Goal: Information Seeking & Learning: Learn about a topic

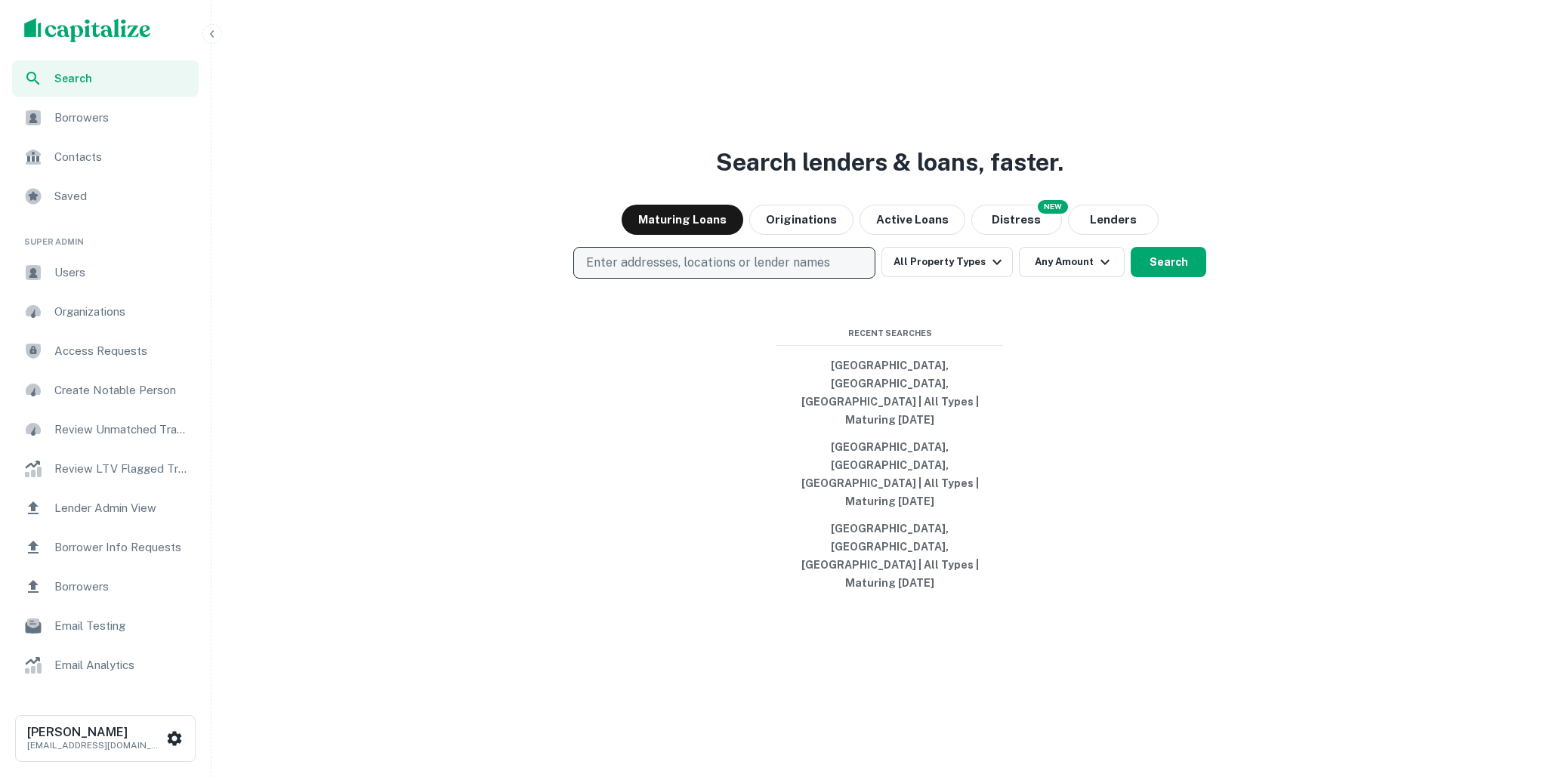
click at [721, 279] on button "Enter addresses, locations or lender names" at bounding box center [724, 263] width 302 height 31
click at [713, 272] on p "Enter addresses, locations or lender names" at bounding box center [708, 263] width 244 height 18
type input "**********"
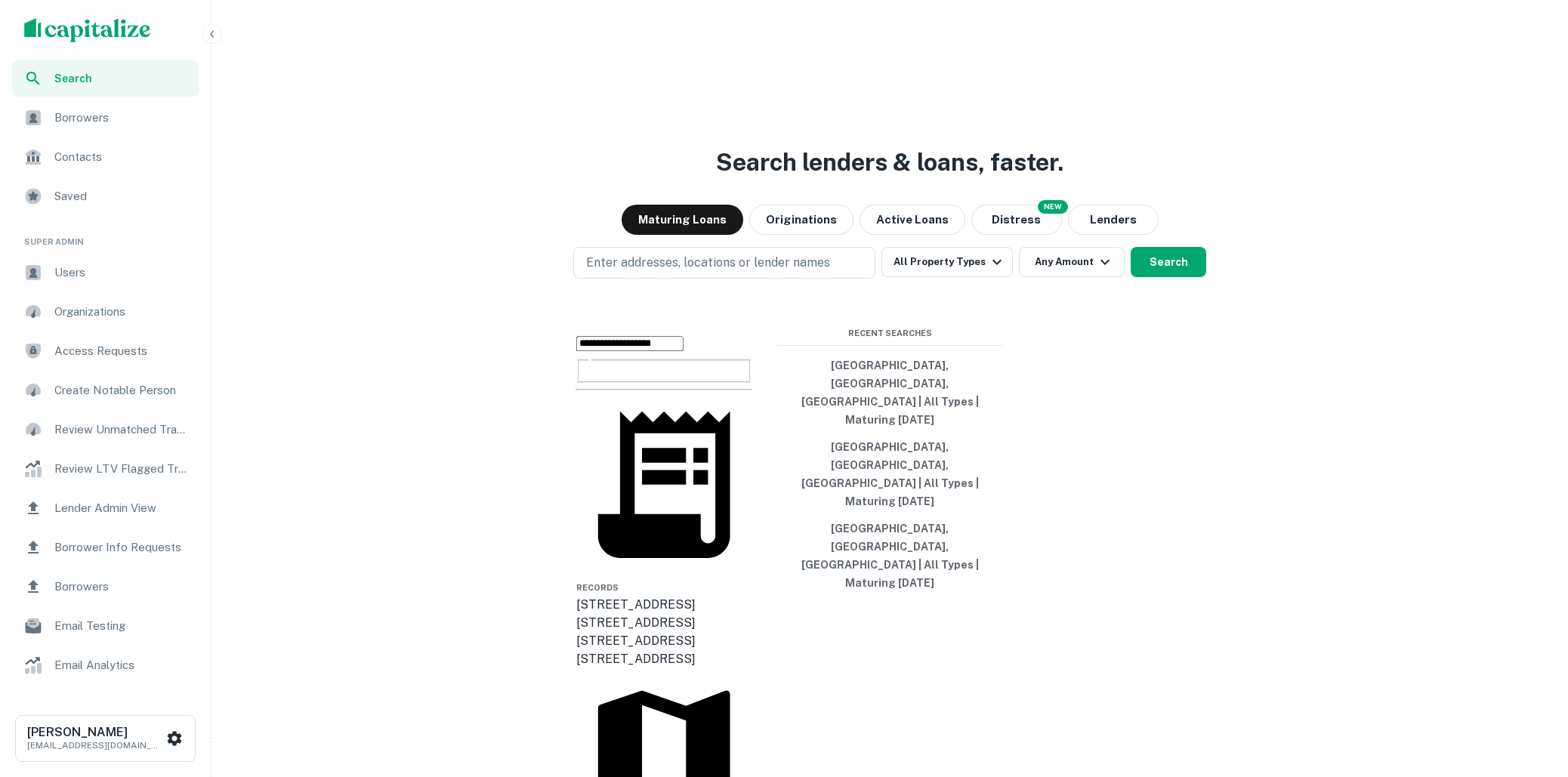
click at [731, 633] on div "[STREET_ADDRESS]" at bounding box center [664, 642] width 176 height 18
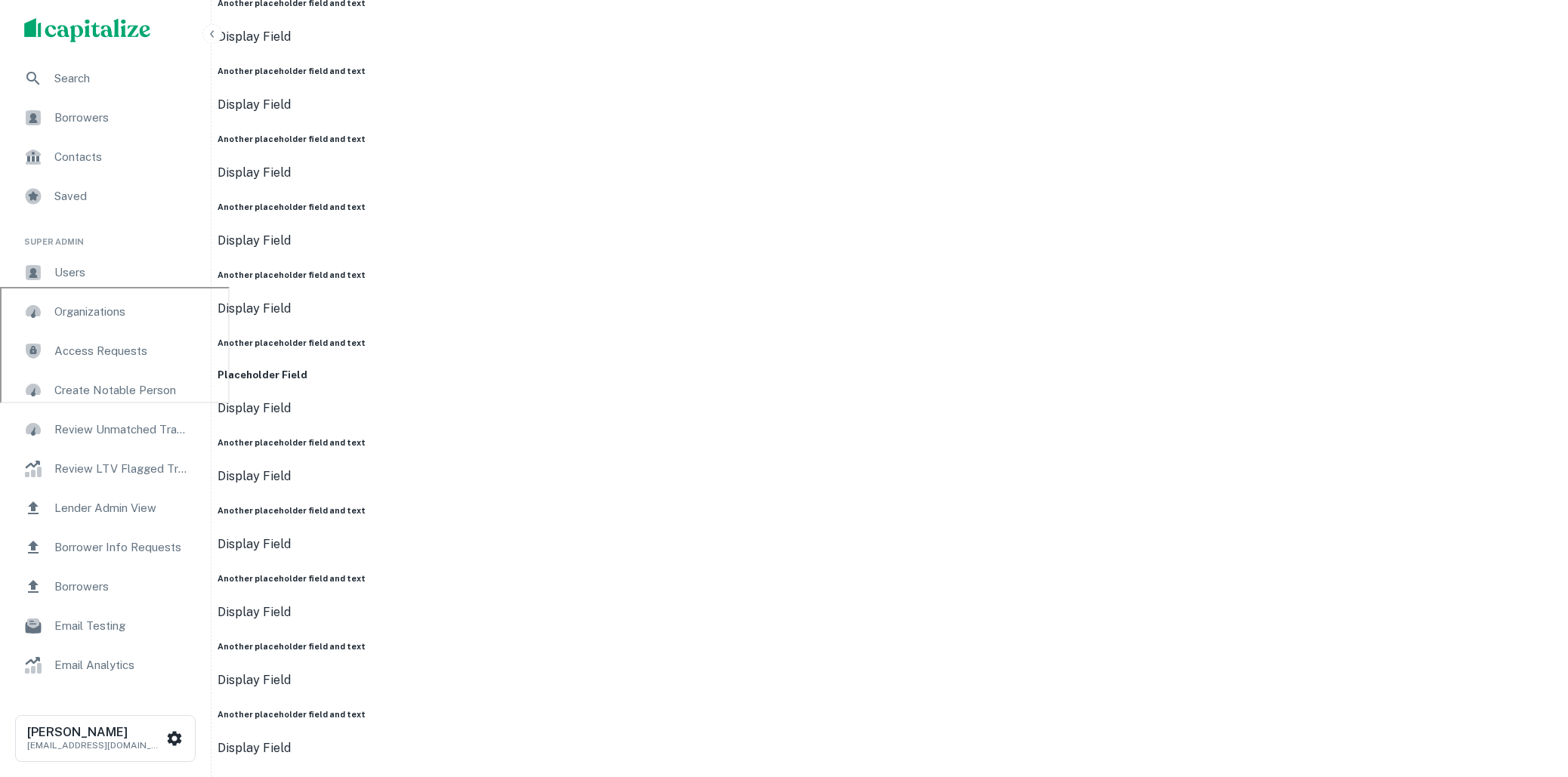
scroll to position [369, 0]
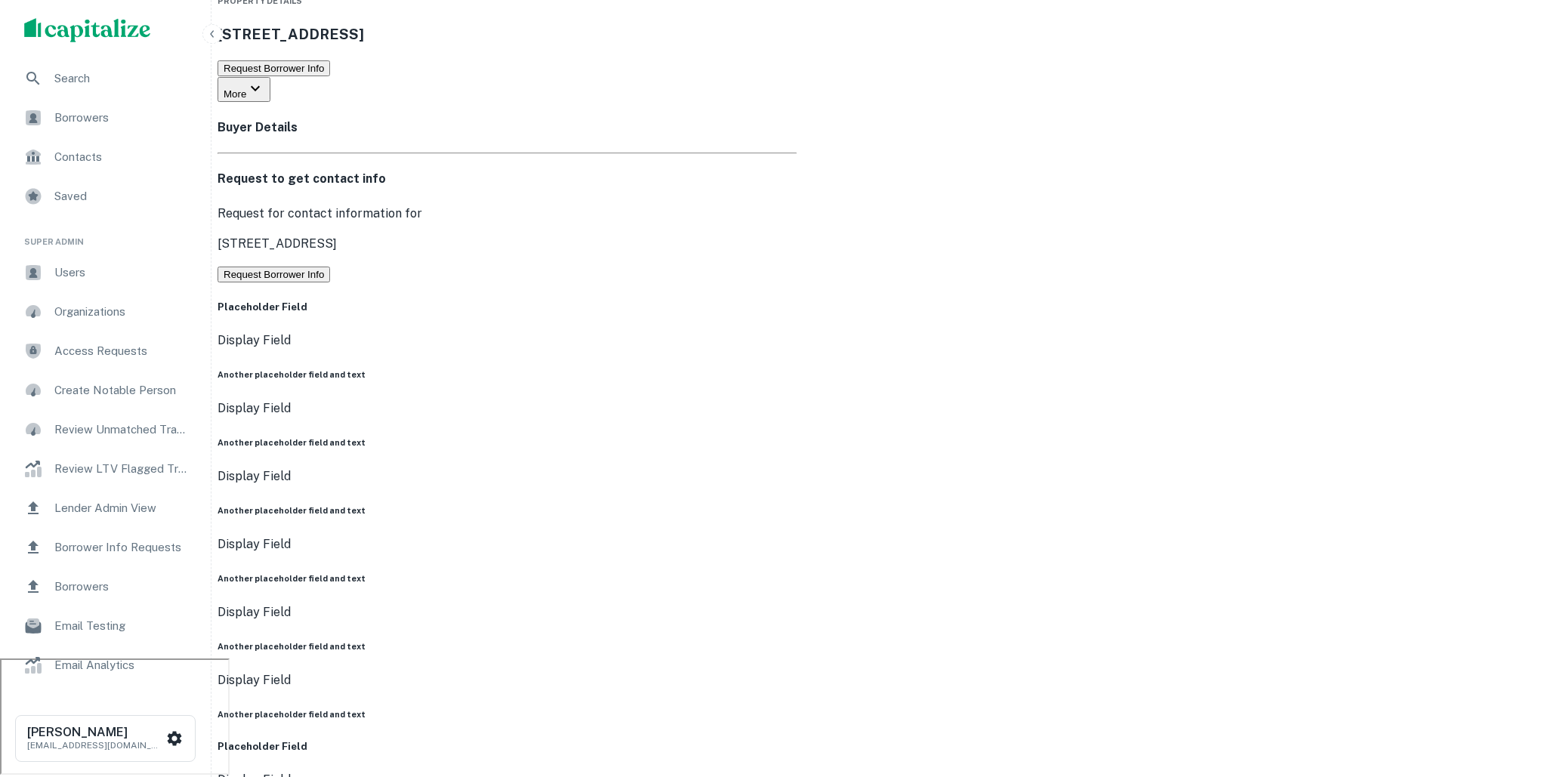
scroll to position [0, 0]
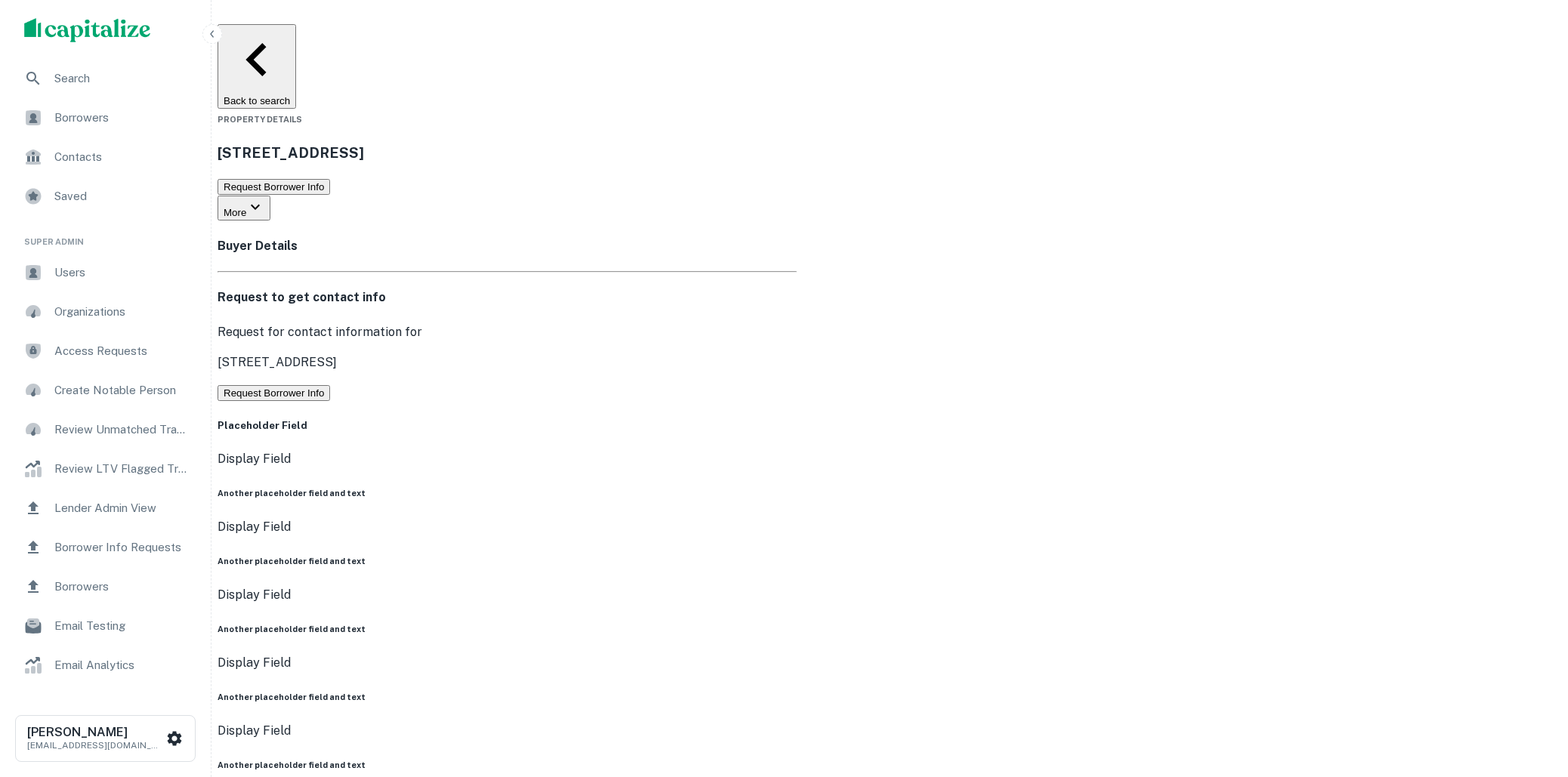
click at [796, 327] on div "Request to get contact info Request for contact information for 5412 s congress…" at bounding box center [507, 344] width 580 height 113
click at [330, 386] on button "Request Borrower Info" at bounding box center [274, 393] width 113 height 16
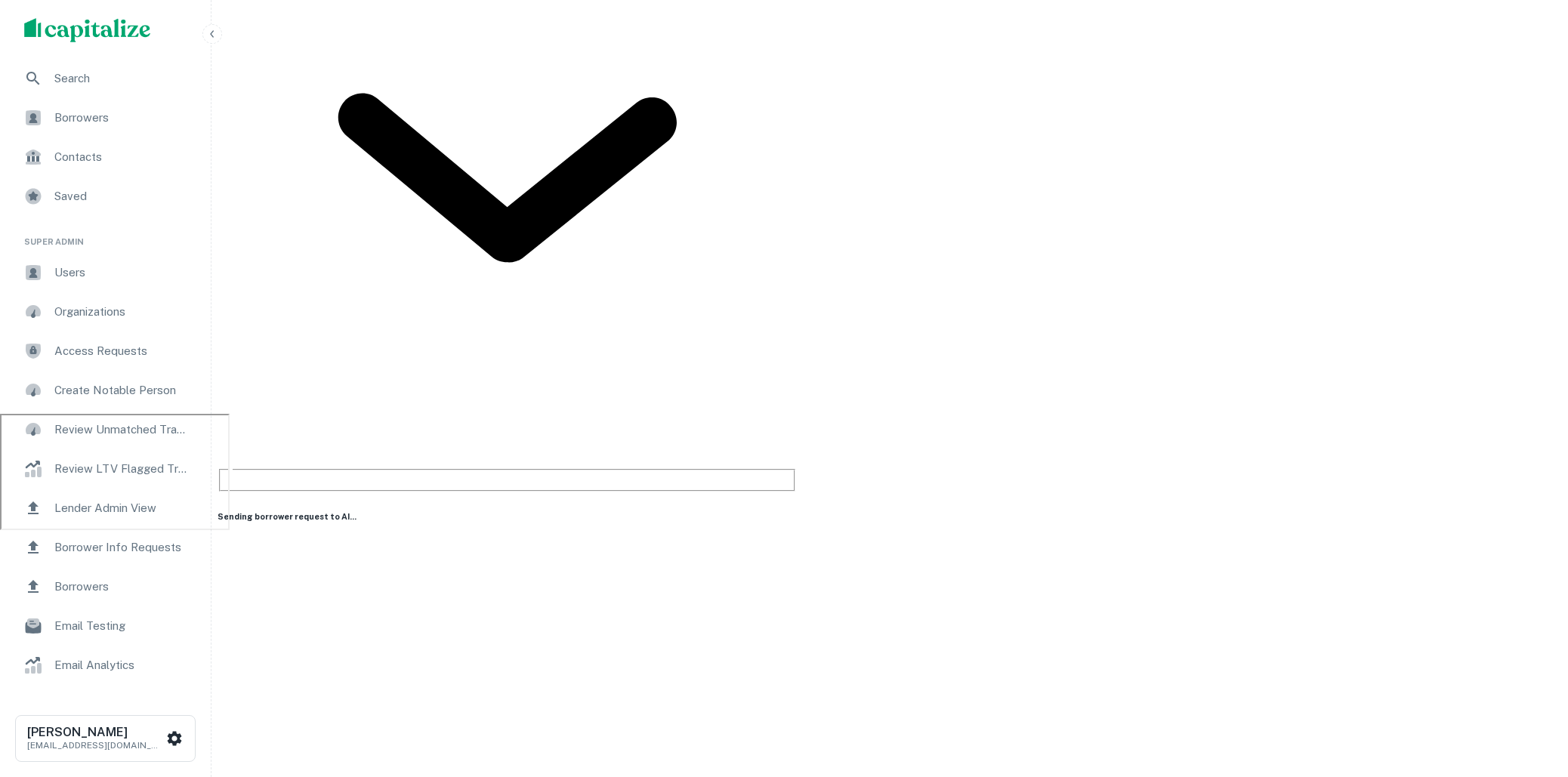
scroll to position [389, 0]
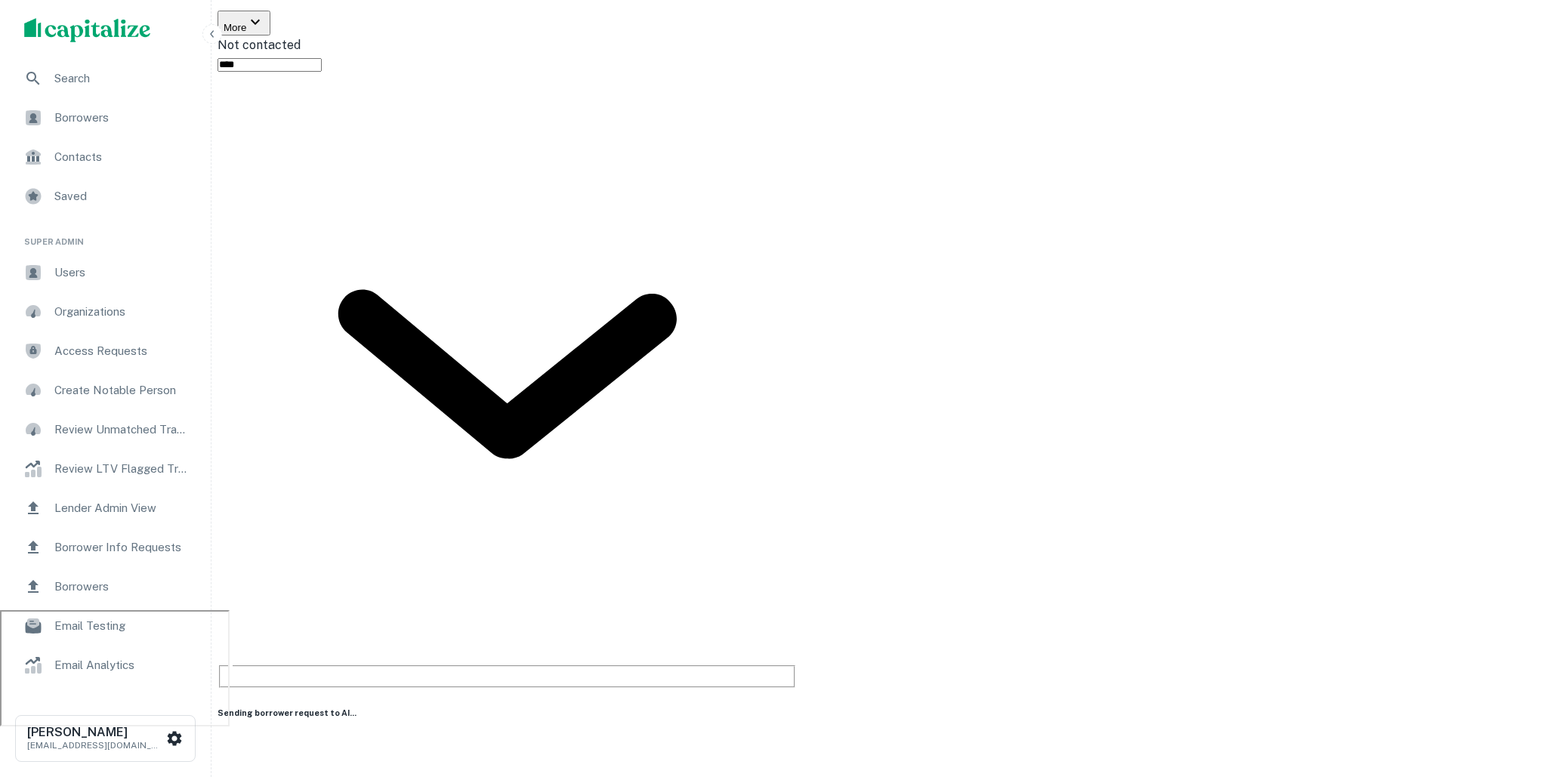
scroll to position [166, 0]
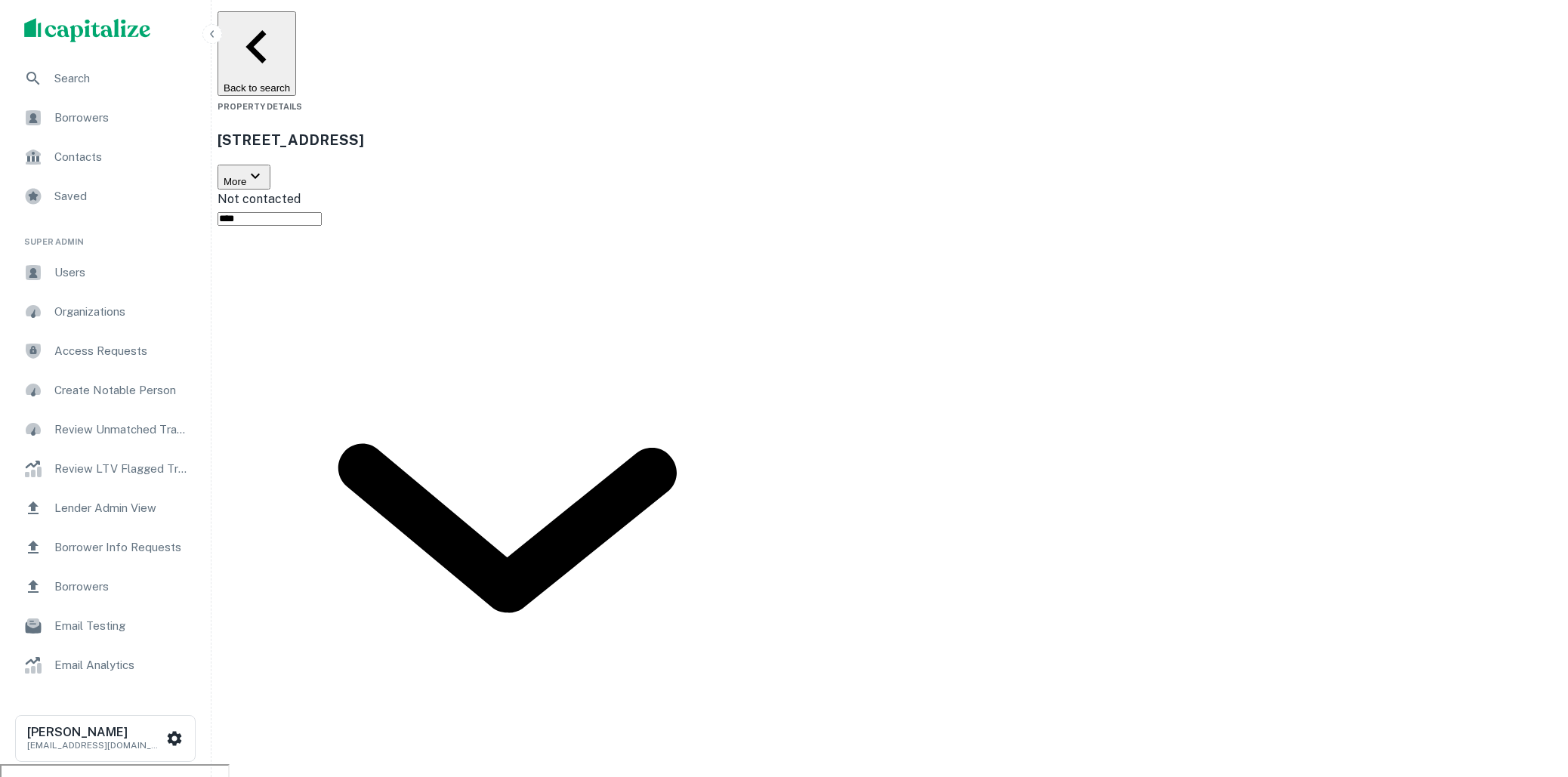
scroll to position [3, 0]
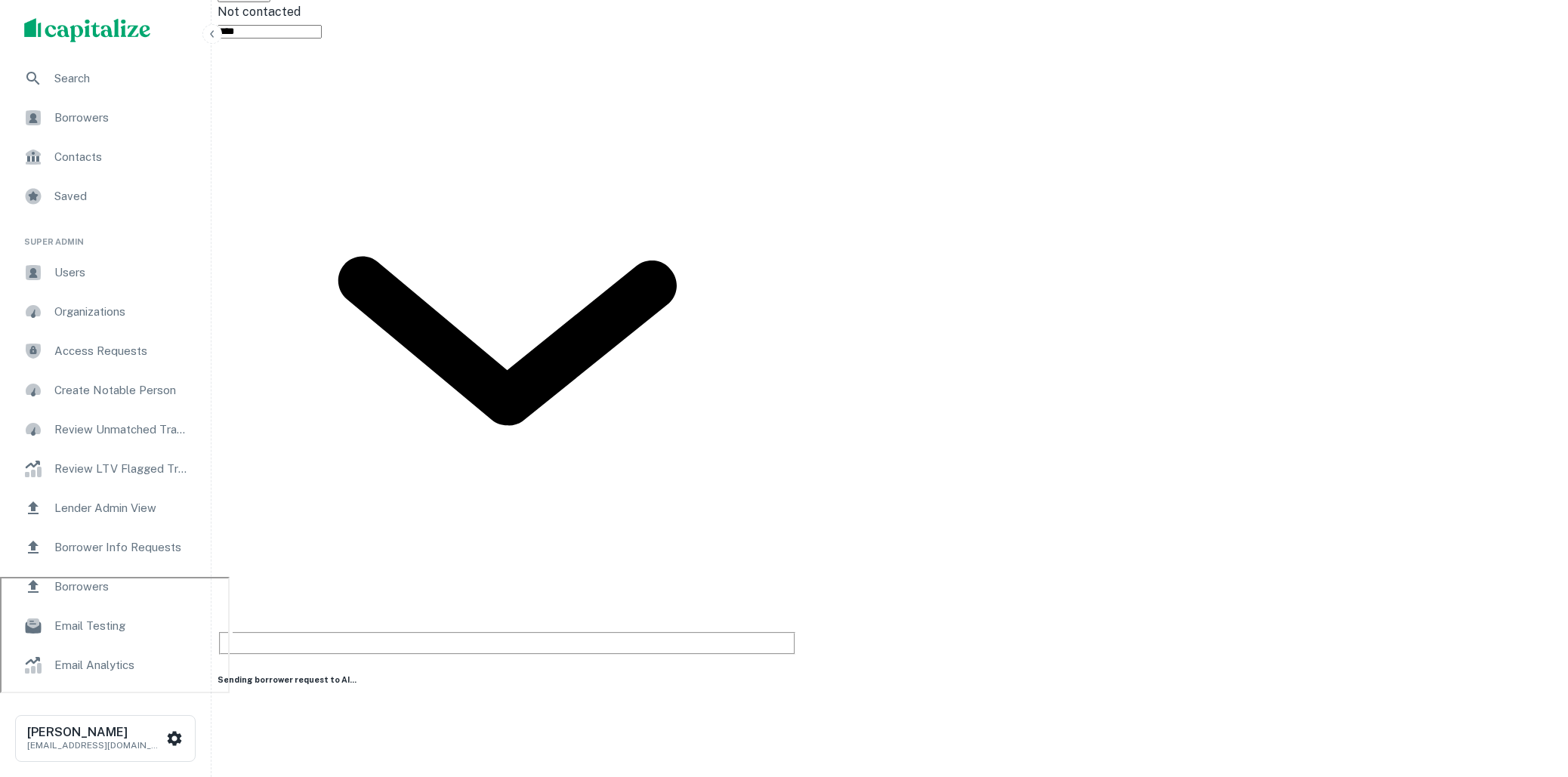
scroll to position [0, 0]
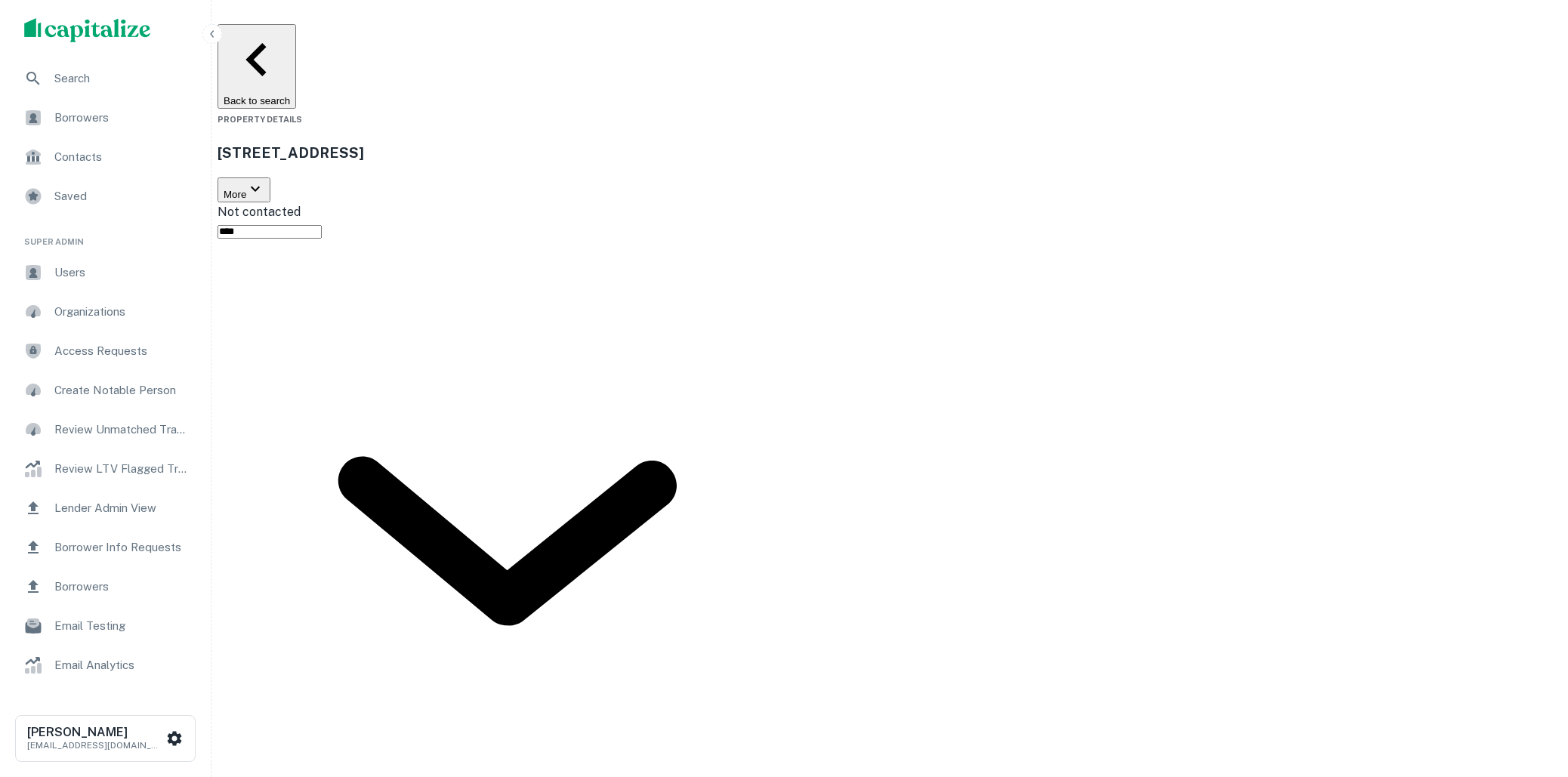
click at [296, 41] on button "Back to search" at bounding box center [257, 67] width 78 height 84
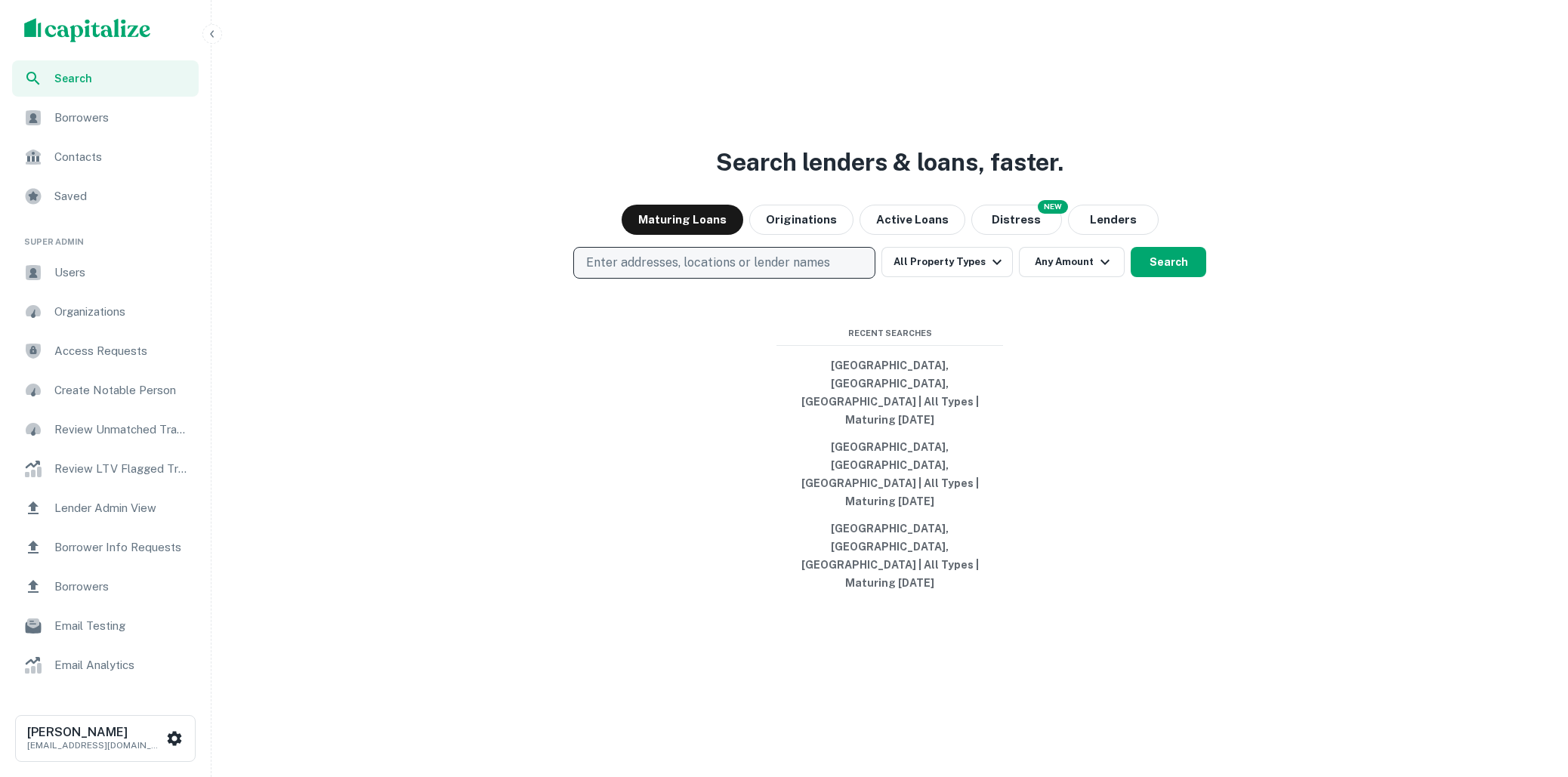
click at [717, 272] on p "Enter addresses, locations or lender names" at bounding box center [708, 263] width 244 height 18
type input "**********"
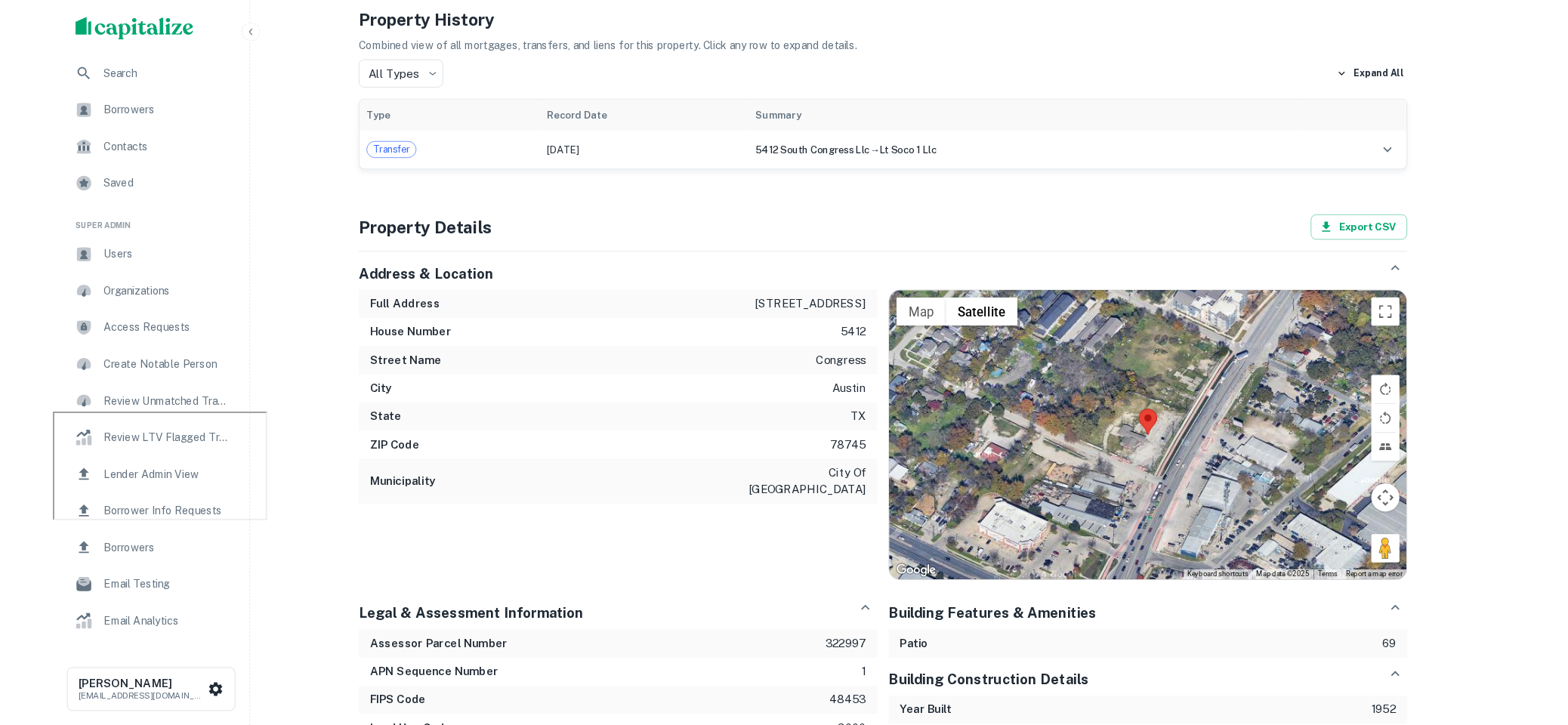
scroll to position [350, 0]
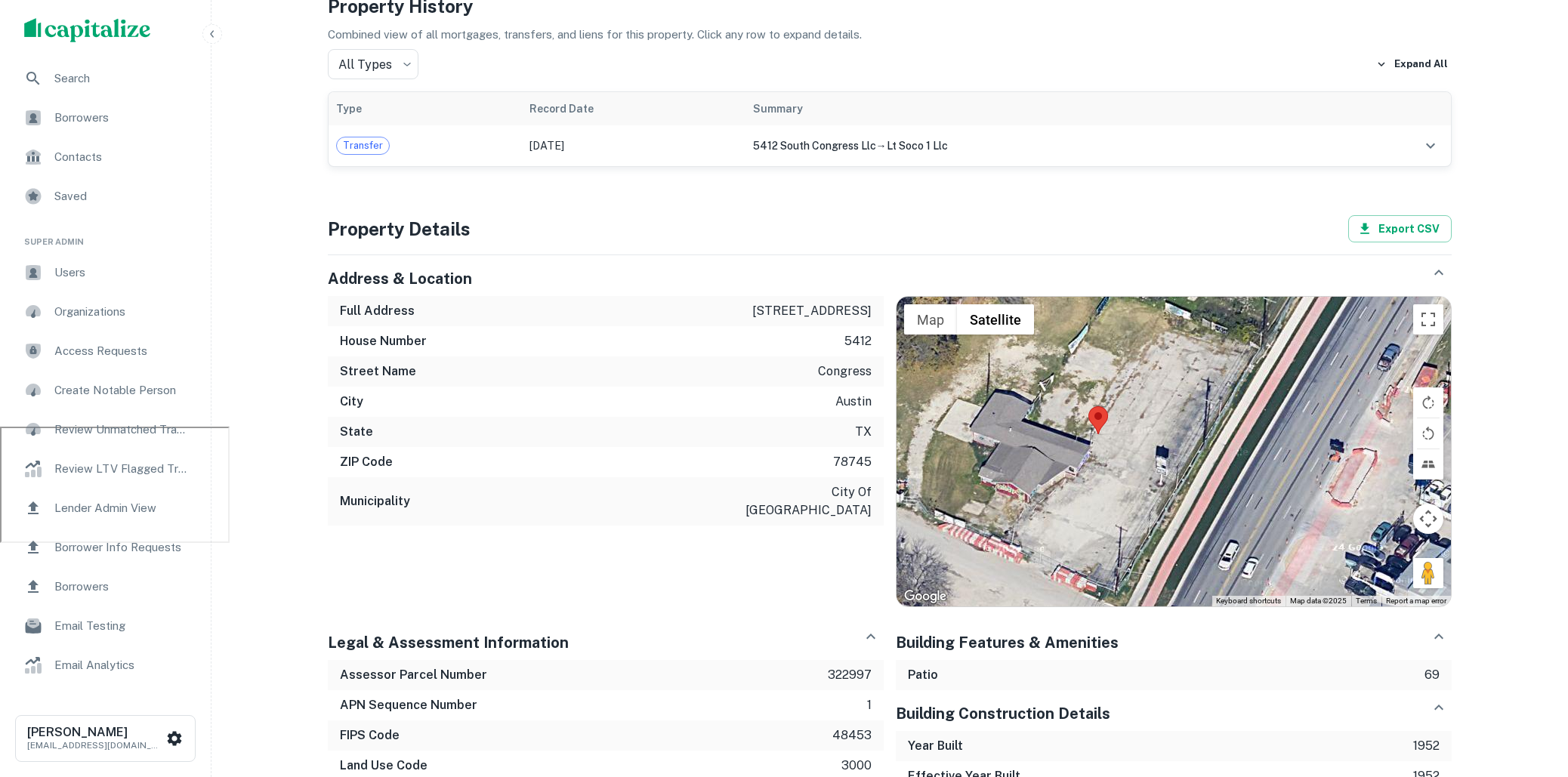
drag, startPoint x: 1217, startPoint y: 478, endPoint x: 1046, endPoint y: 445, distance: 174.2
click at [1046, 445] on div at bounding box center [1173, 452] width 554 height 310
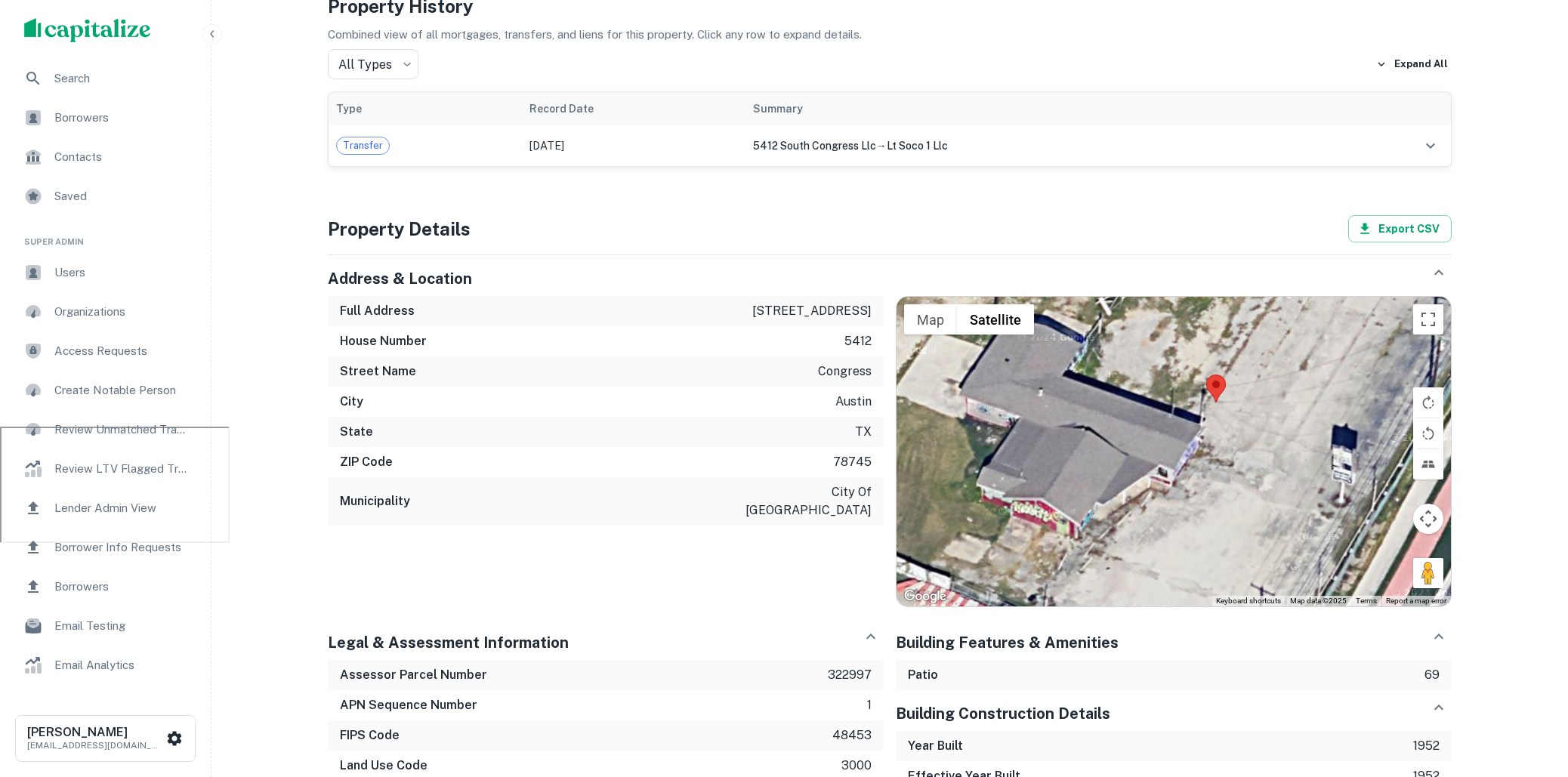
drag, startPoint x: 1046, startPoint y: 445, endPoint x: 1115, endPoint y: 427, distance: 71.3
click at [1115, 427] on div at bounding box center [1173, 452] width 554 height 310
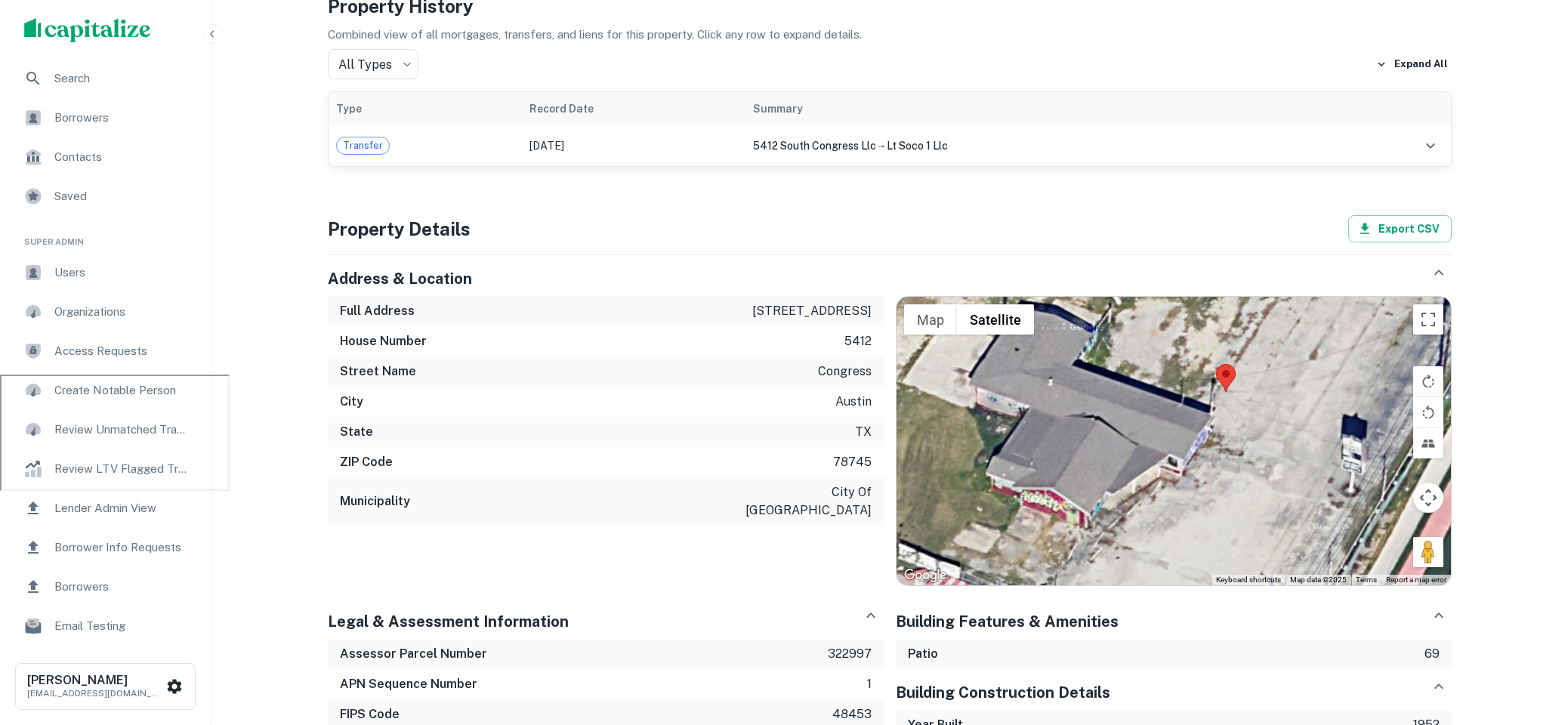
drag, startPoint x: 1090, startPoint y: 523, endPoint x: 1110, endPoint y: 523, distance: 20.0
click at [1111, 523] on div at bounding box center [1173, 441] width 554 height 288
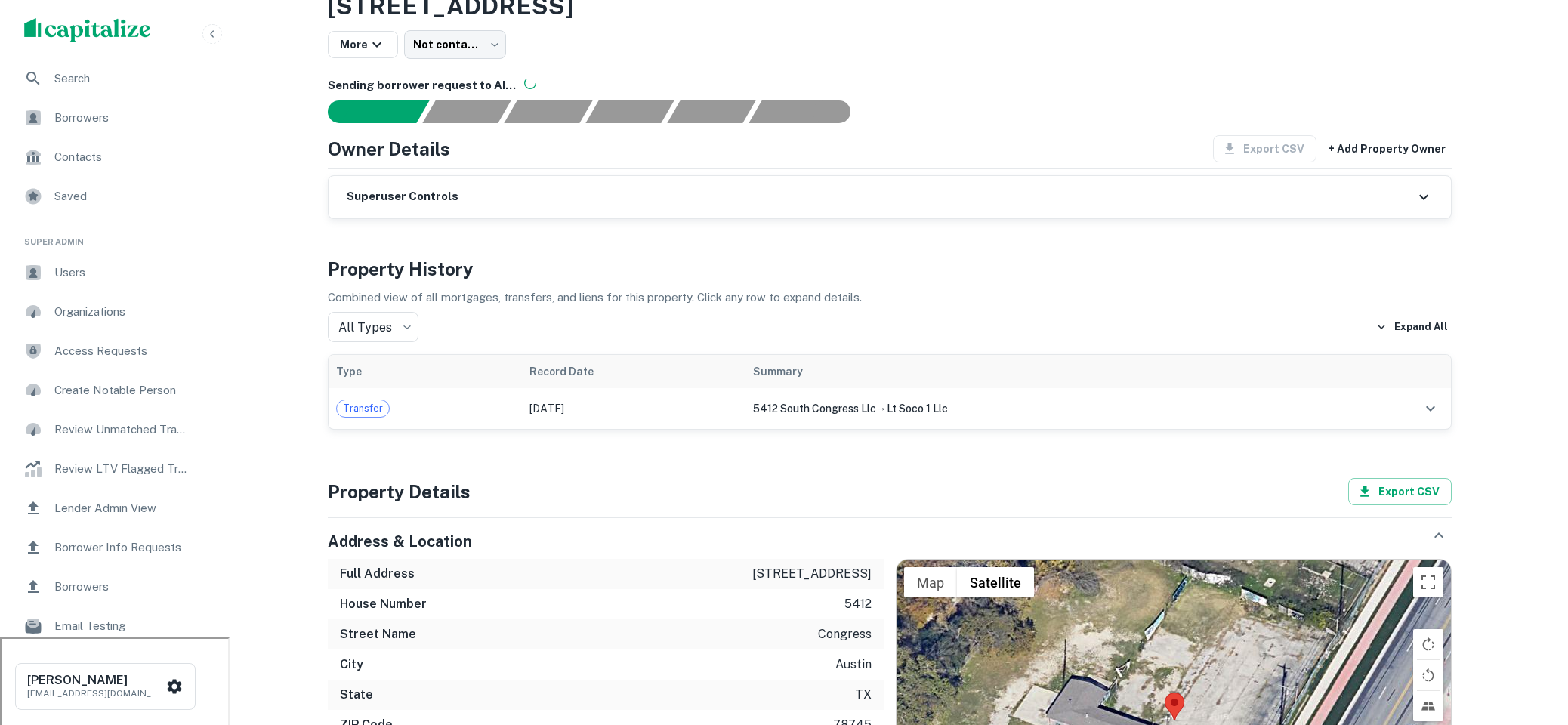
scroll to position [12, 0]
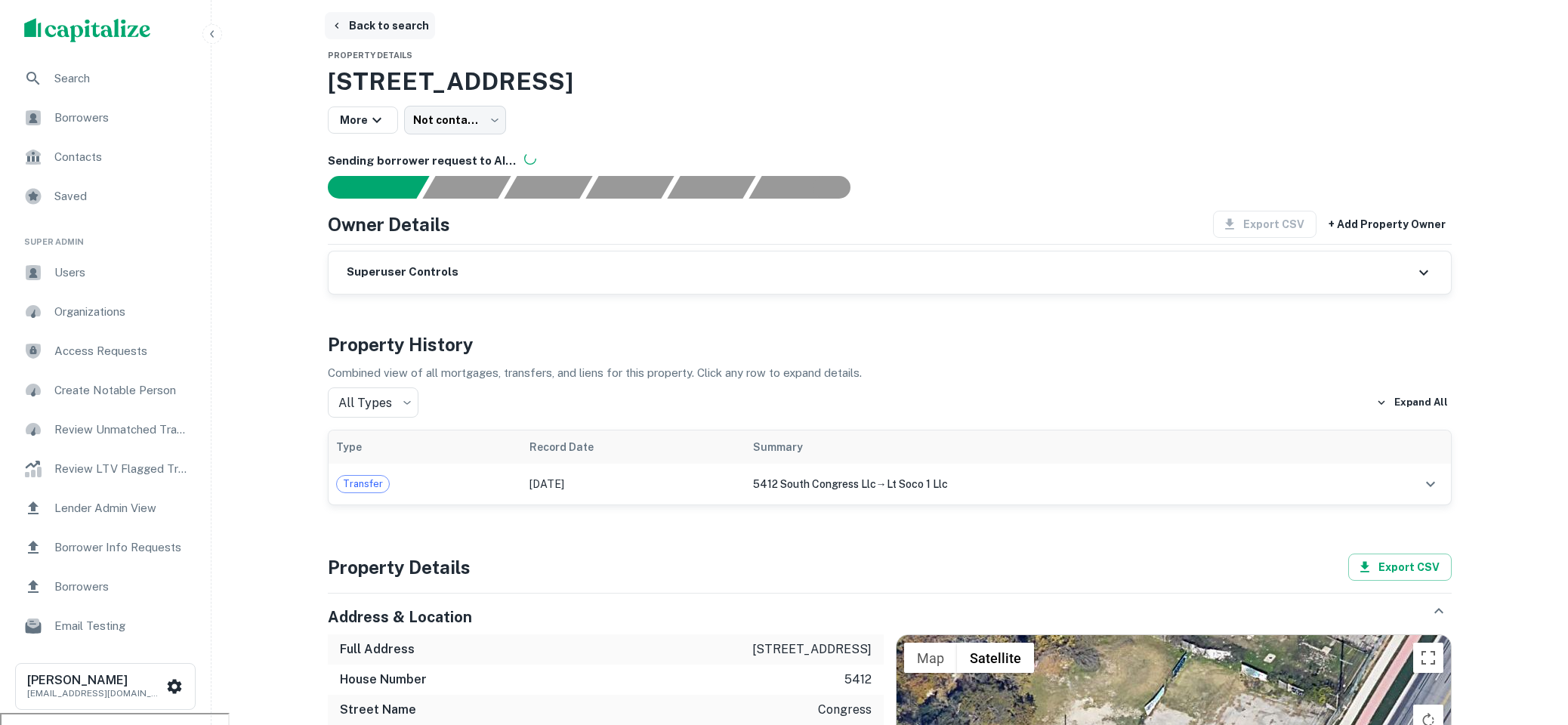
click at [412, 33] on button "Back to search" at bounding box center [379, 26] width 110 height 27
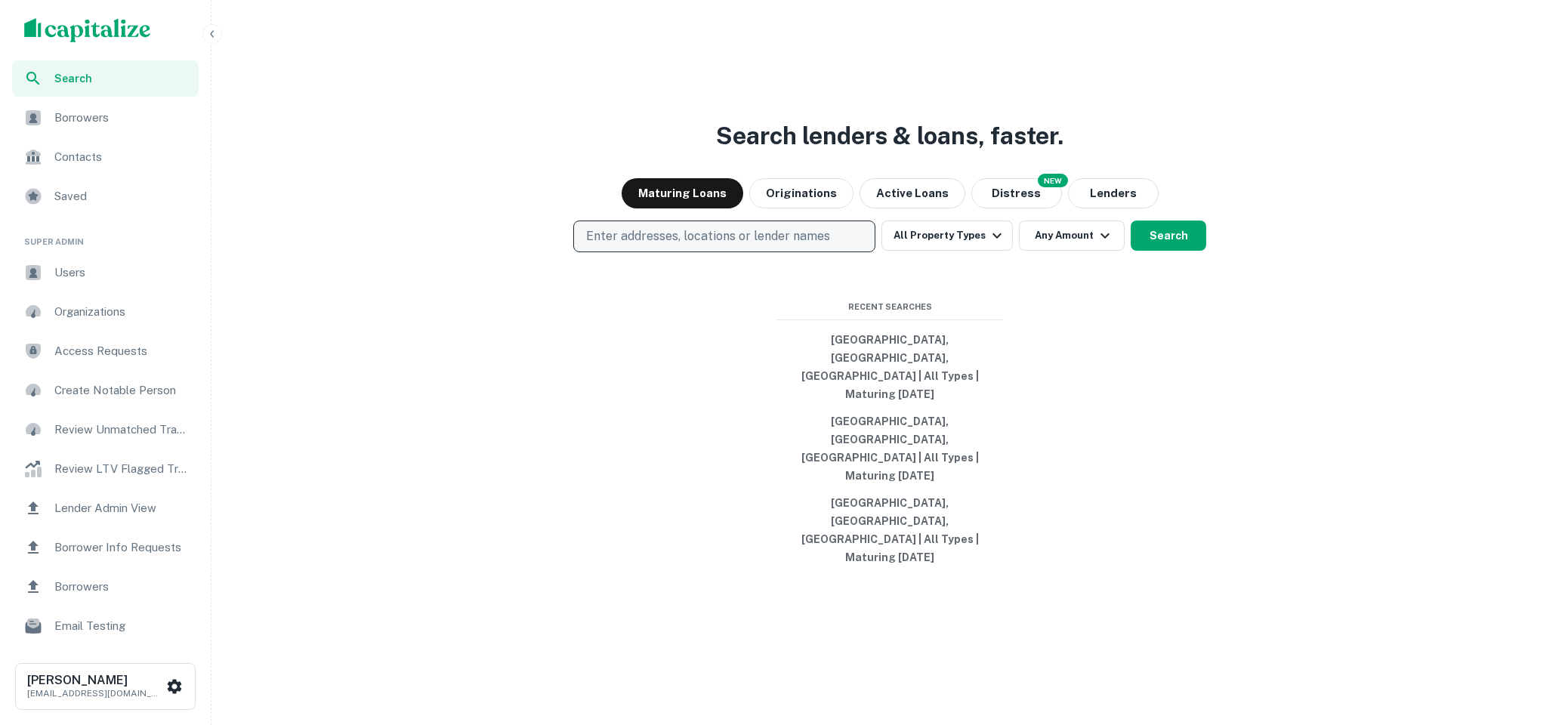
click at [685, 245] on p "Enter addresses, locations or lender names" at bounding box center [708, 236] width 244 height 18
type input "**********"
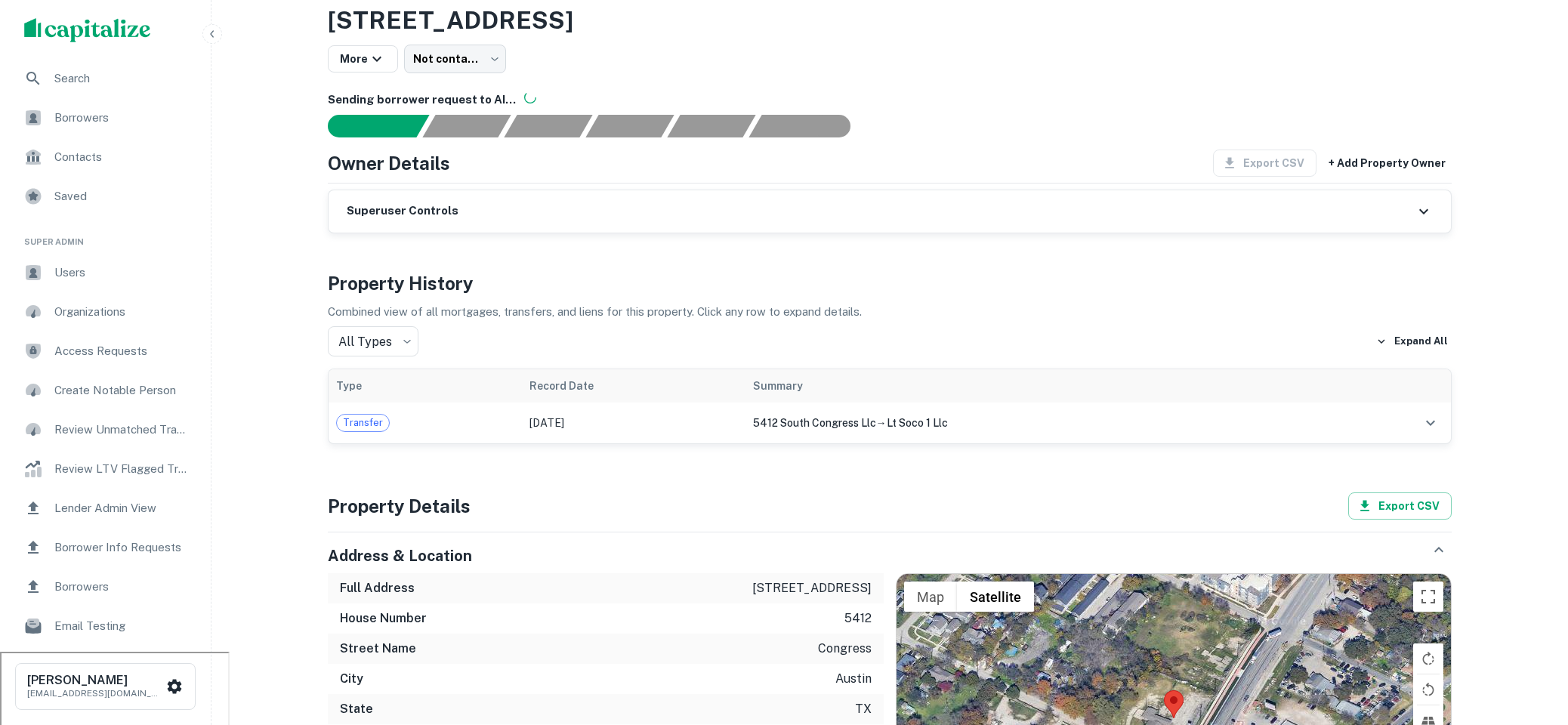
scroll to position [192, 0]
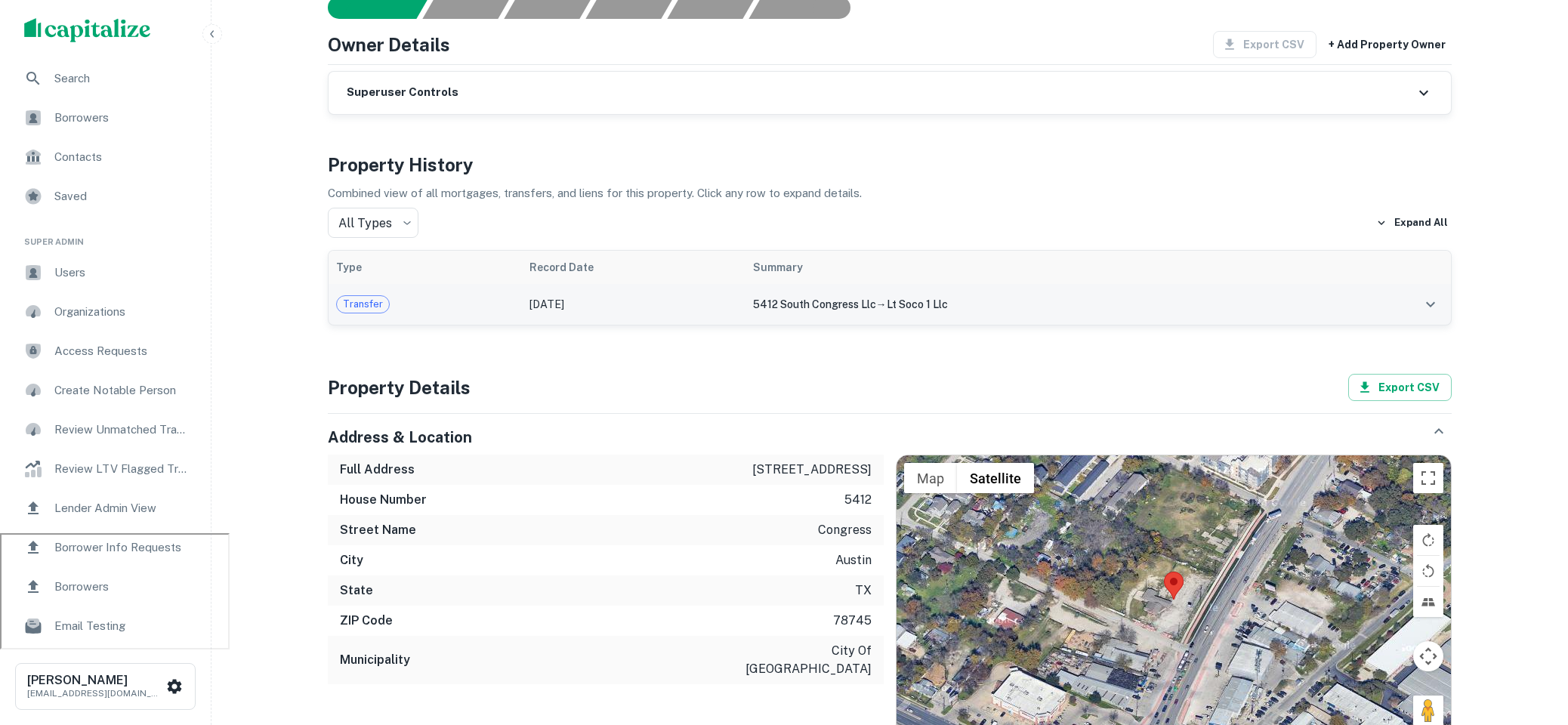
click at [535, 312] on td "[DATE]" at bounding box center [633, 305] width 224 height 41
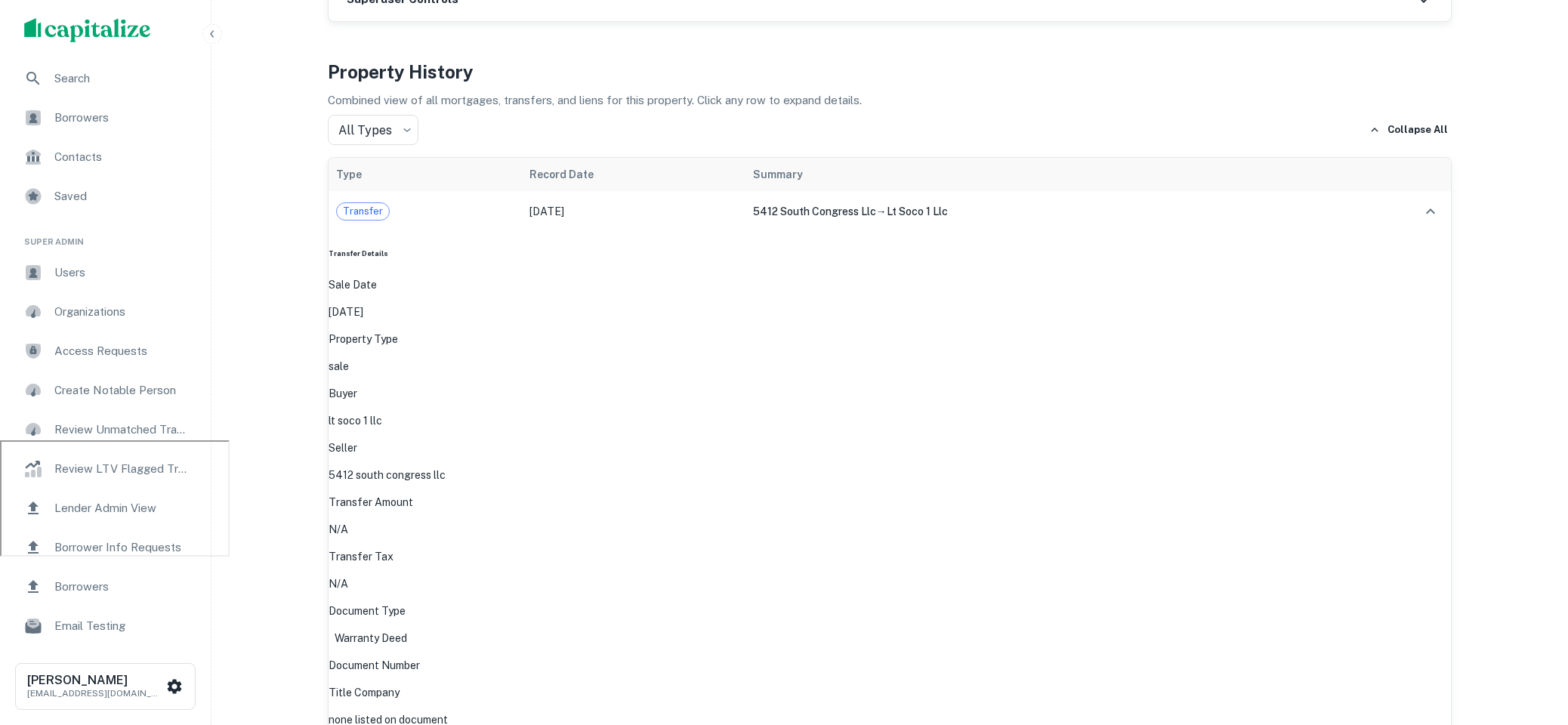
scroll to position [285, 0]
click at [409, 129] on body "Search Borrowers Contacts Saved Super Admin Users Organizations Access Requests…" at bounding box center [784, 78] width 1568 height 725
click at [601, 557] on div at bounding box center [784, 557] width 1568 height 0
click at [406, 134] on body "Search Borrowers Contacts Saved Super Admin Users Organizations Access Requests…" at bounding box center [784, 78] width 1568 height 725
click at [675, 557] on div at bounding box center [784, 557] width 1568 height 0
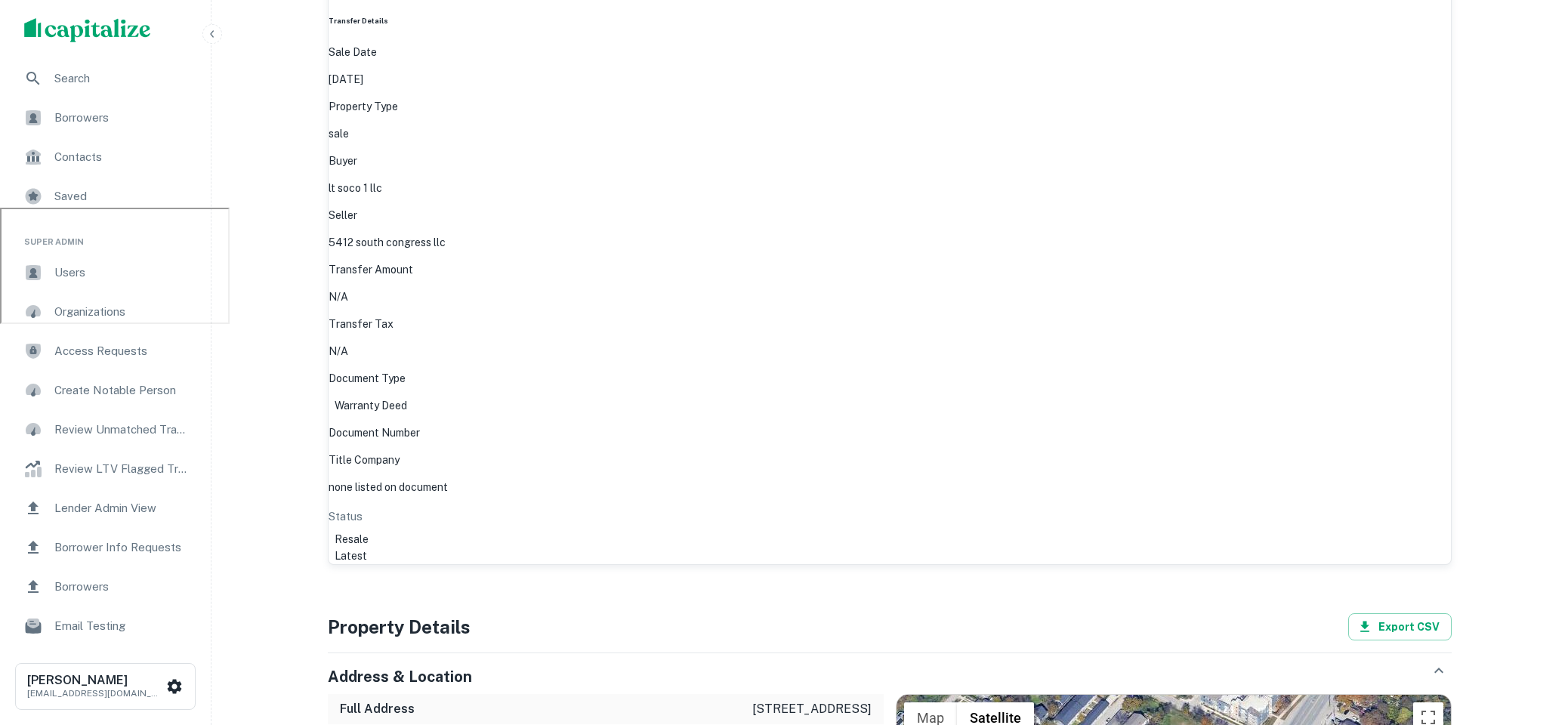
scroll to position [537, 0]
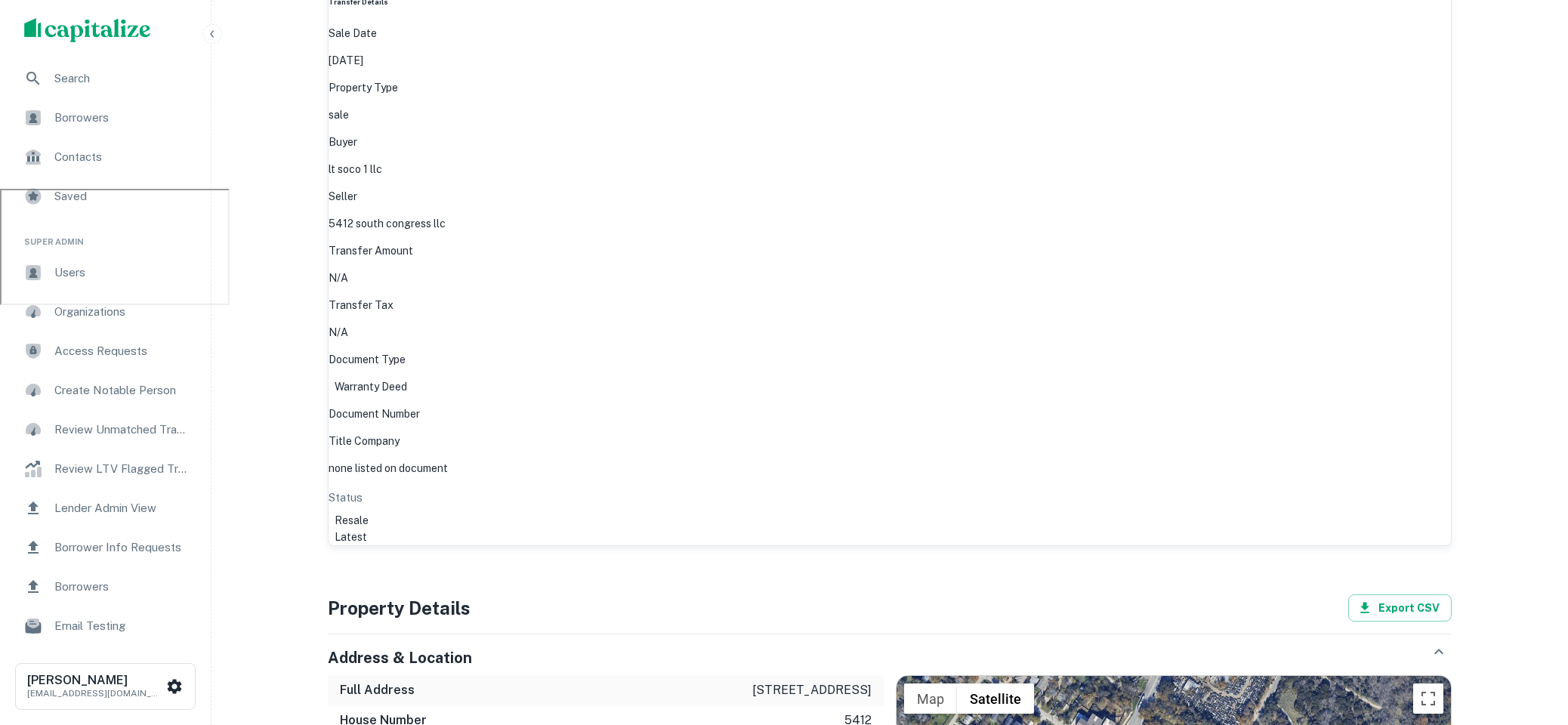
drag, startPoint x: 1128, startPoint y: 437, endPoint x: 1057, endPoint y: 438, distance: 71.0
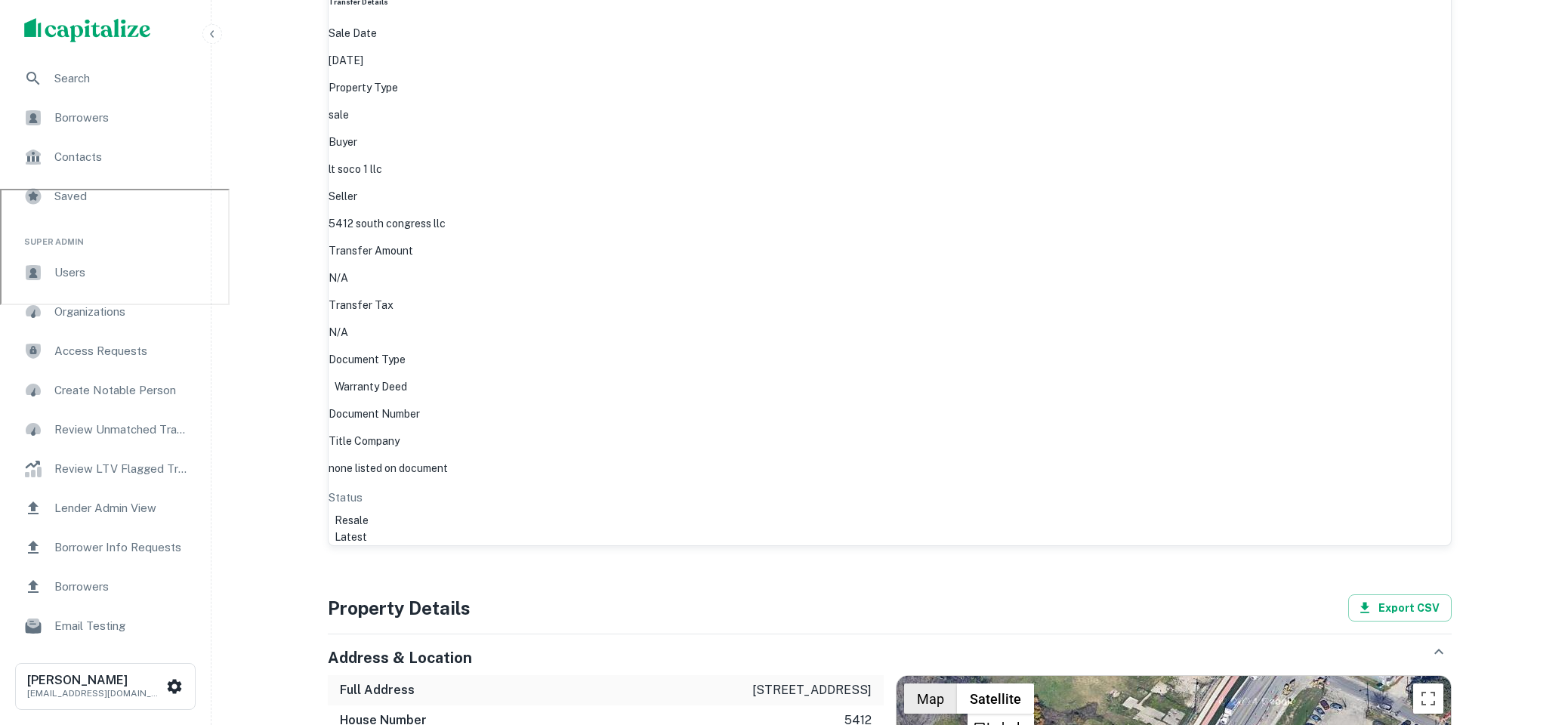
click at [933, 684] on button "Map" at bounding box center [931, 699] width 53 height 30
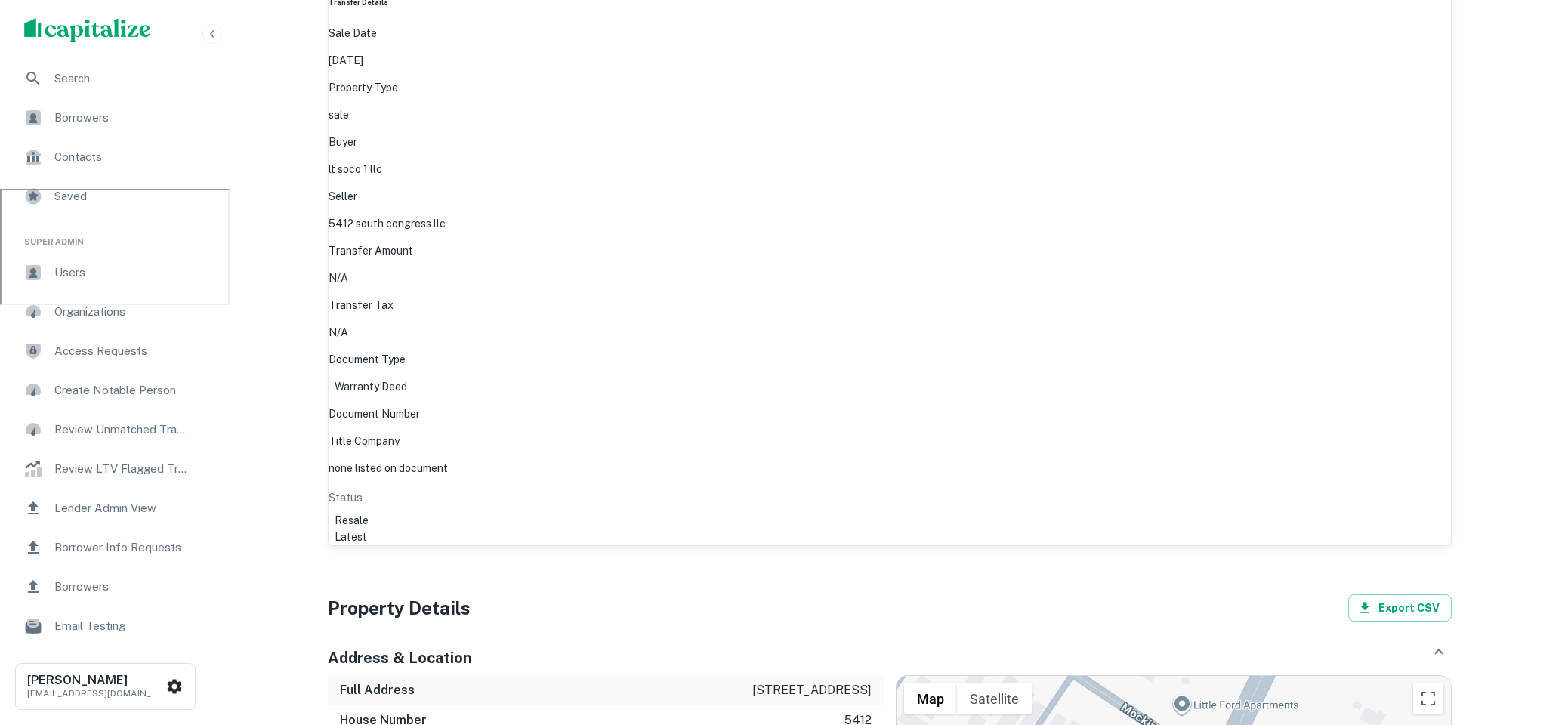
drag, startPoint x: 1156, startPoint y: 398, endPoint x: 1157, endPoint y: 479, distance: 81.0
click at [996, 684] on button "Satellite" at bounding box center [994, 699] width 75 height 30
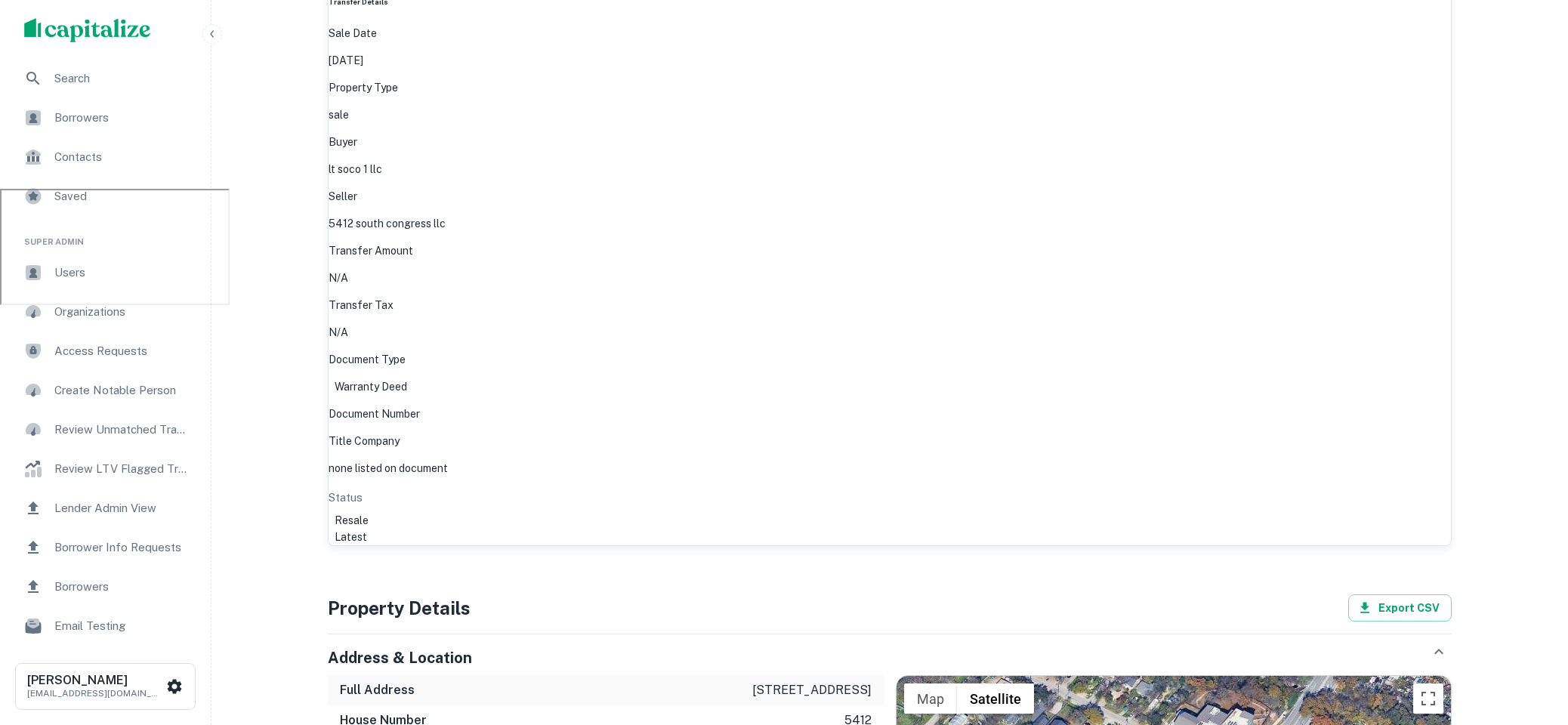
drag, startPoint x: 1095, startPoint y: 415, endPoint x: 1147, endPoint y: 415, distance: 52.0
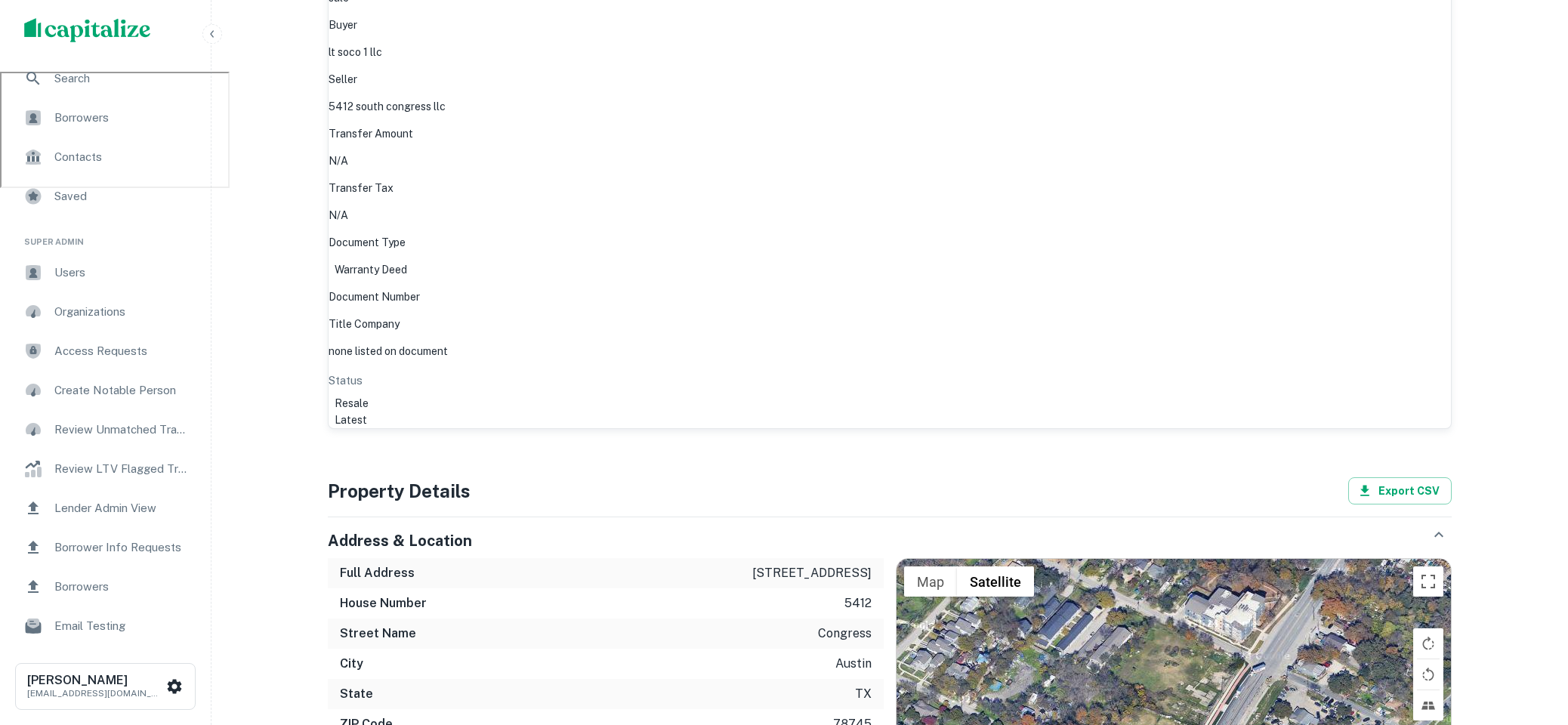
scroll to position [0, 0]
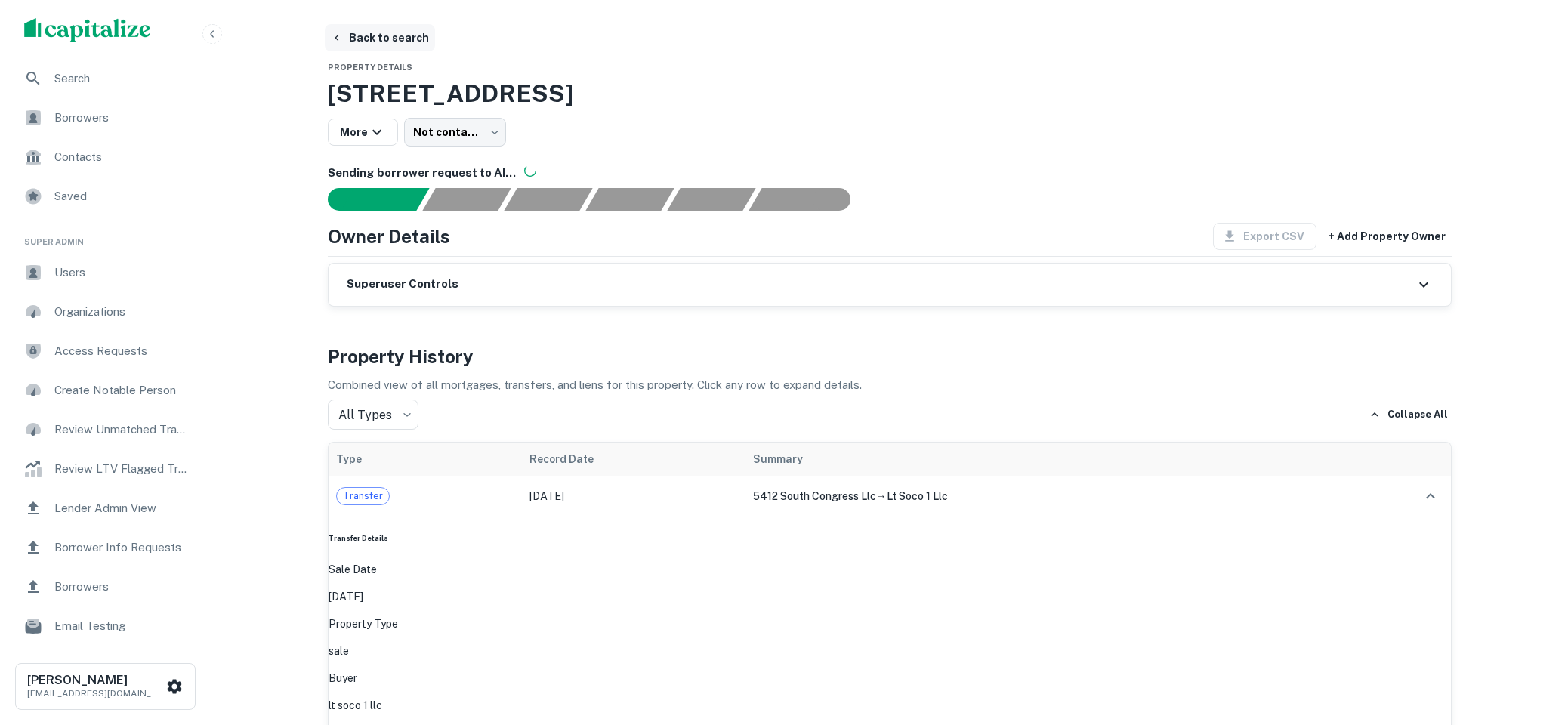
click at [400, 35] on button "Back to search" at bounding box center [379, 38] width 110 height 27
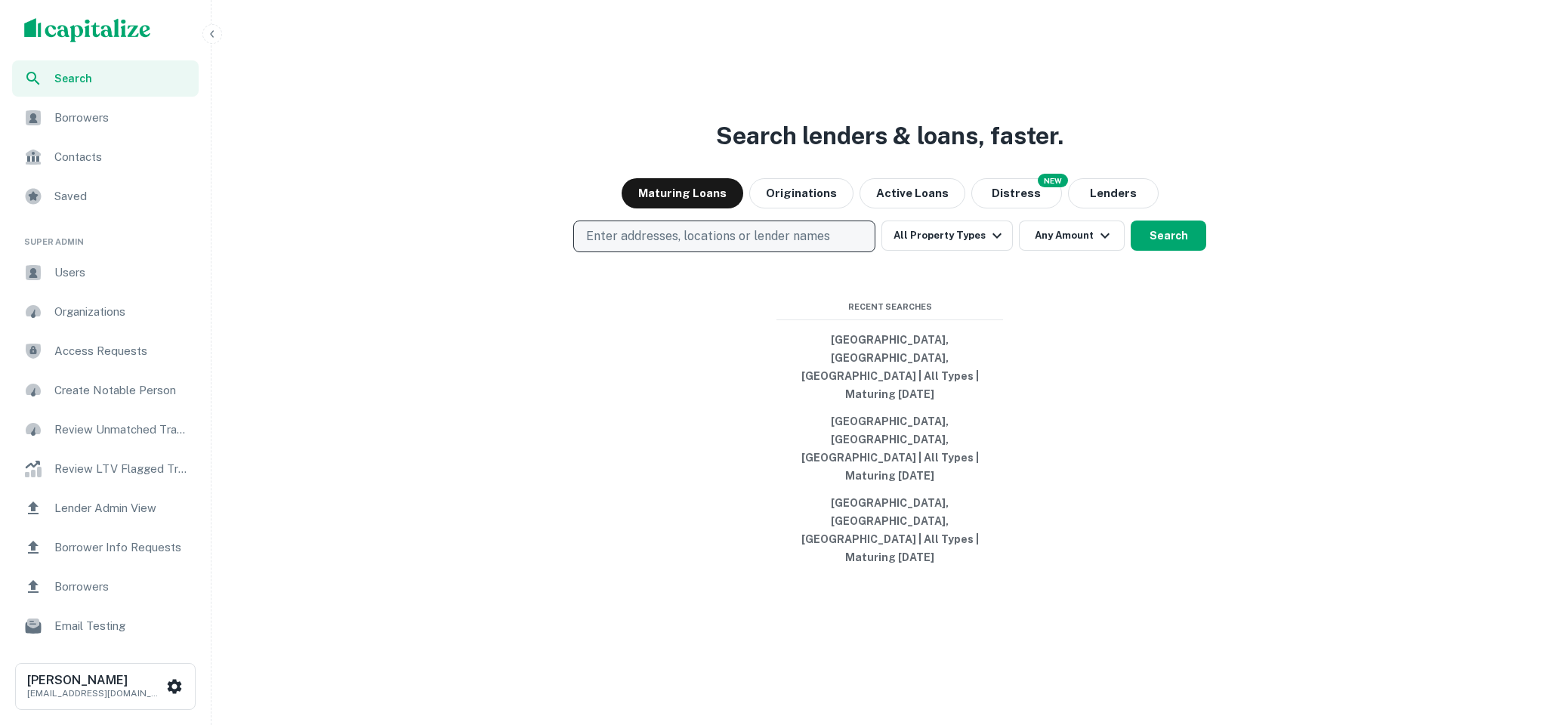
click at [739, 252] on button "Enter addresses, locations or lender names" at bounding box center [724, 236] width 302 height 31
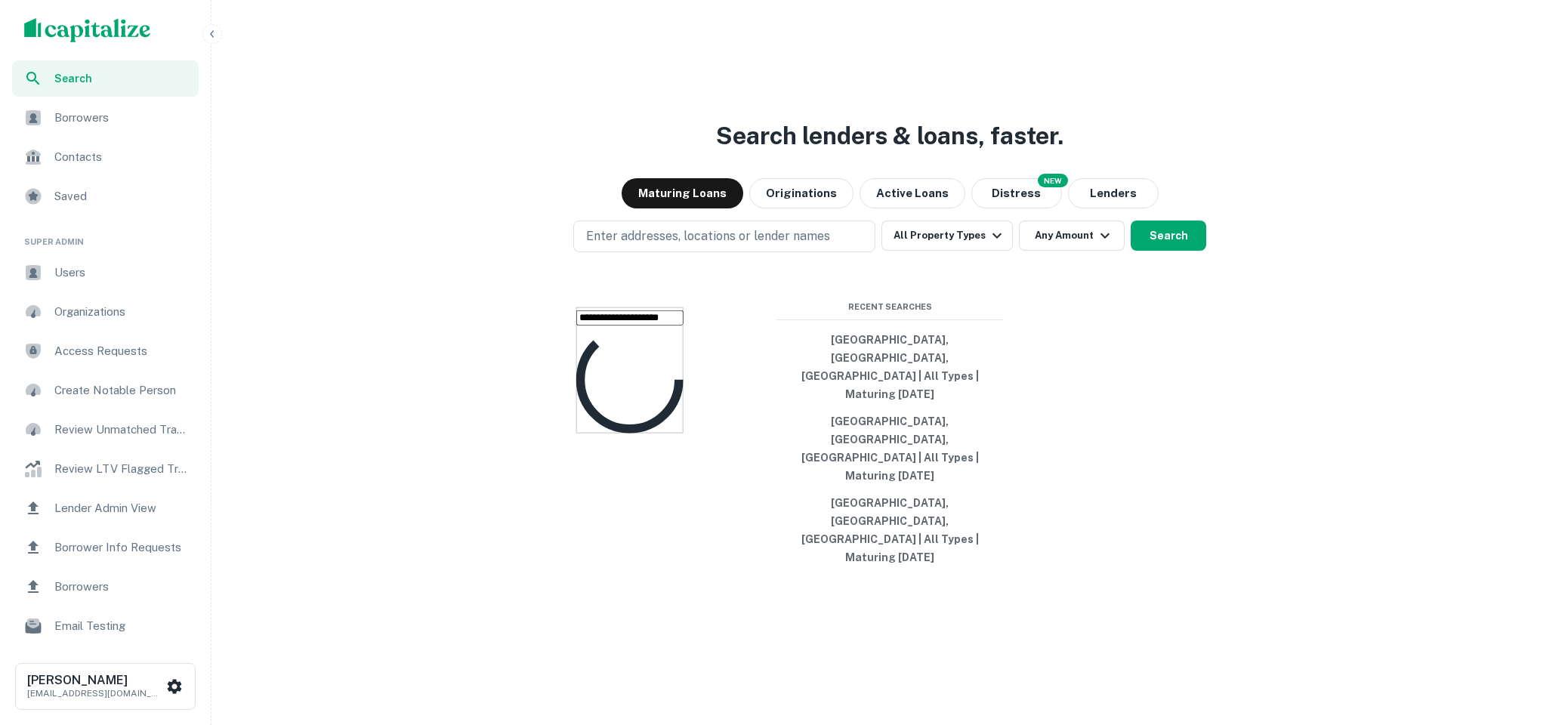
type input "**********"
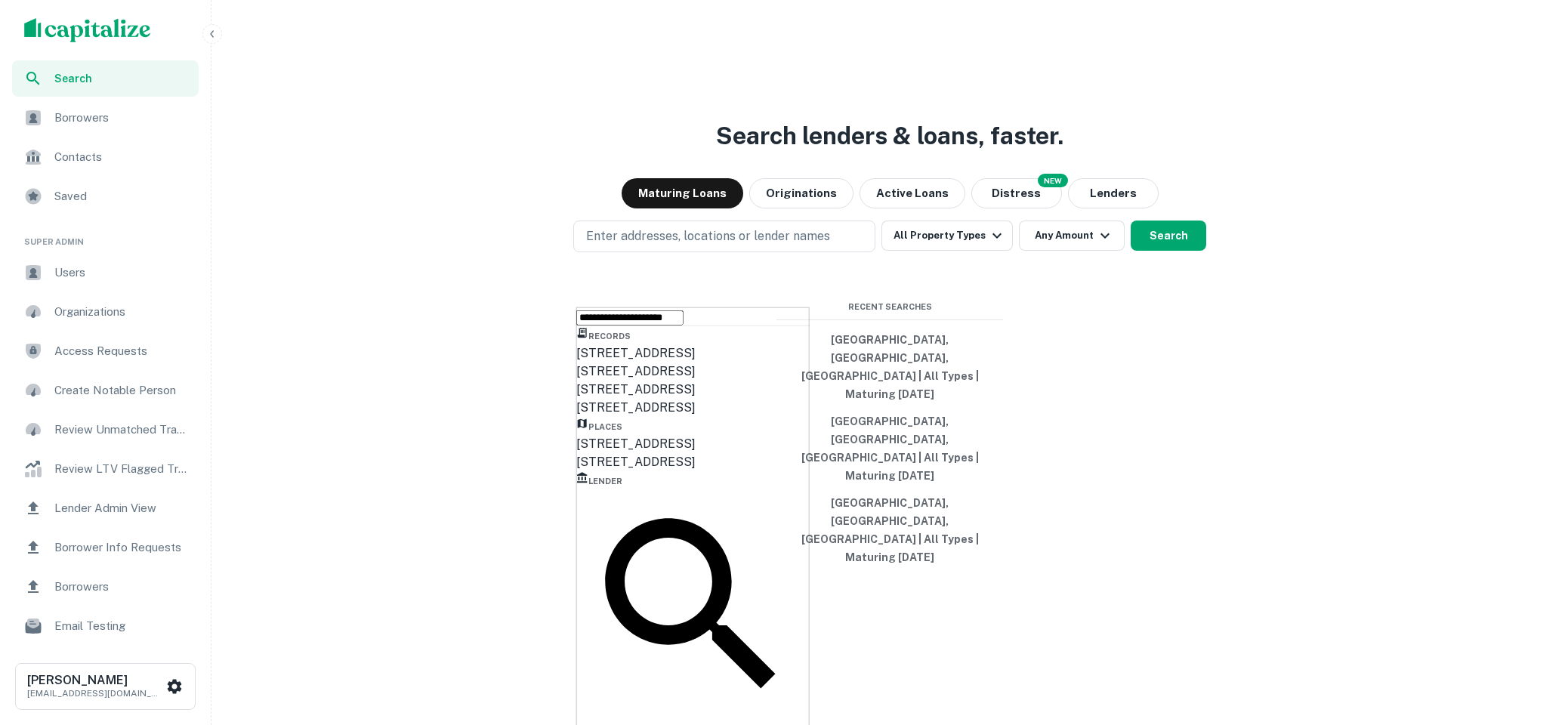
click at [802, 453] on div "5412 South Congress Avenue, Austin, TX, USA" at bounding box center [693, 444] width 233 height 18
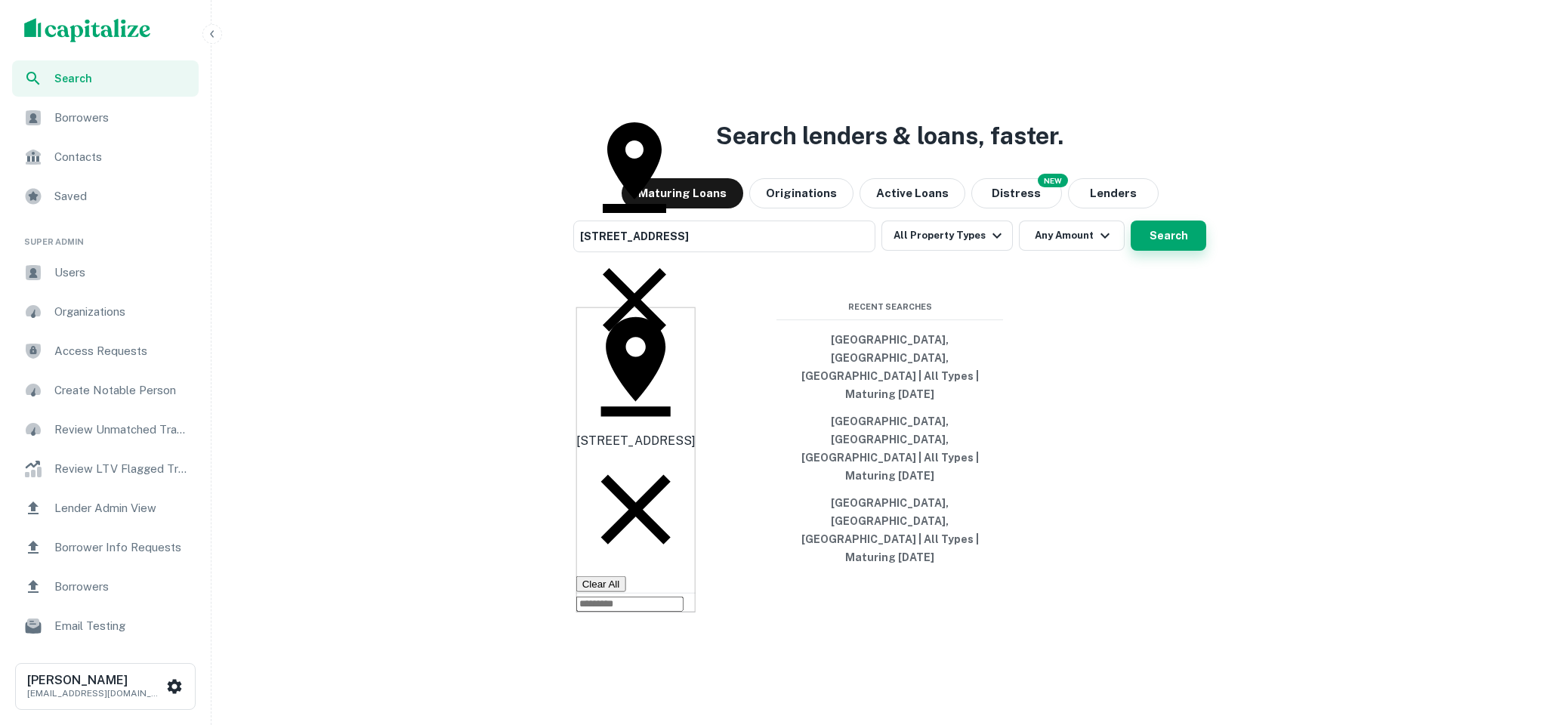
click at [1145, 251] on button "Search" at bounding box center [1168, 235] width 76 height 30
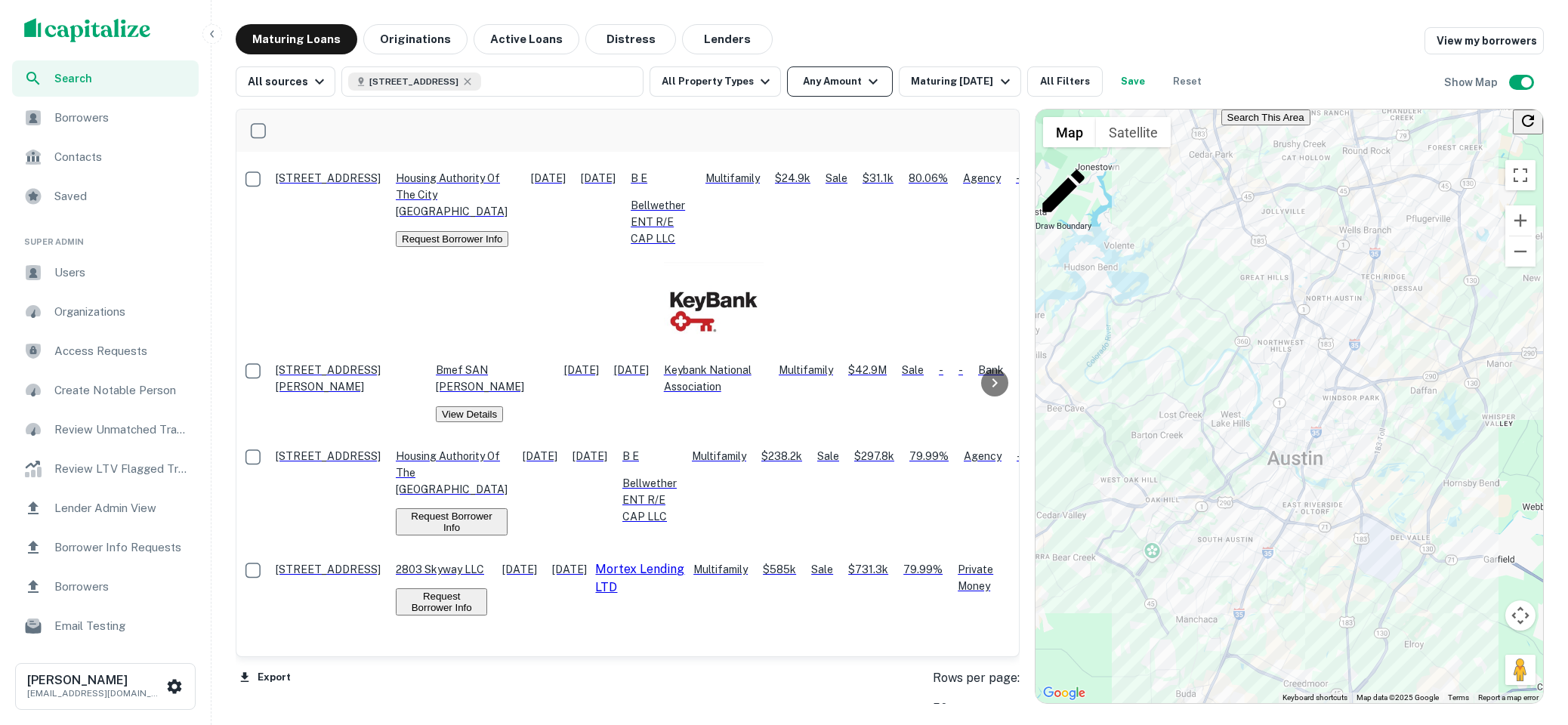
click at [864, 74] on icon "button" at bounding box center [873, 81] width 18 height 18
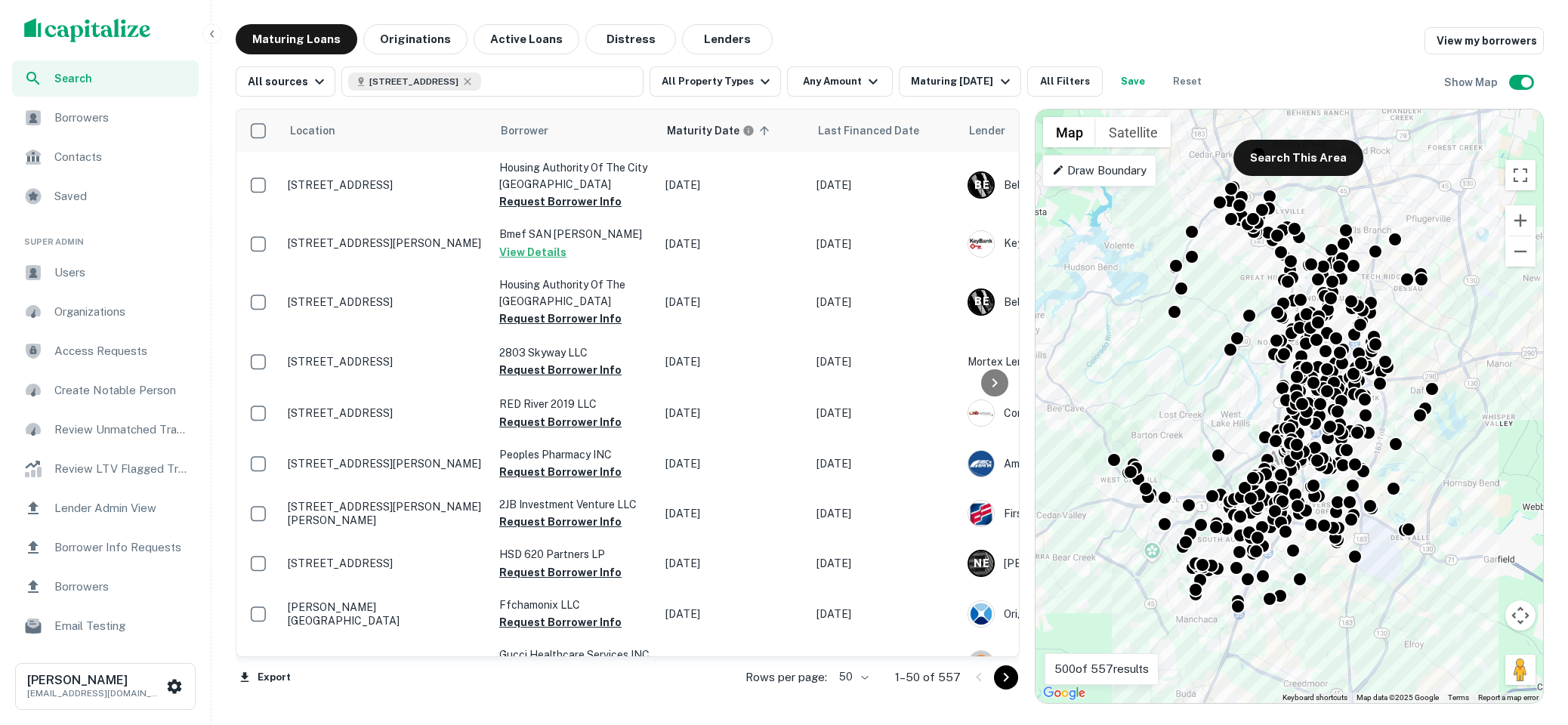
click at [990, 79] on div "Mortgage Amount Sale Amount ​ - ​ Apply Changes" at bounding box center [784, 362] width 1568 height 725
click at [990, 58] on div "Mortgage Amount Sale Amount ​ - ​ Apply Changes" at bounding box center [784, 362] width 1568 height 725
click at [982, 81] on div "Mortgage Amount Sale Amount ​ - ​ Apply Changes" at bounding box center [784, 362] width 1568 height 725
click at [1184, 246] on div "Mortgage Amount Sale Amount ​ - ​ Apply Changes" at bounding box center [784, 362] width 1568 height 725
click at [1074, 665] on div "Mortgage Amount Sale Amount ​ - ​ Apply Changes" at bounding box center [784, 362] width 1568 height 725
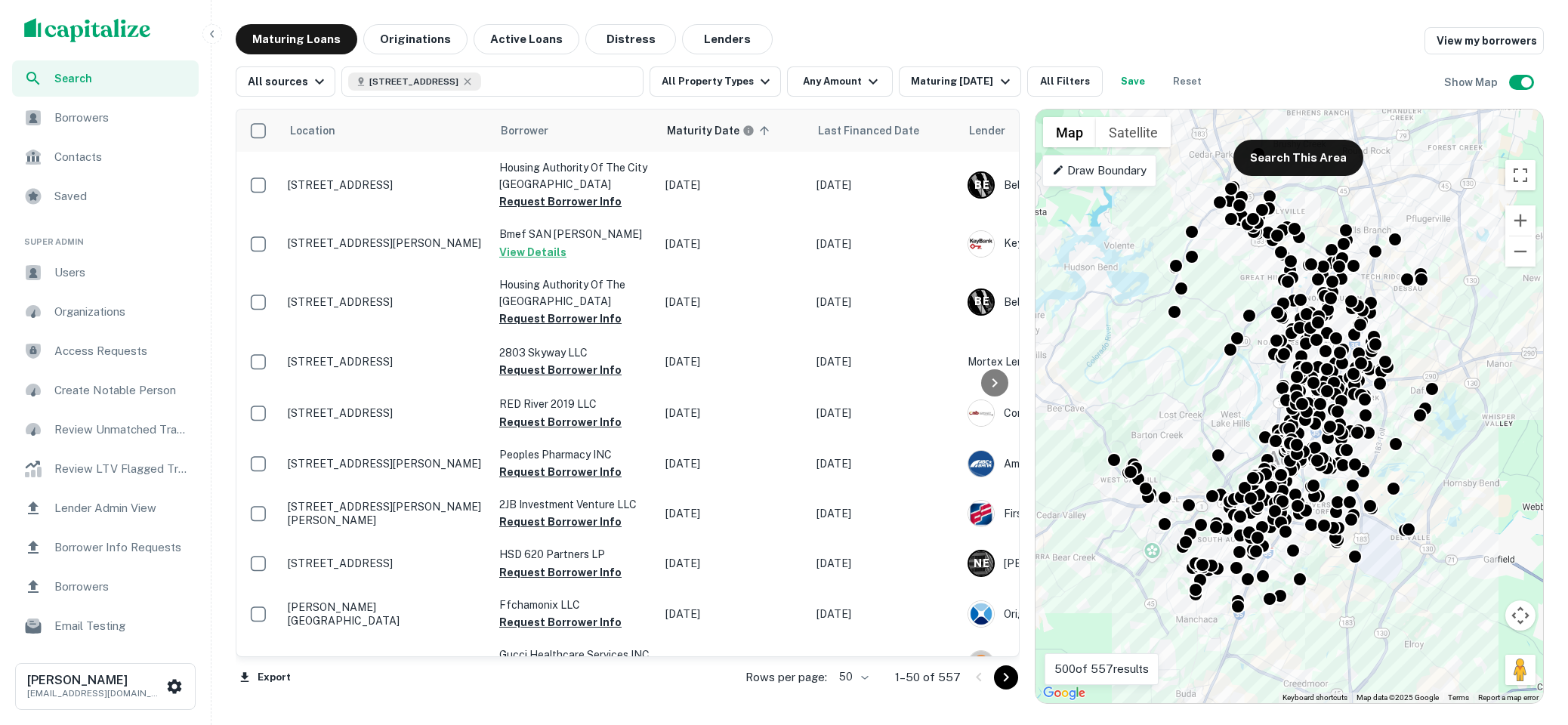
click at [739, 74] on div "Mortgage Amount Sale Amount ​ - ​ Apply Changes" at bounding box center [784, 362] width 1568 height 725
click at [768, 74] on div "Mortgage Amount Sale Amount ​ - ​ Apply Changes" at bounding box center [784, 362] width 1568 height 725
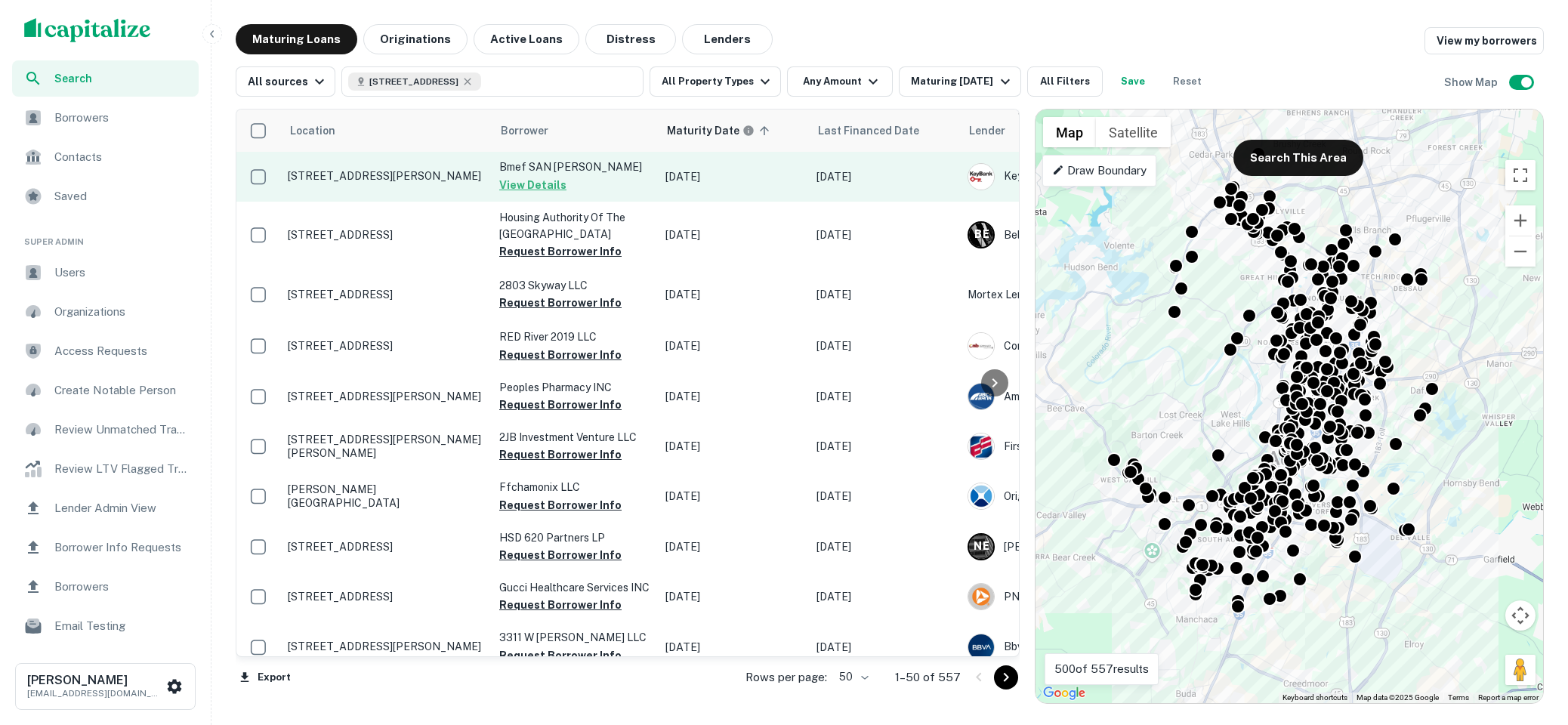
scroll to position [74, 0]
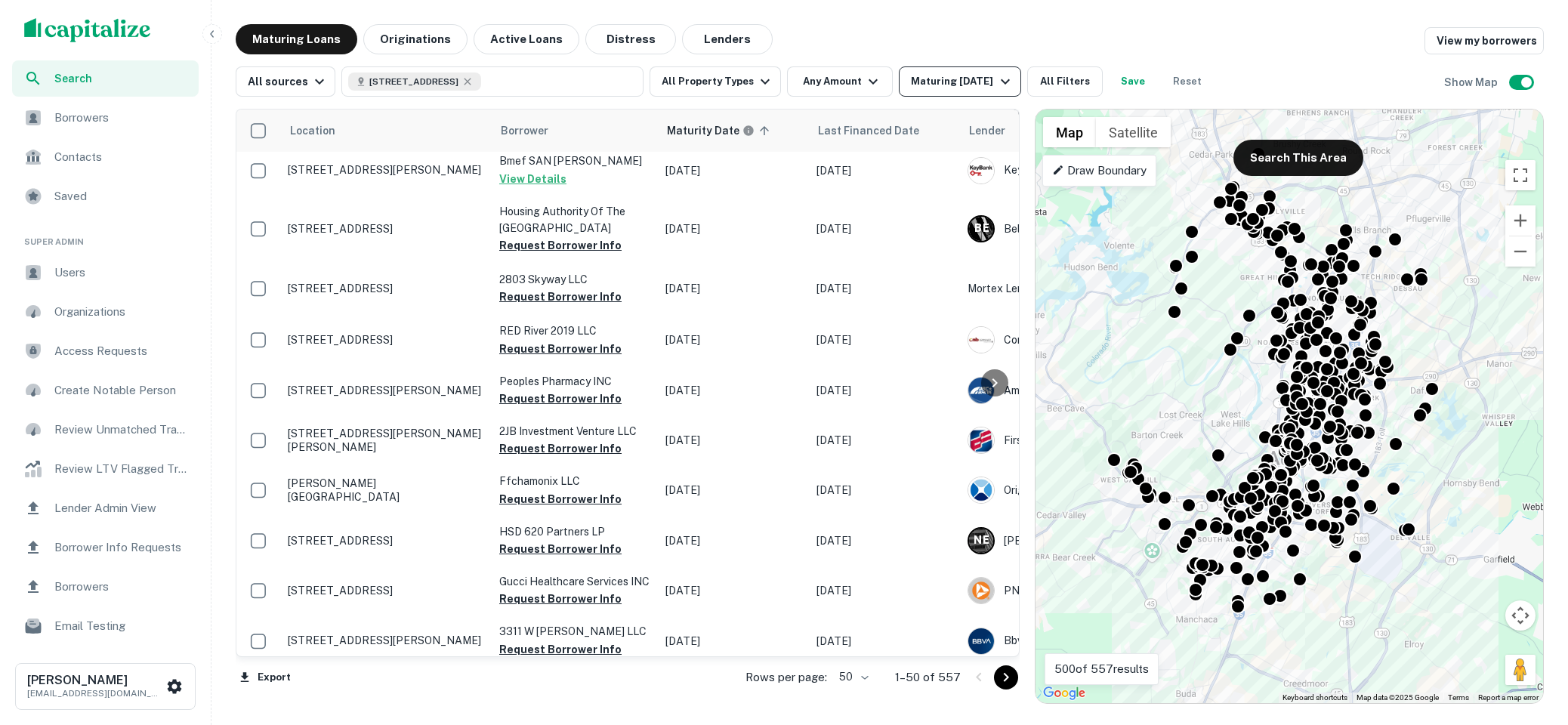
click at [981, 78] on div "Maturing [DATE]" at bounding box center [962, 81] width 103 height 18
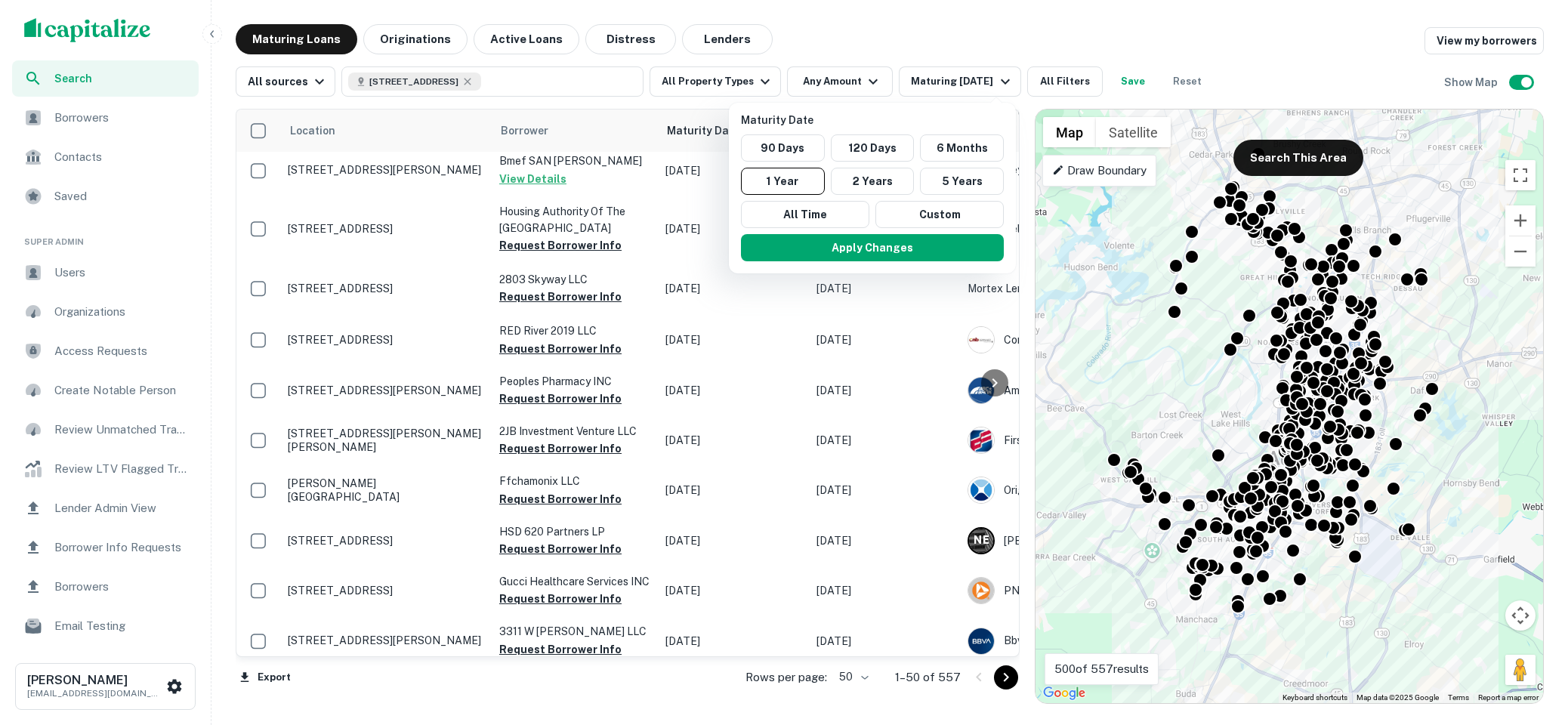
click at [419, 29] on div at bounding box center [784, 362] width 1568 height 725
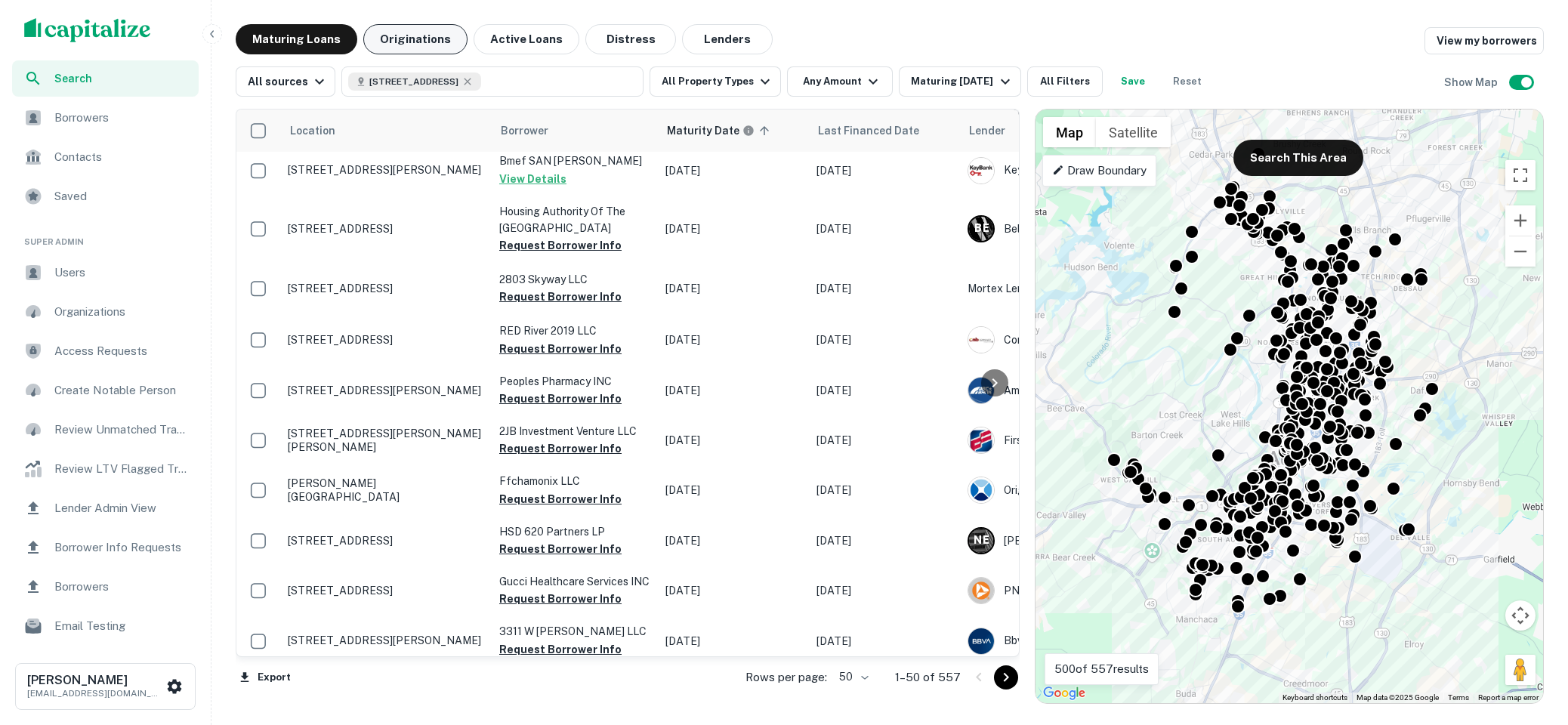
click at [406, 36] on button "Originations" at bounding box center [415, 39] width 104 height 30
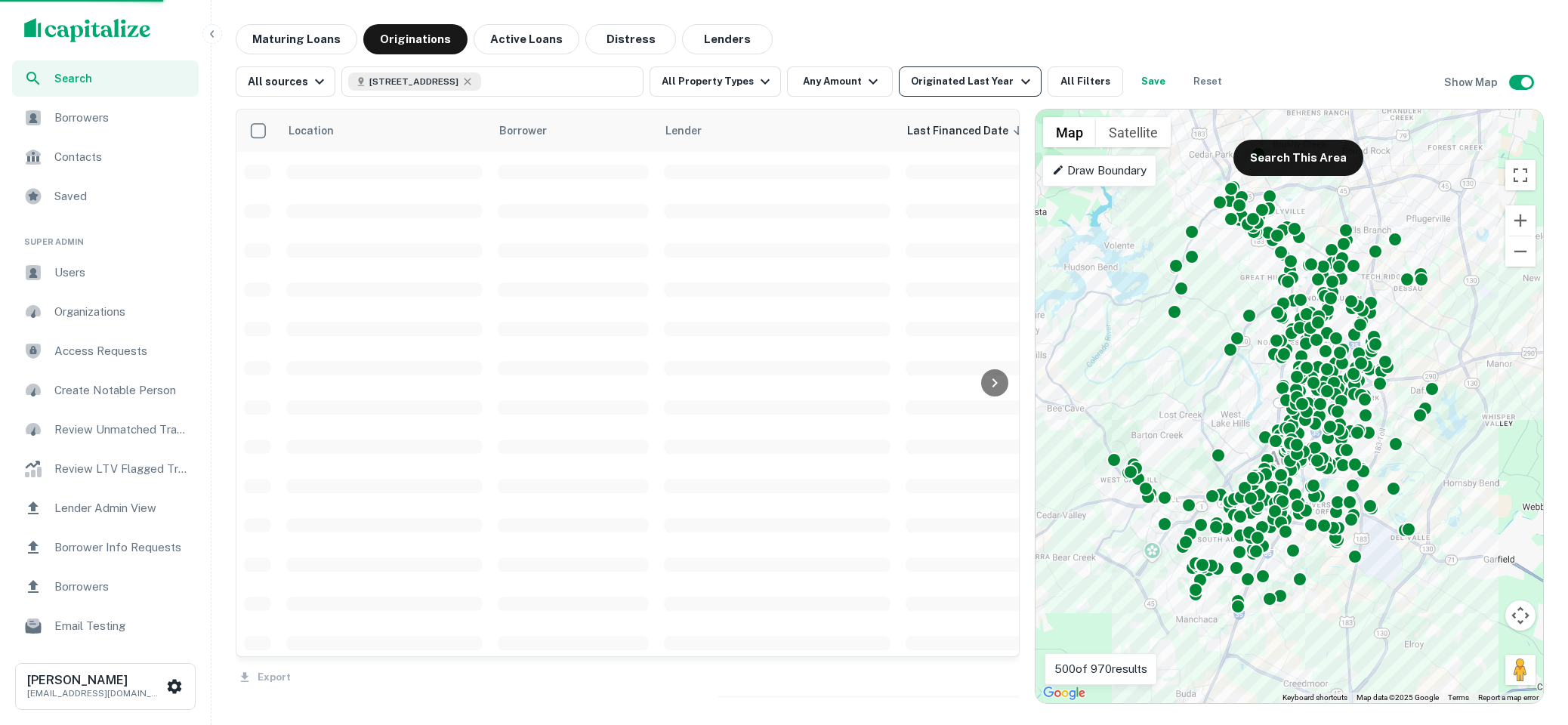
click at [1016, 83] on icon "button" at bounding box center [1025, 81] width 18 height 18
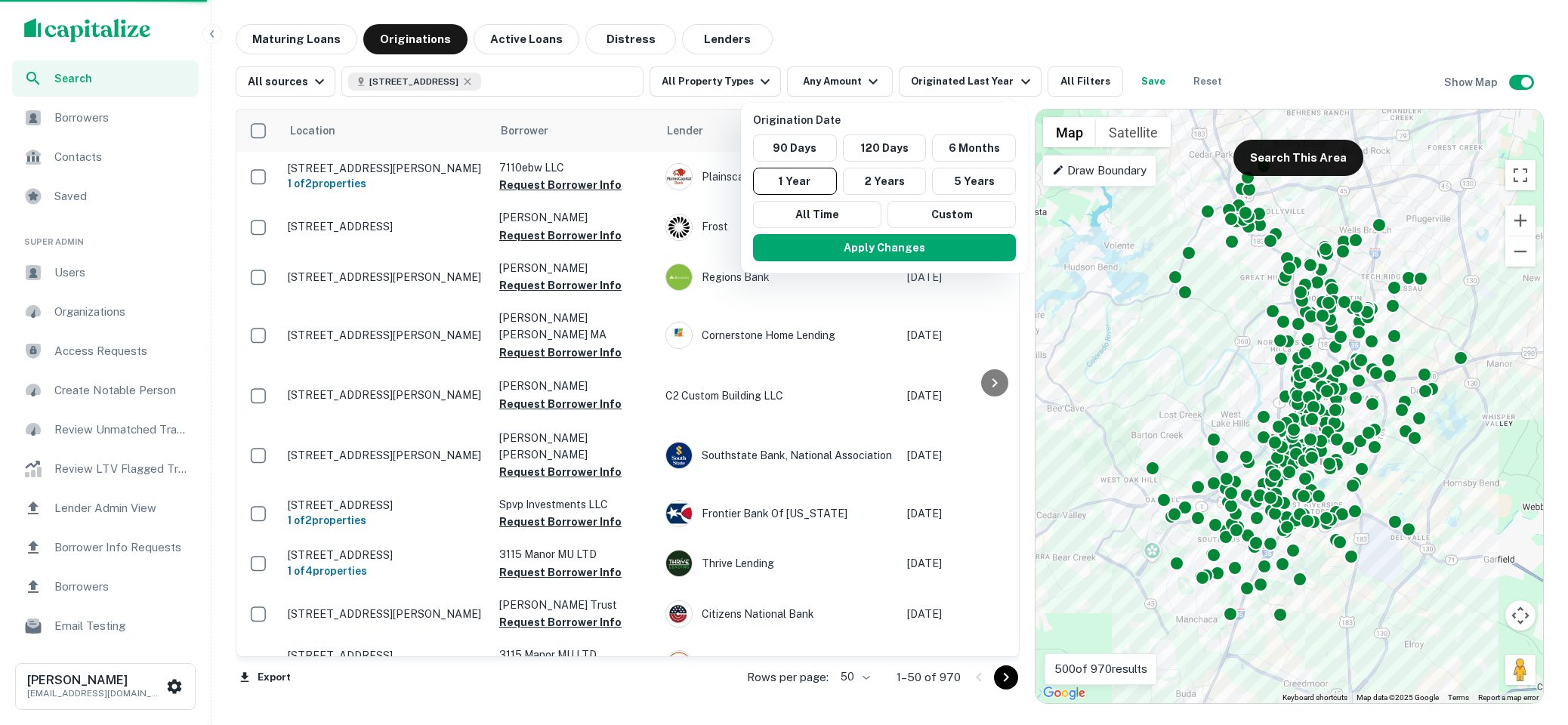
scroll to position [74, 0]
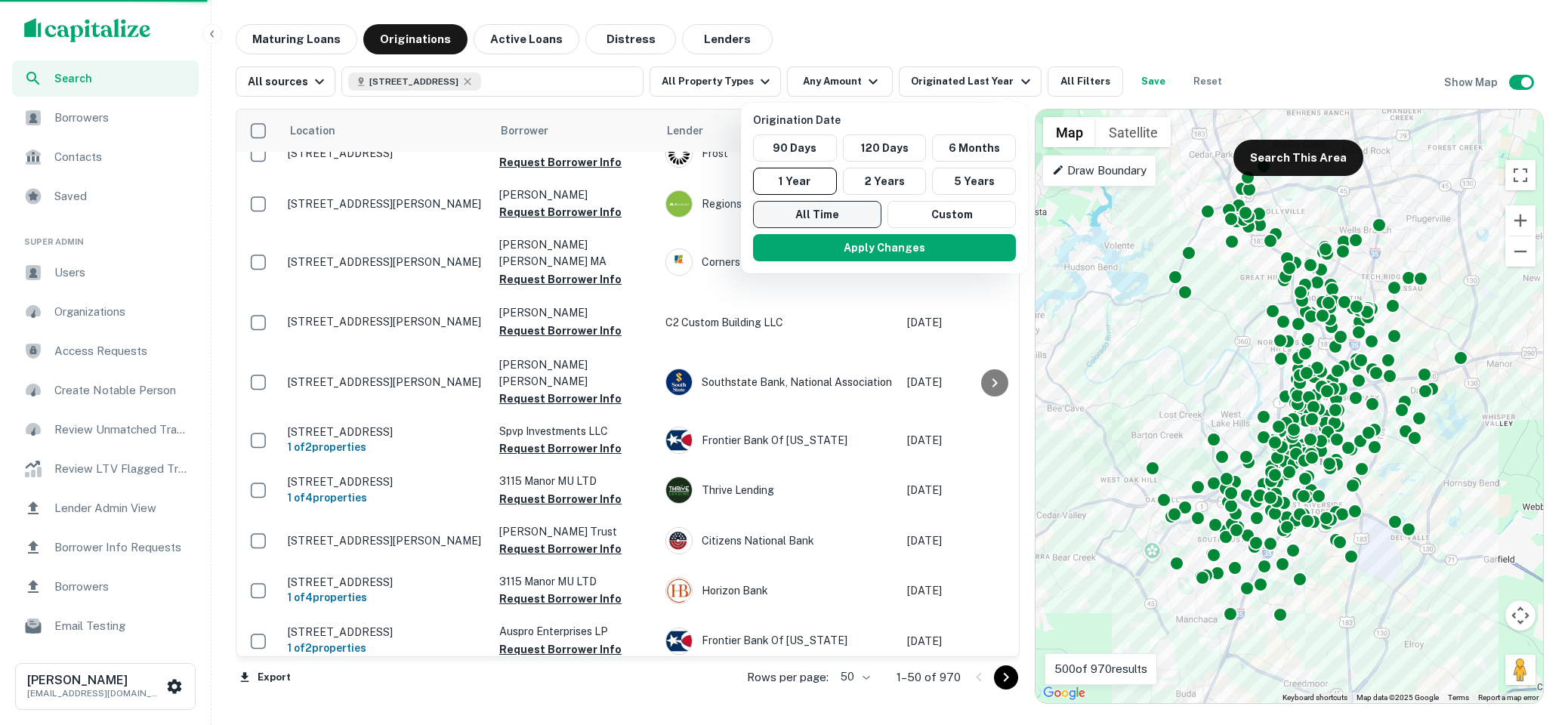
click at [813, 205] on button "All Time" at bounding box center [817, 215] width 128 height 27
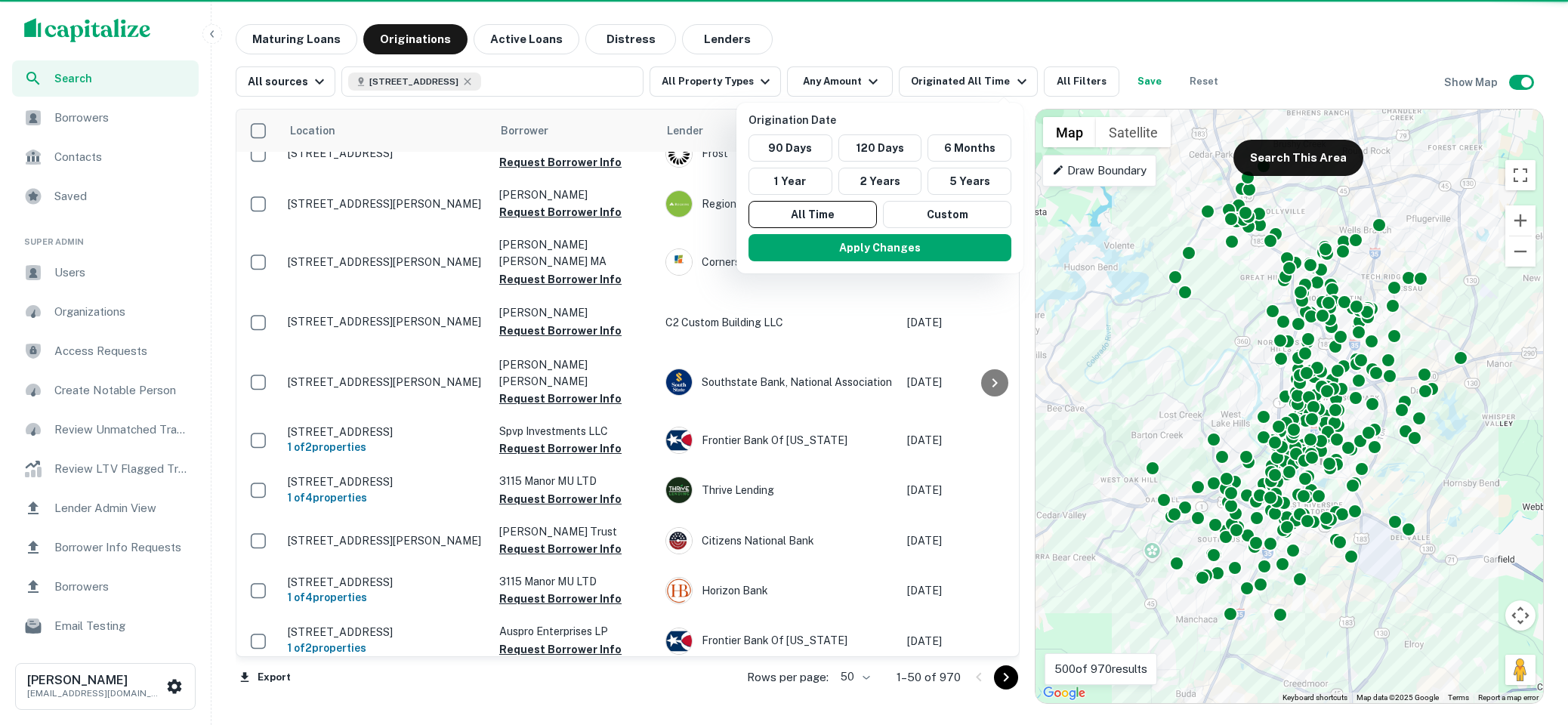
click at [852, 241] on button "Apply Changes" at bounding box center [880, 248] width 263 height 27
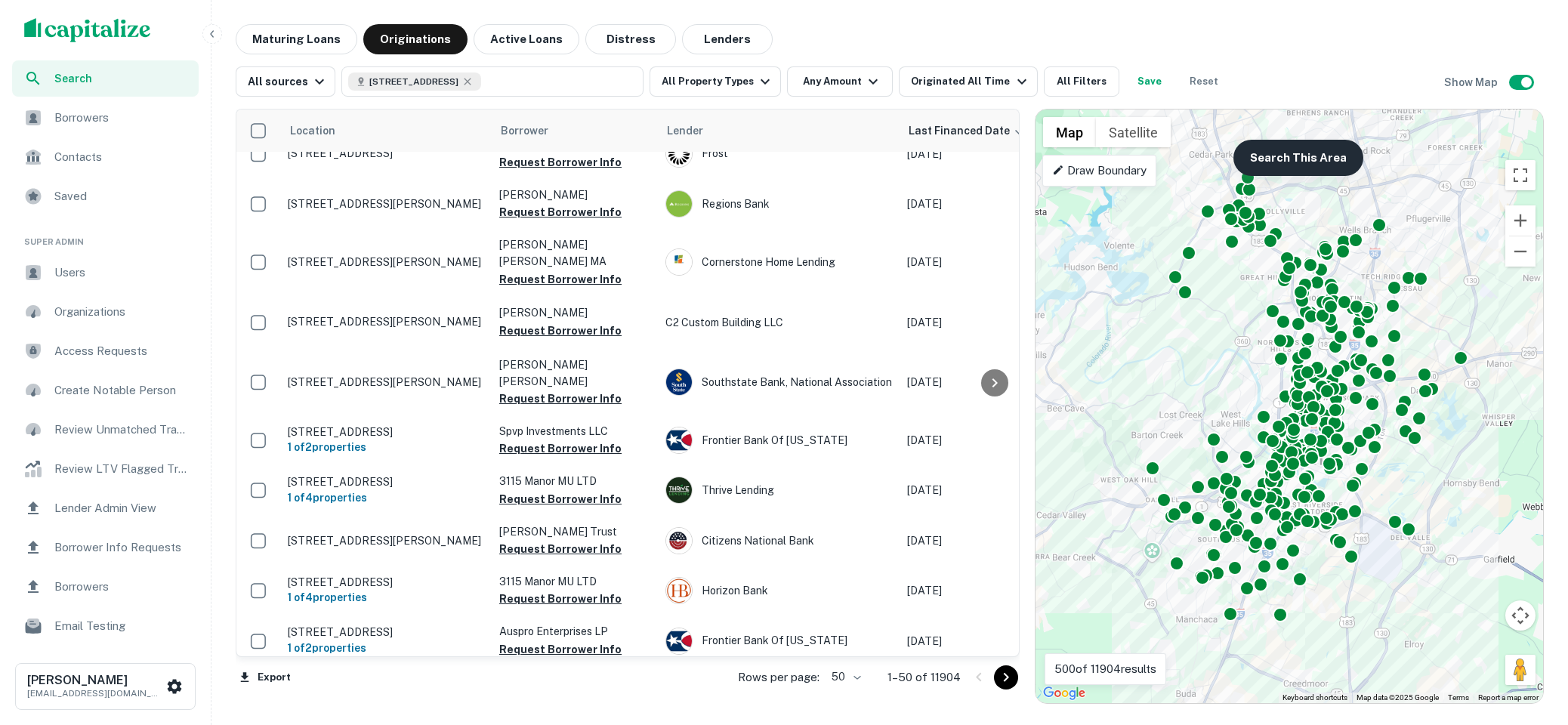
click at [1269, 153] on button "Search This Area" at bounding box center [1297, 157] width 129 height 36
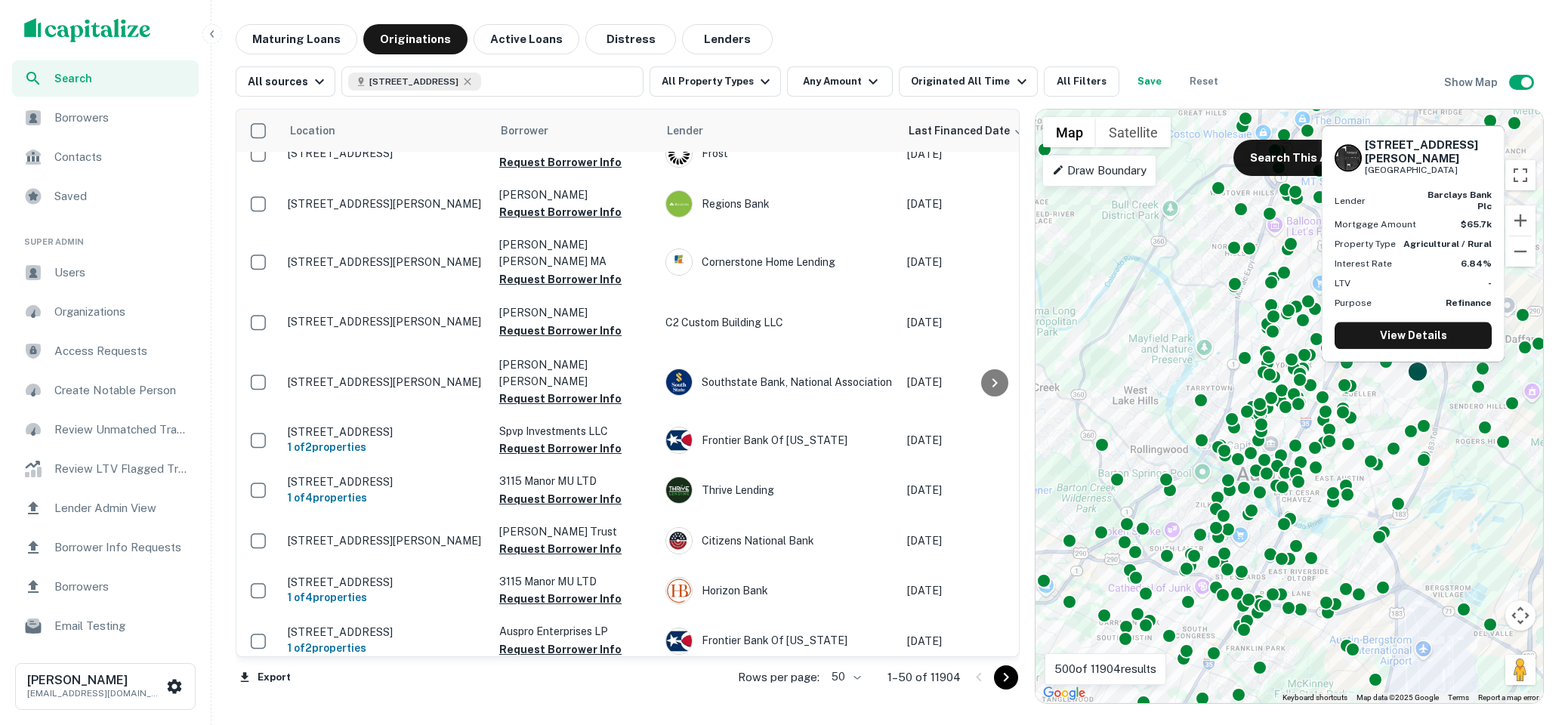
drag, startPoint x: 1388, startPoint y: 383, endPoint x: 1408, endPoint y: 374, distance: 21.9
click at [1408, 374] on div "To activate drag with keyboard, press Alt + Enter. Once in keyboard drag state,…" at bounding box center [1289, 406] width 507 height 594
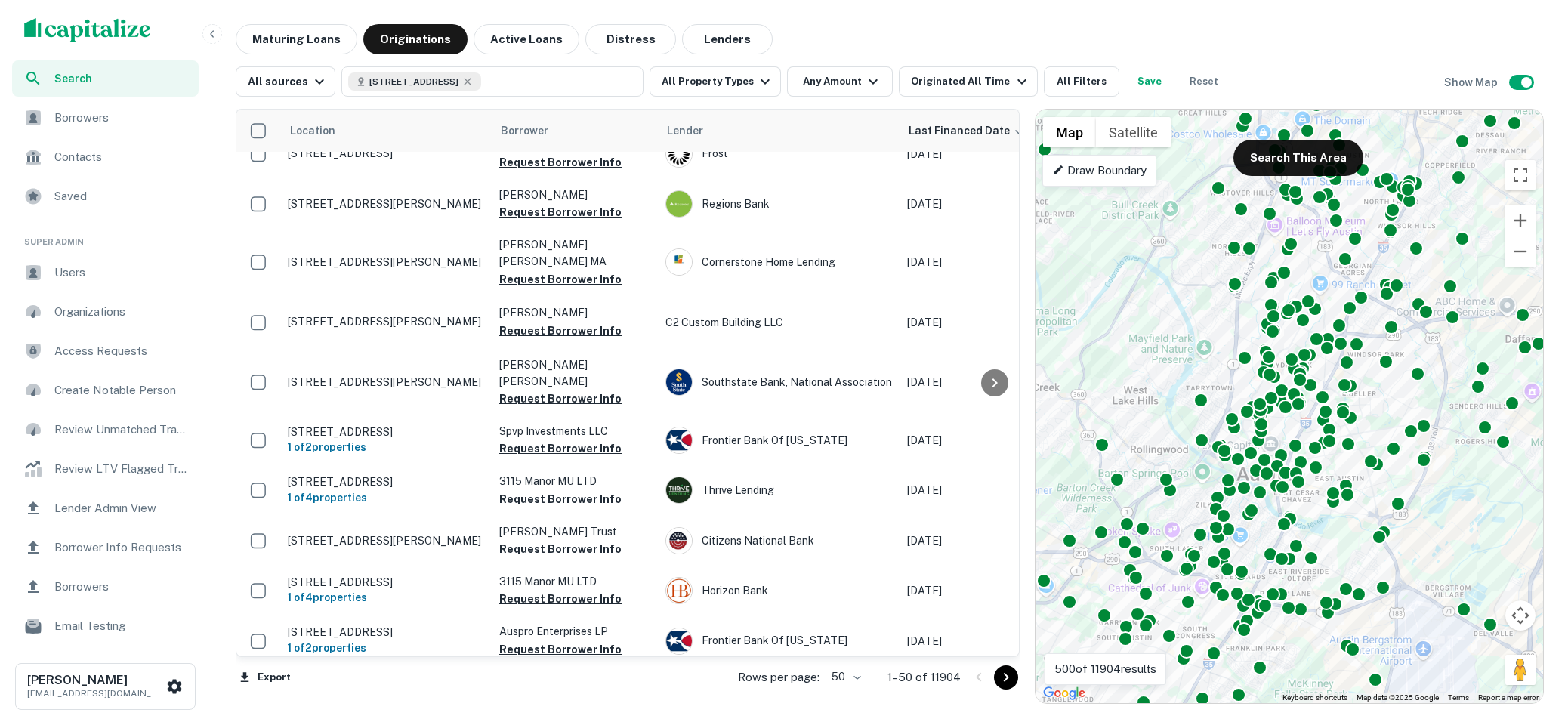
click at [1084, 165] on p "Draw Boundary" at bounding box center [1099, 171] width 94 height 18
click at [474, 78] on icon "button" at bounding box center [467, 81] width 12 height 12
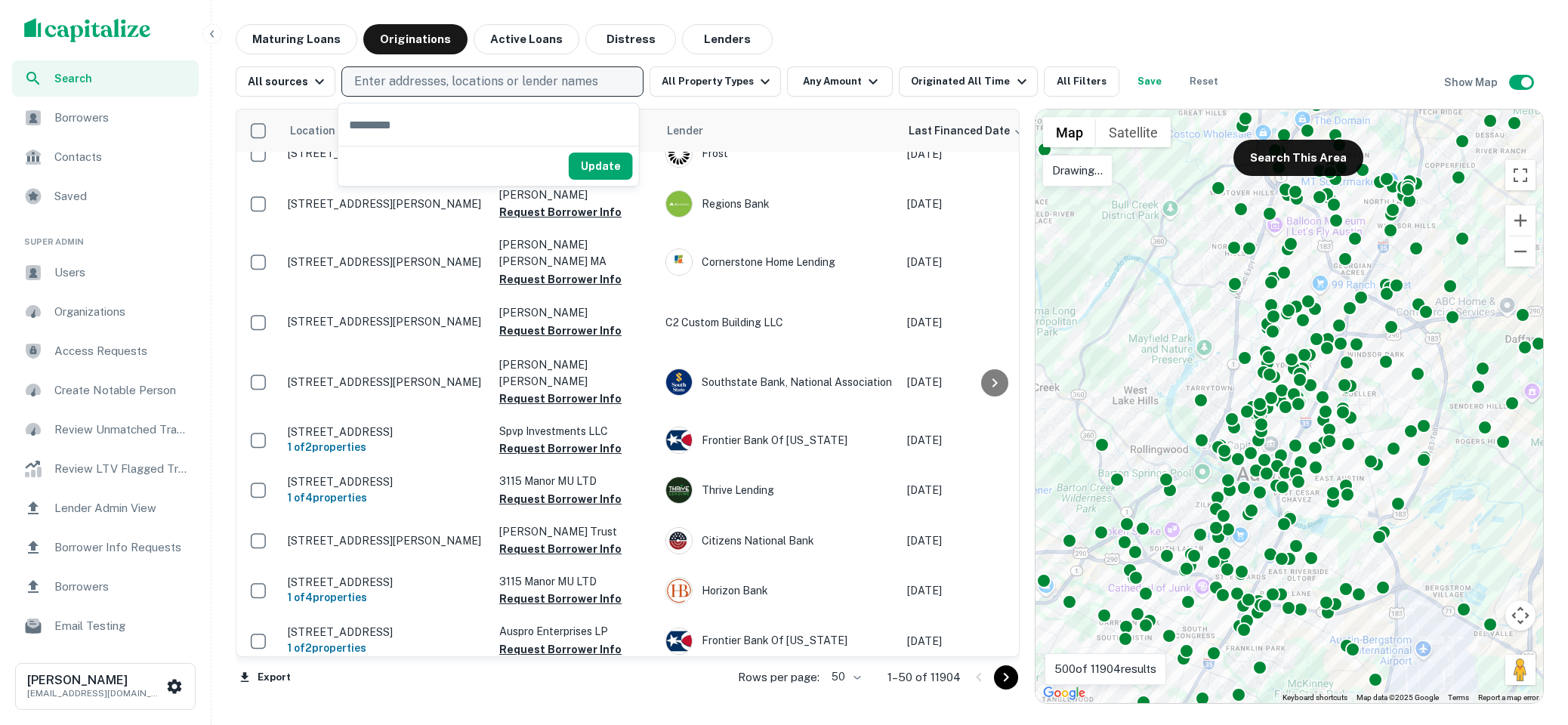
drag, startPoint x: 1245, startPoint y: 353, endPoint x: 1141, endPoint y: 396, distance: 112.5
click at [1141, 396] on div "To navigate, press the arrow keys. To activate drag with keyboard, press Alt + …" at bounding box center [1289, 406] width 507 height 594
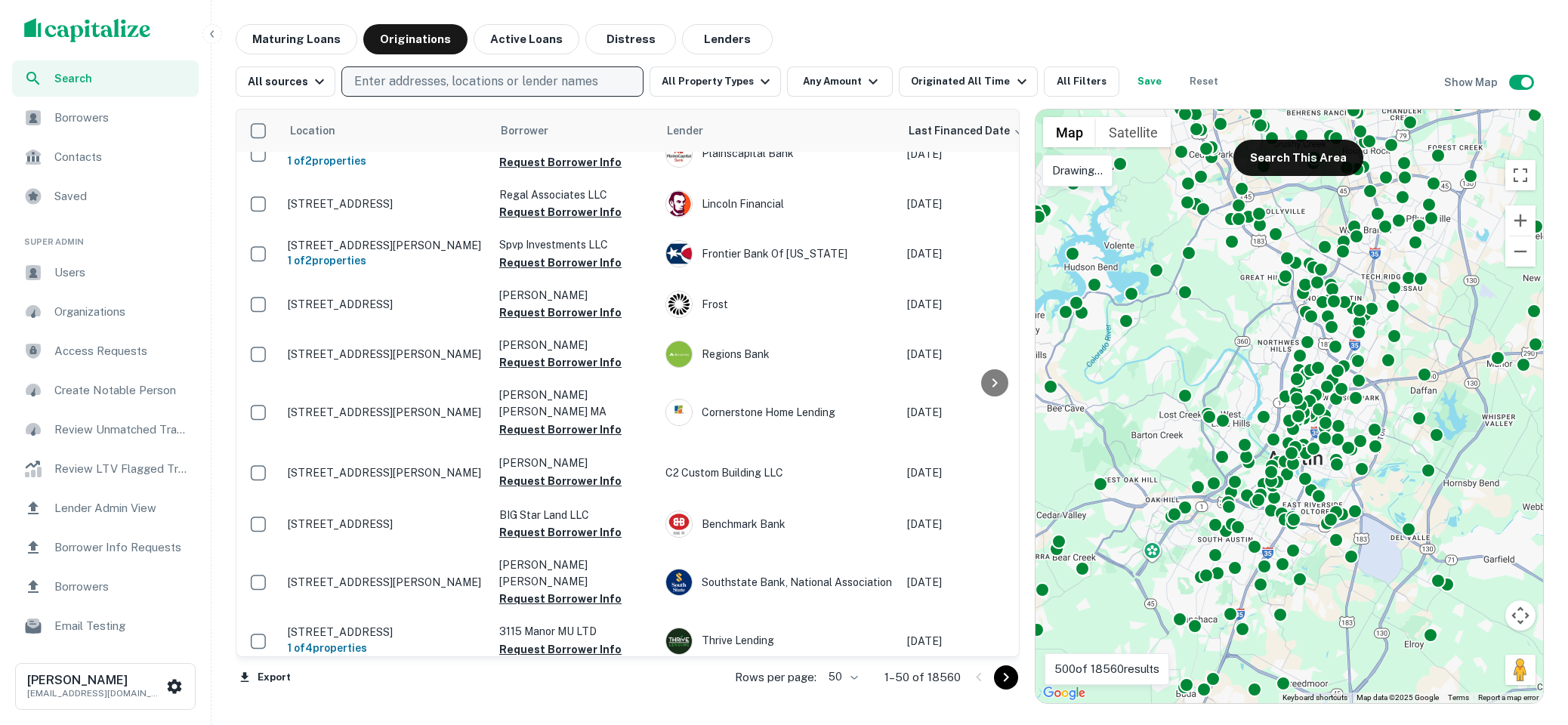
click at [1057, 166] on p "Drawing..." at bounding box center [1078, 171] width 51 height 18
click at [1519, 222] on button "Zoom in" at bounding box center [1520, 220] width 30 height 30
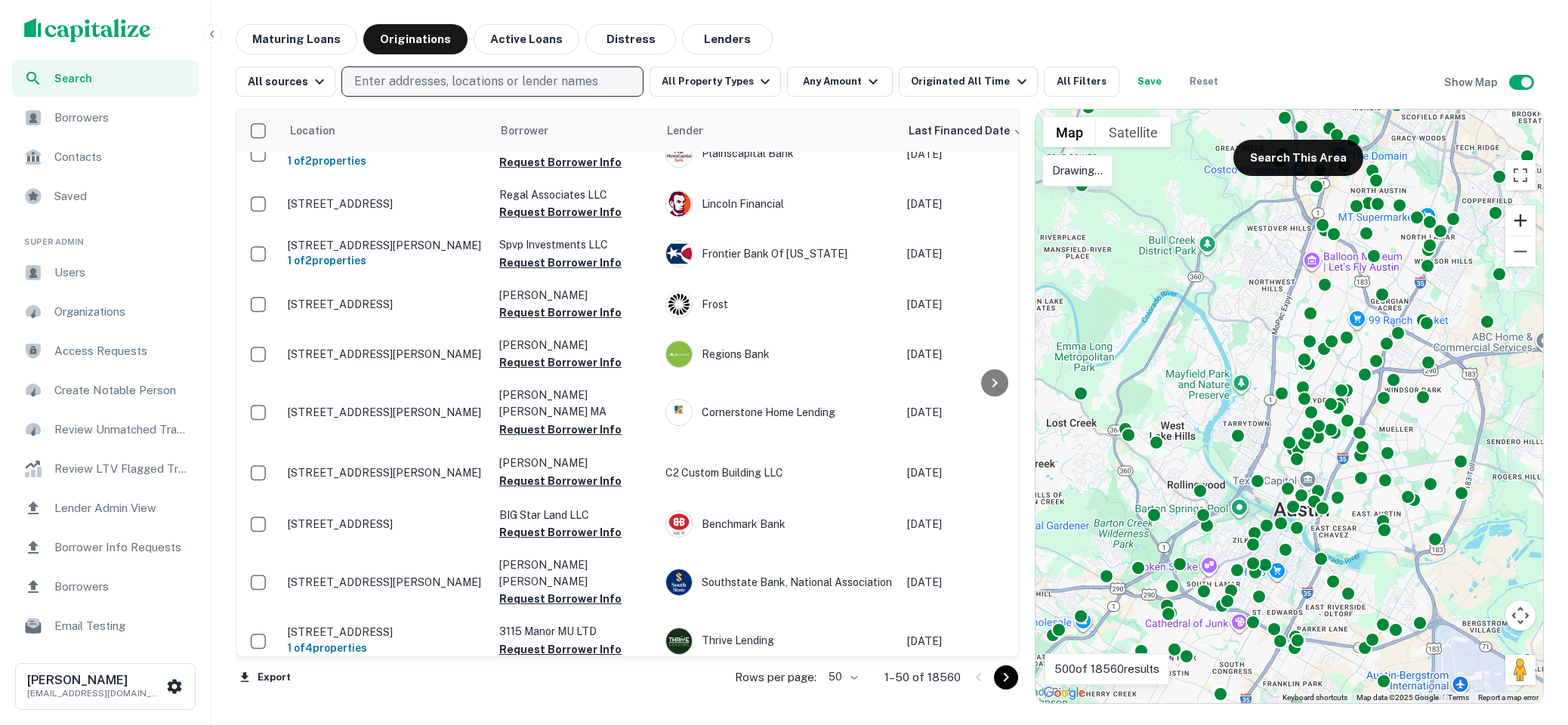
click at [1517, 212] on button "Zoom in" at bounding box center [1520, 220] width 30 height 30
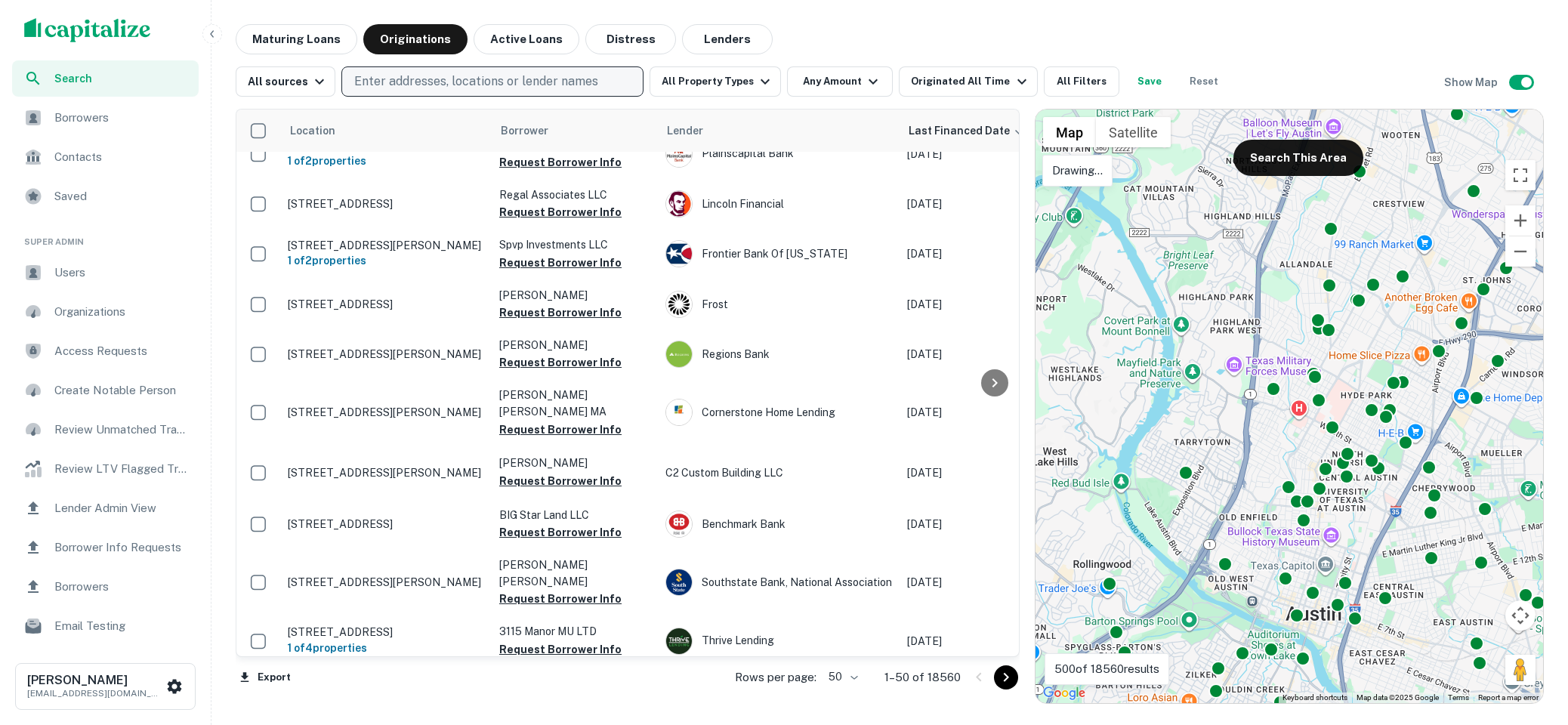
click at [1066, 162] on p "Drawing..." at bounding box center [1078, 171] width 51 height 18
drag, startPoint x: 1414, startPoint y: 314, endPoint x: 1486, endPoint y: 331, distance: 74.0
click at [1486, 331] on div "To activate drag with keyboard, press Alt + Enter. Once in keyboard drag state,…" at bounding box center [1289, 406] width 507 height 594
click at [1521, 250] on button "Zoom out" at bounding box center [1520, 251] width 30 height 30
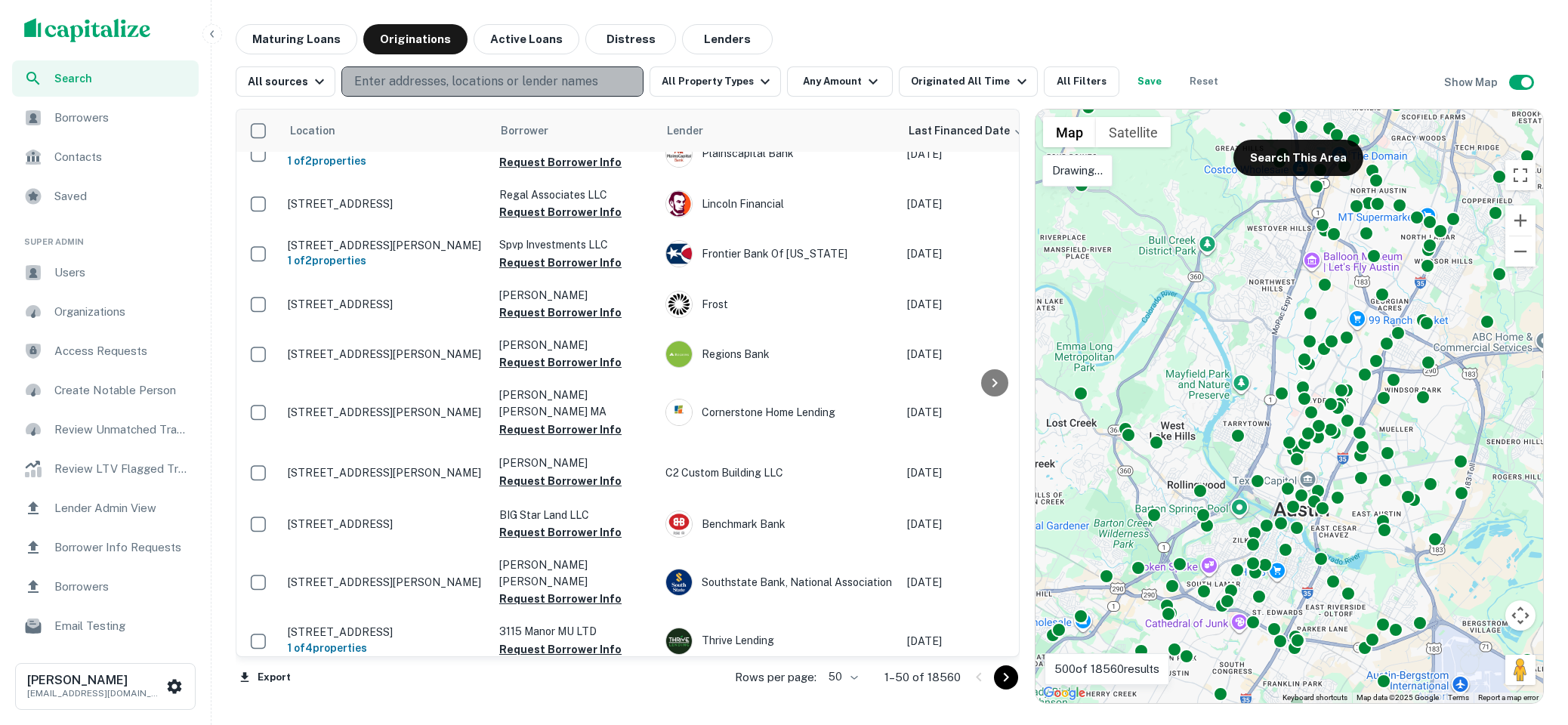
click at [413, 77] on p "Enter addresses, locations or lender names" at bounding box center [476, 81] width 244 height 18
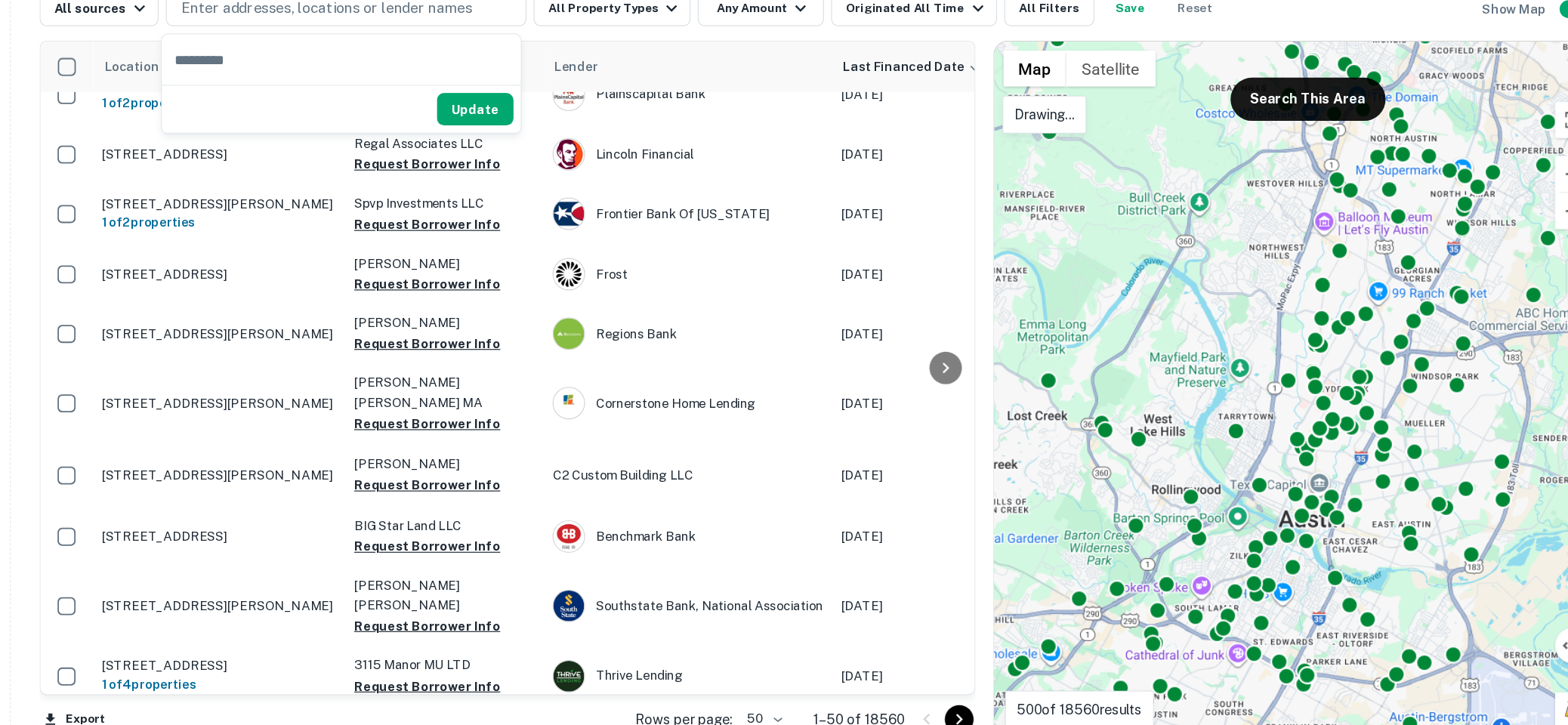
click at [405, 123] on input "text" at bounding box center [488, 124] width 300 height 42
type input "**********"
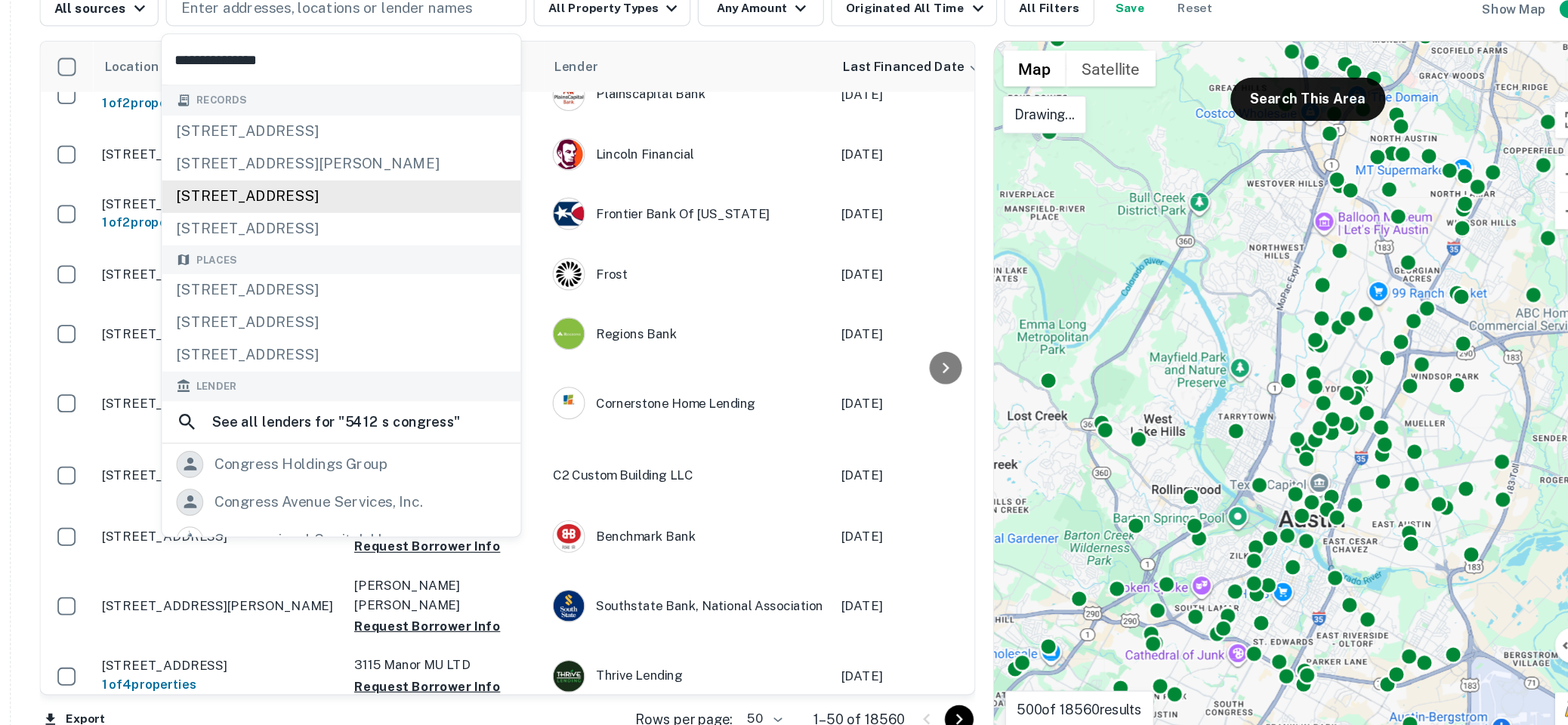
click at [501, 235] on div "5412 s congress ave, austin, tx, 78745" at bounding box center [488, 239] width 300 height 27
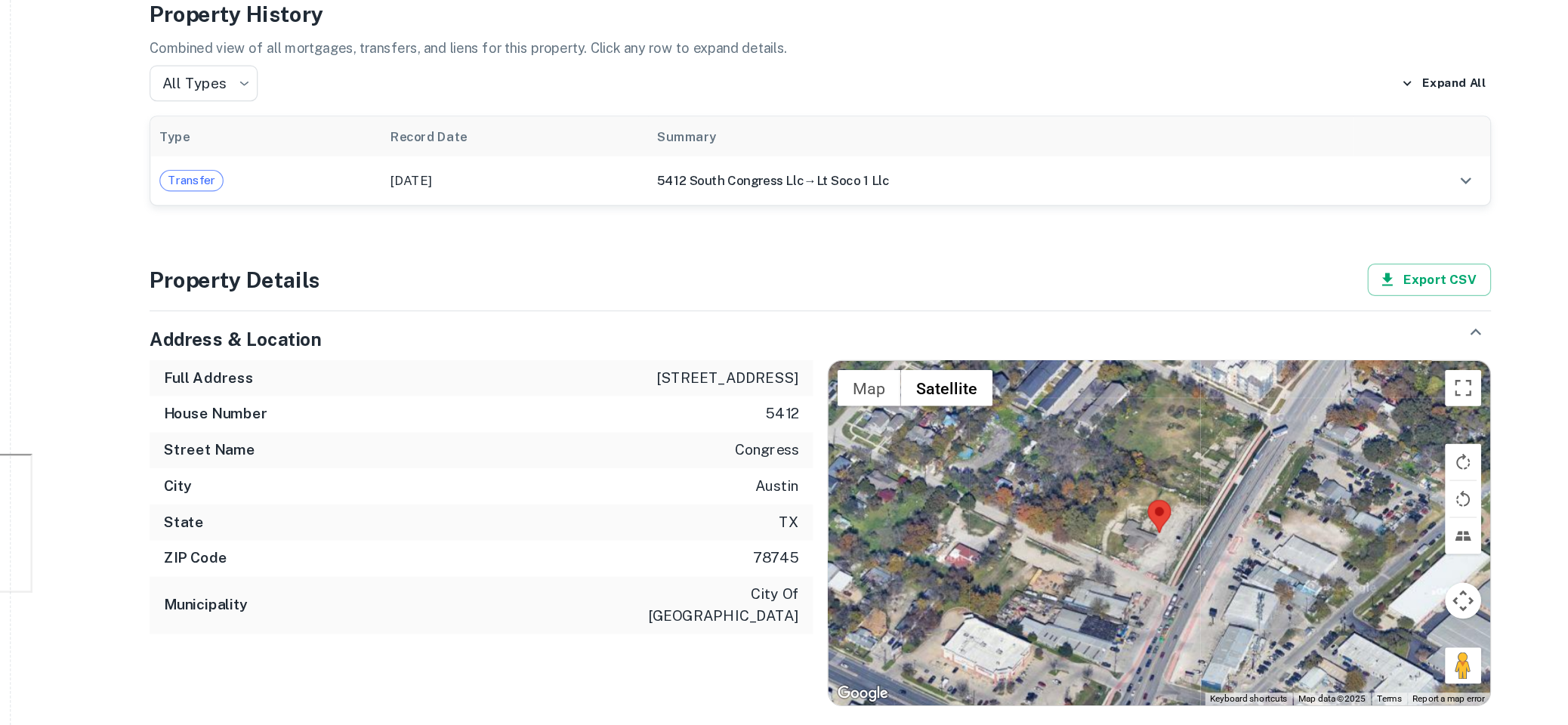
scroll to position [230, 0]
click at [938, 443] on button "Map" at bounding box center [931, 440] width 53 height 30
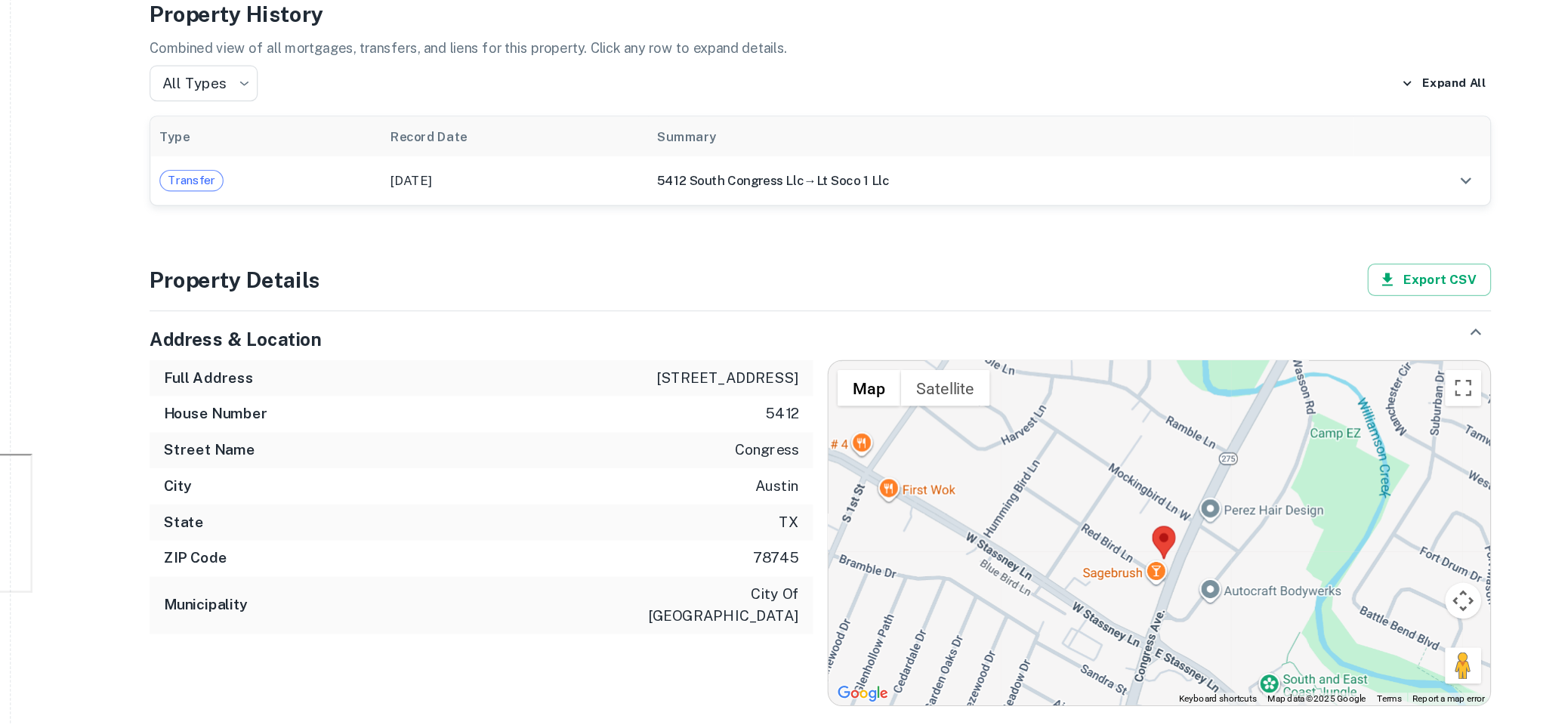
drag, startPoint x: 1129, startPoint y: 533, endPoint x: 1144, endPoint y: 507, distance: 30.0
click at [1144, 507] on div at bounding box center [1173, 562] width 554 height 288
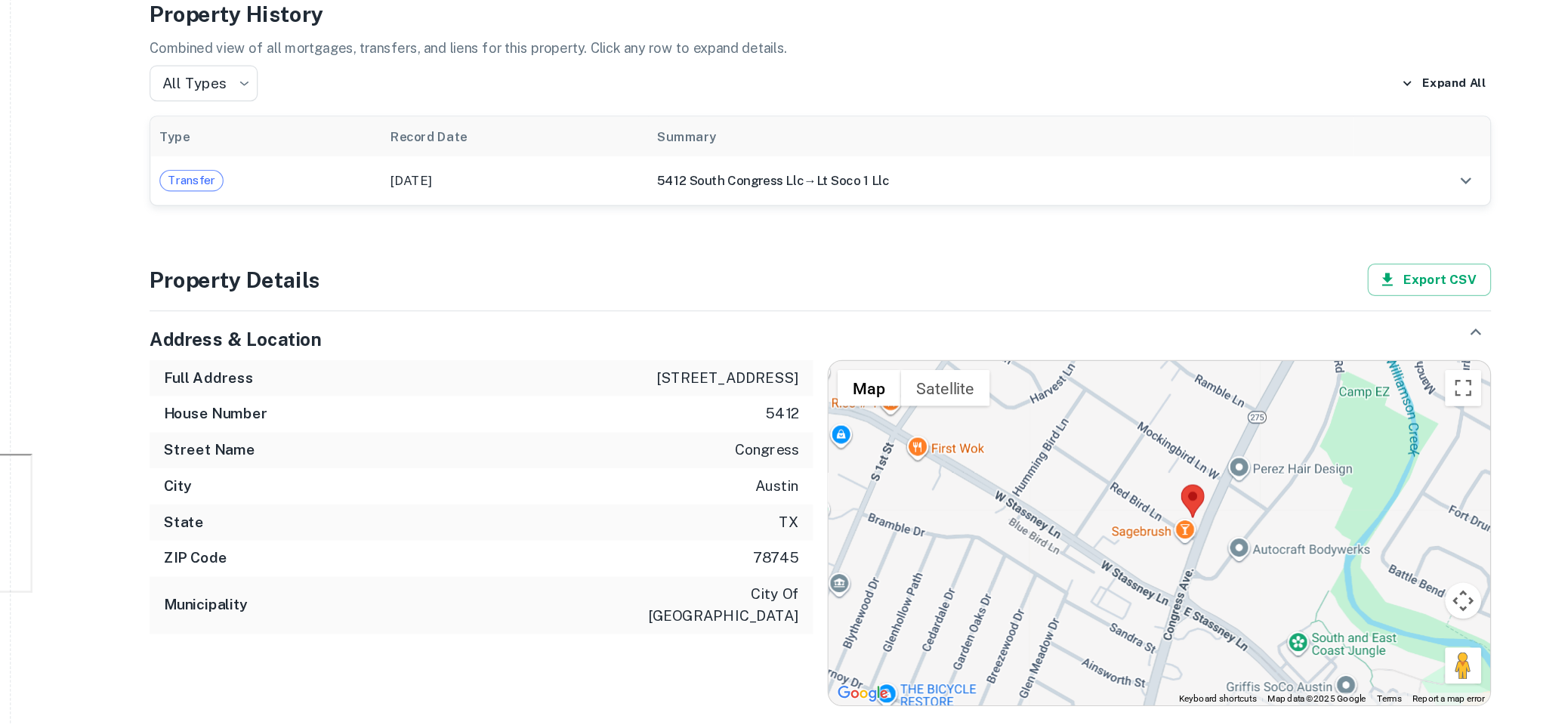
scroll to position [0, 0]
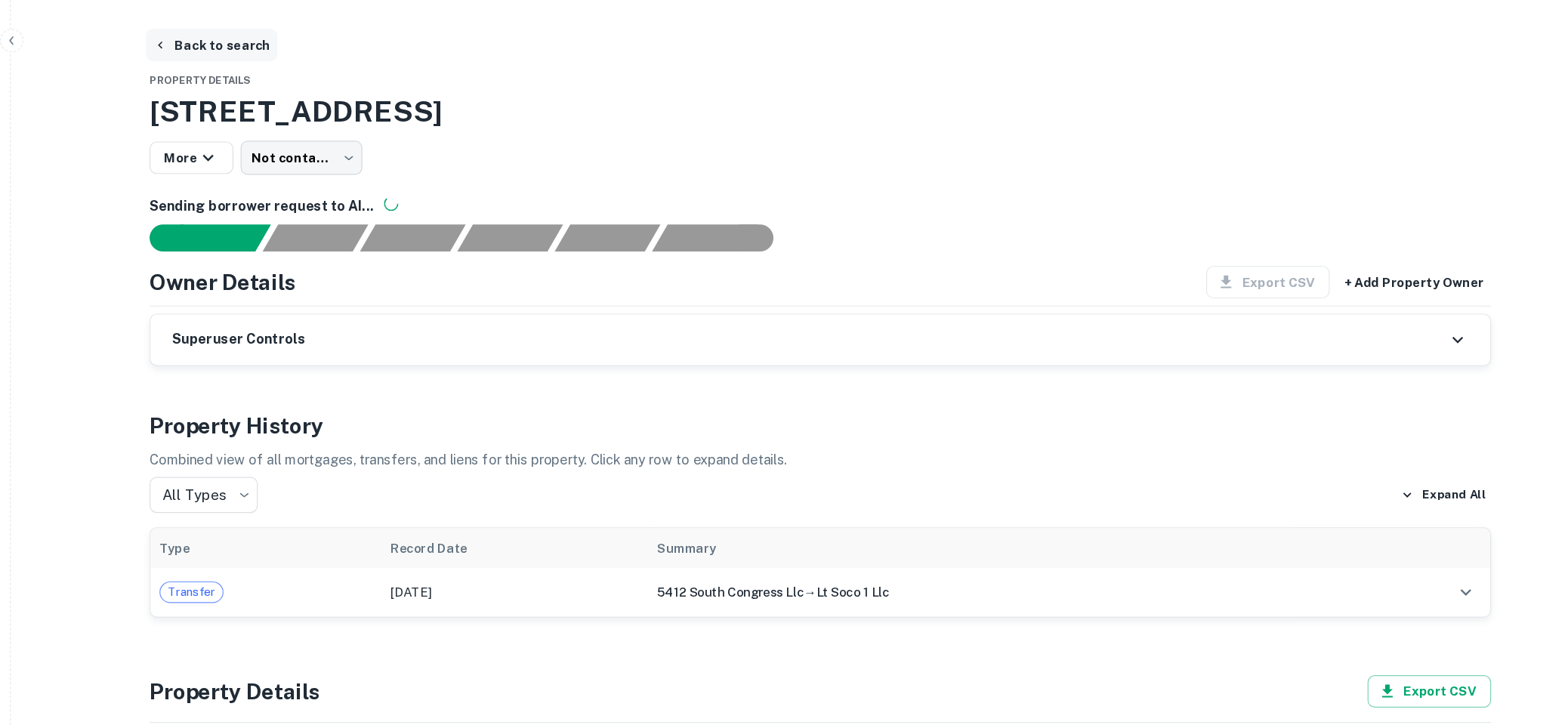
click at [382, 40] on button "Back to search" at bounding box center [379, 38] width 110 height 27
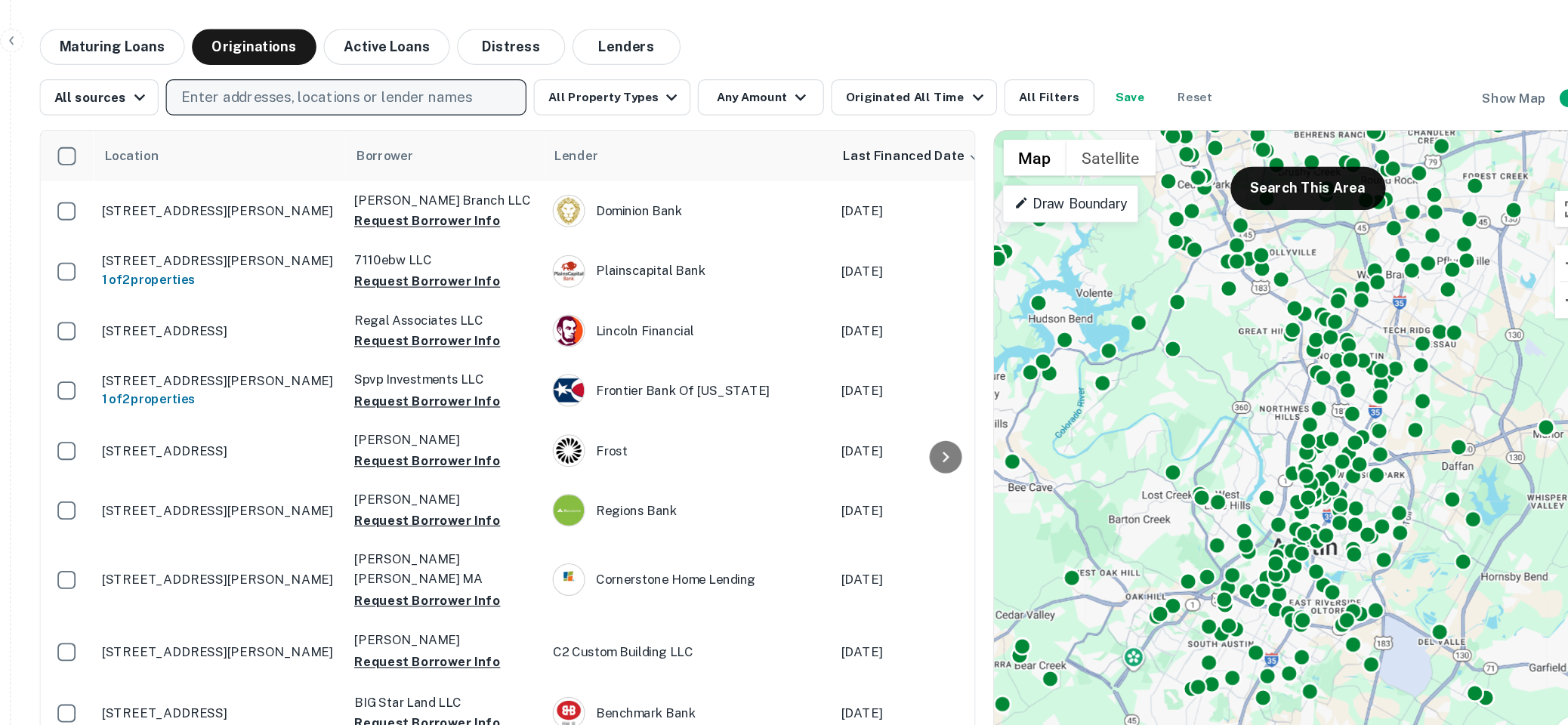
click at [514, 79] on p "Enter addresses, locations or lender names" at bounding box center [476, 81] width 244 height 18
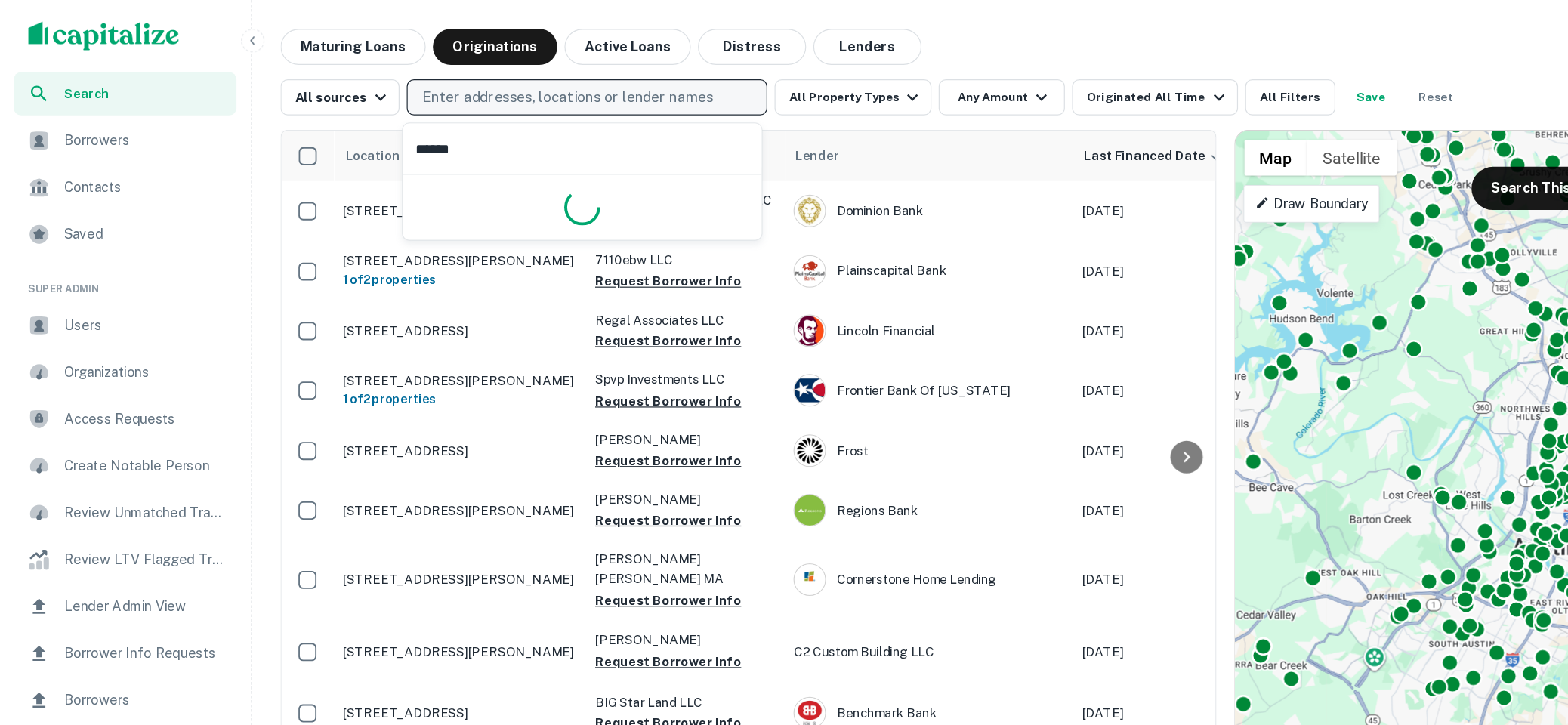
type input "******"
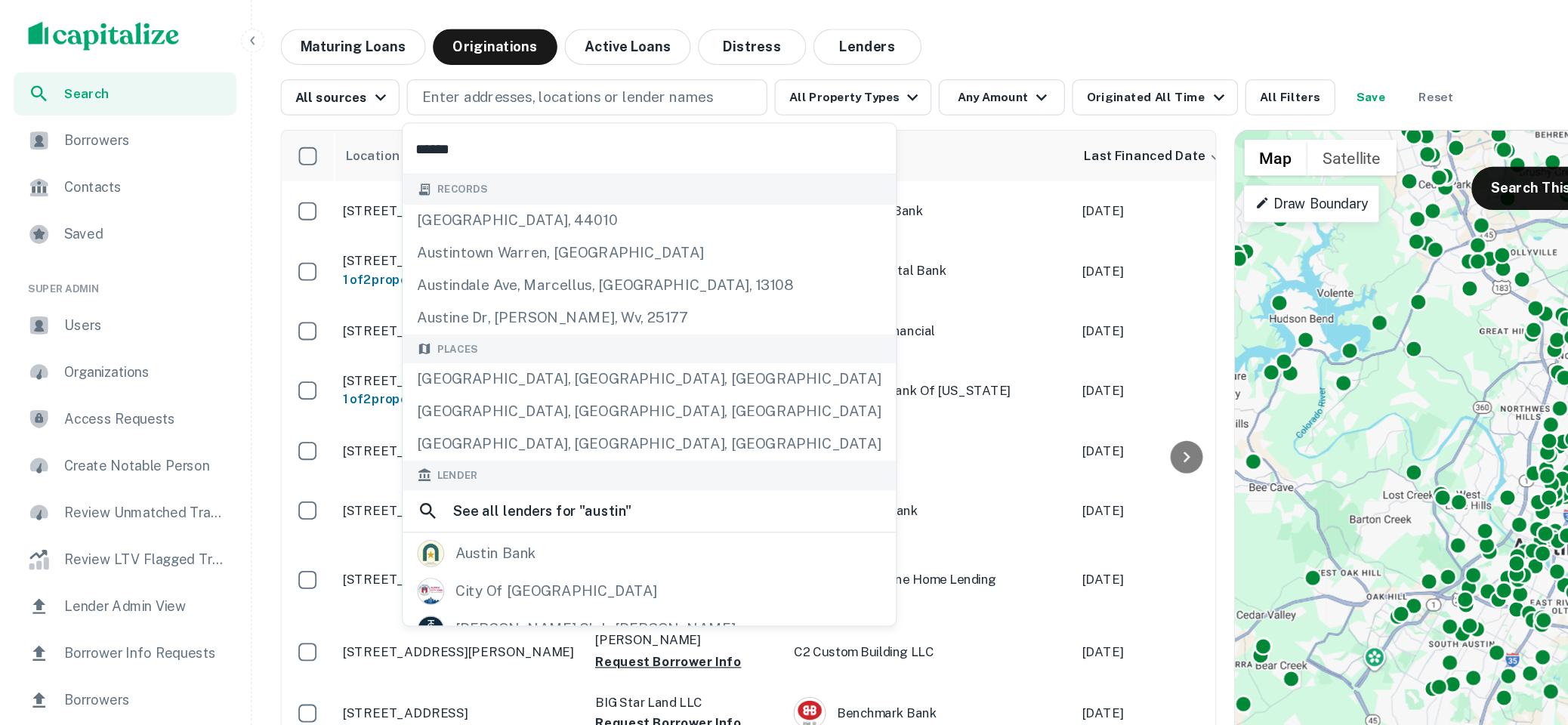
click at [421, 129] on input "******" at bounding box center [544, 124] width 413 height 42
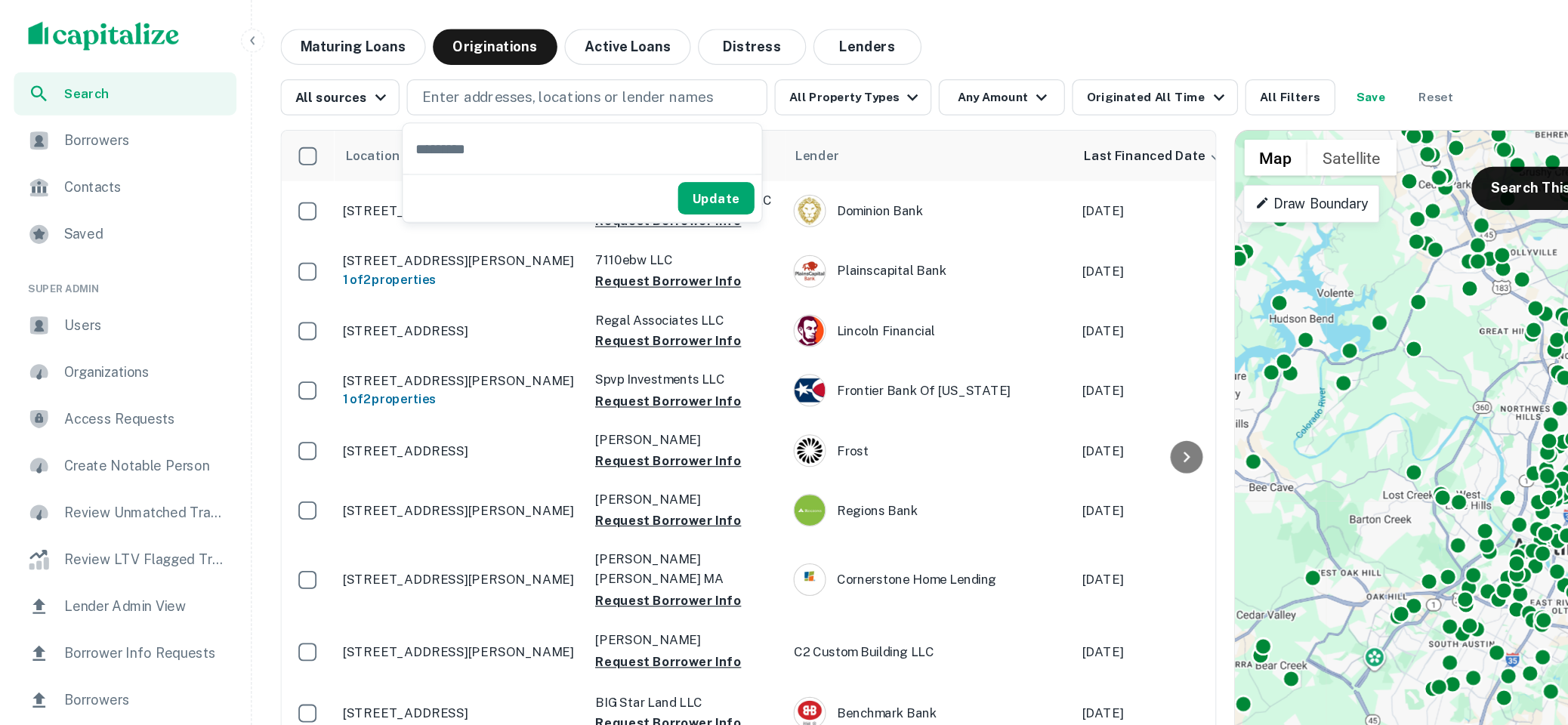
click at [215, 149] on nav "Search Borrowers Contacts Saved Super Admin Users Organizations Access Requests…" at bounding box center [112, 369] width 212 height 689
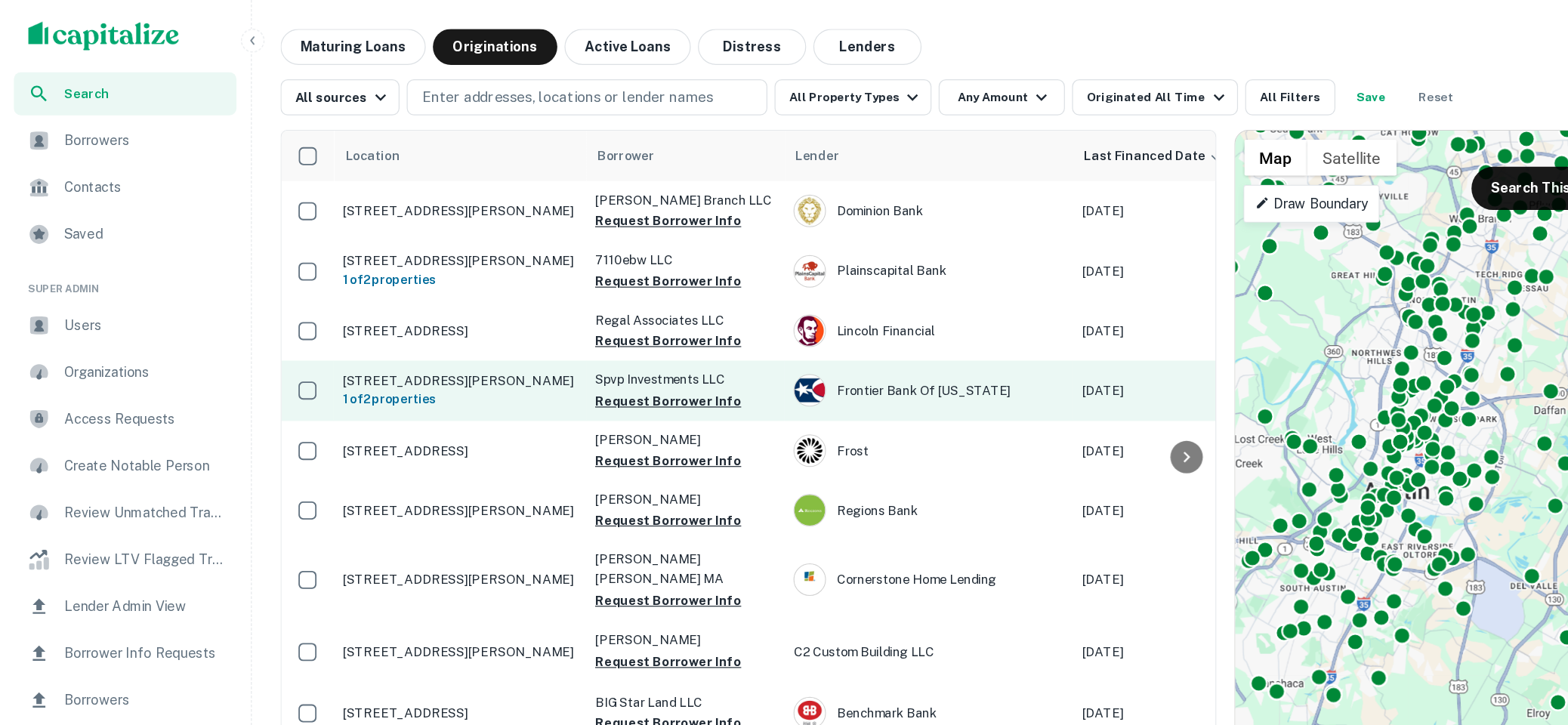
drag, startPoint x: 1118, startPoint y: 379, endPoint x: 967, endPoint y: 321, distance: 161.8
click at [967, 321] on div "Location Borrower Lender Last Financed Date sorted descending Maturity Date Mor…" at bounding box center [889, 400] width 1308 height 607
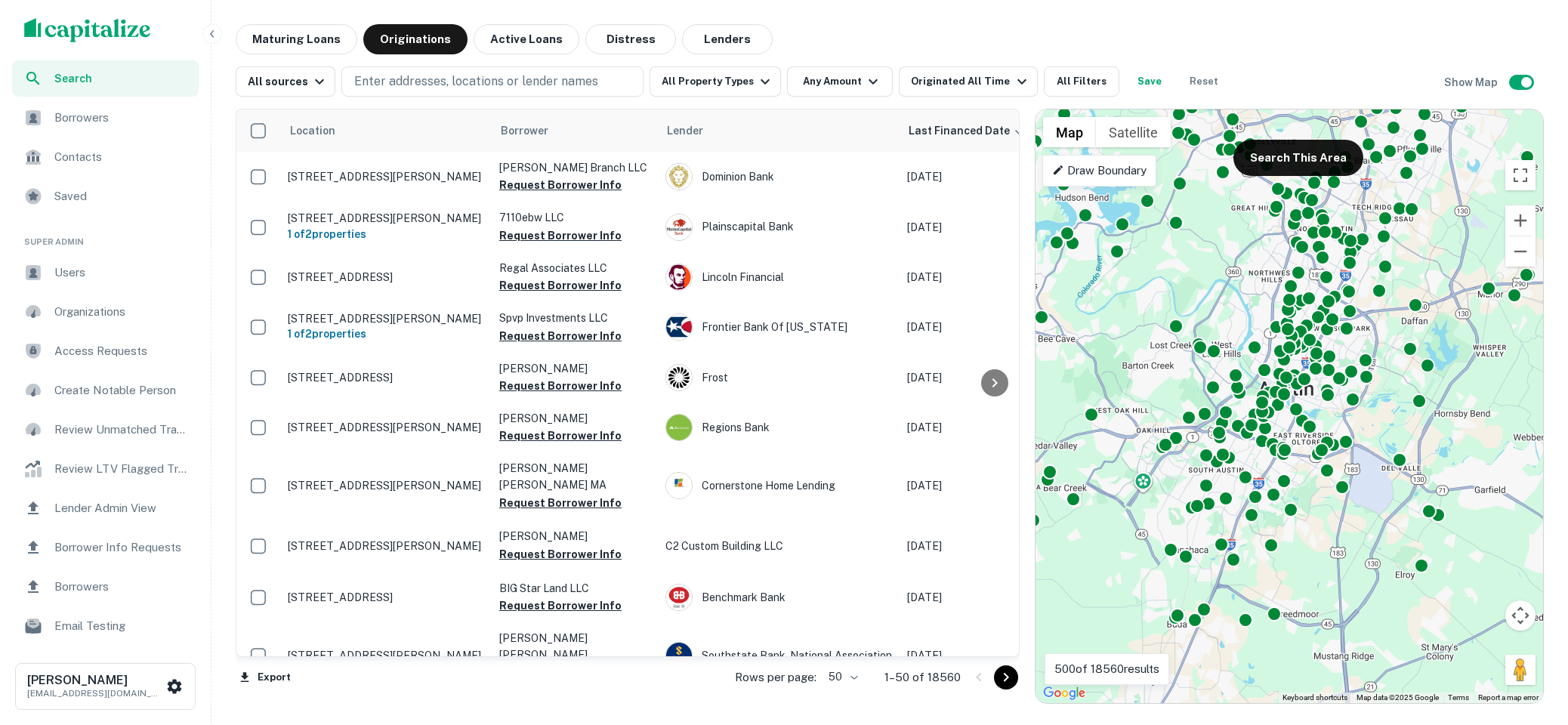
drag, startPoint x: 1277, startPoint y: 382, endPoint x: 1443, endPoint y: 356, distance: 168.0
click at [1443, 356] on div "To activate drag with keyboard, press Alt + Enter. Once in keyboard drag state,…" at bounding box center [1289, 406] width 507 height 594
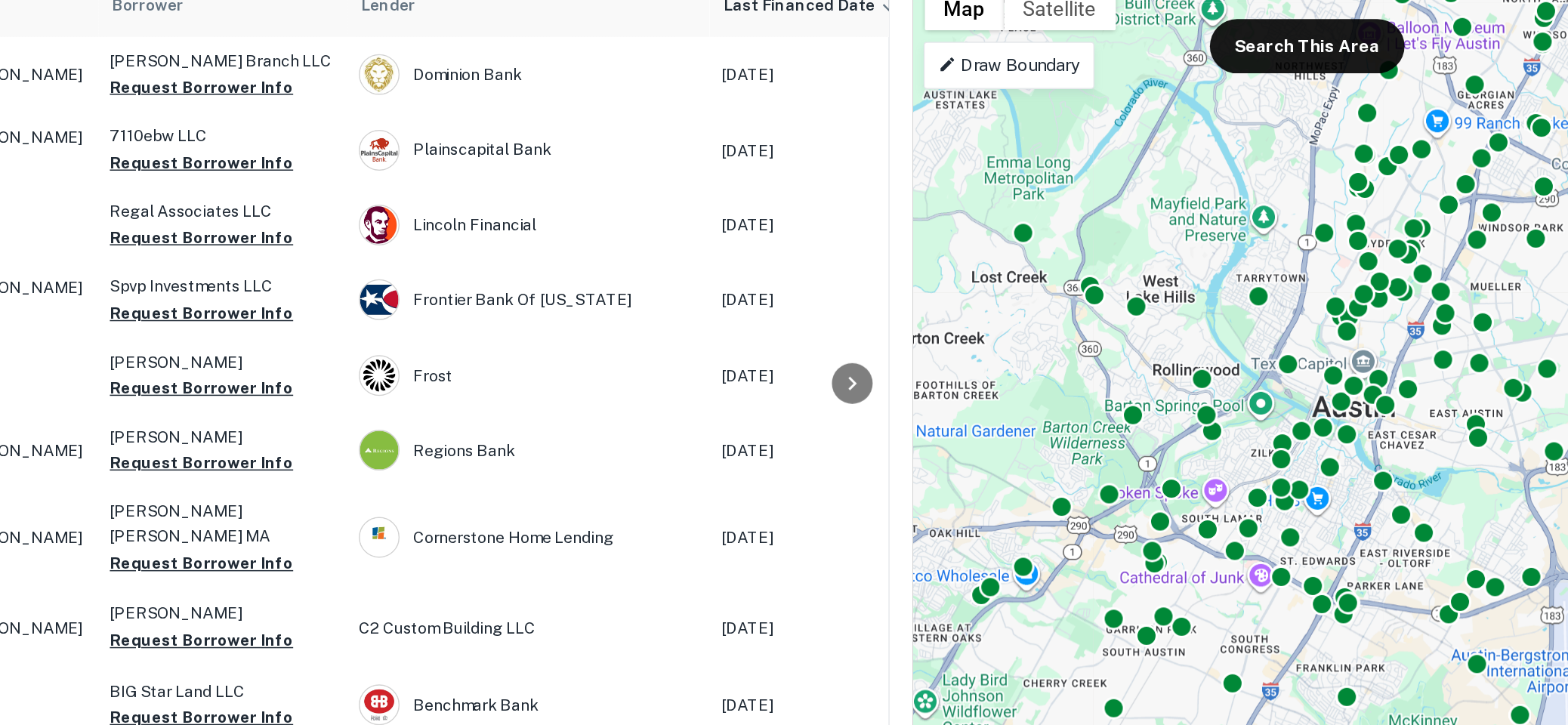
drag, startPoint x: 1331, startPoint y: 423, endPoint x: 1330, endPoint y: 464, distance: 41.0
click at [1330, 464] on div "To activate drag with keyboard, press Alt + Enter. Once in keyboard drag state,…" at bounding box center [1289, 406] width 507 height 594
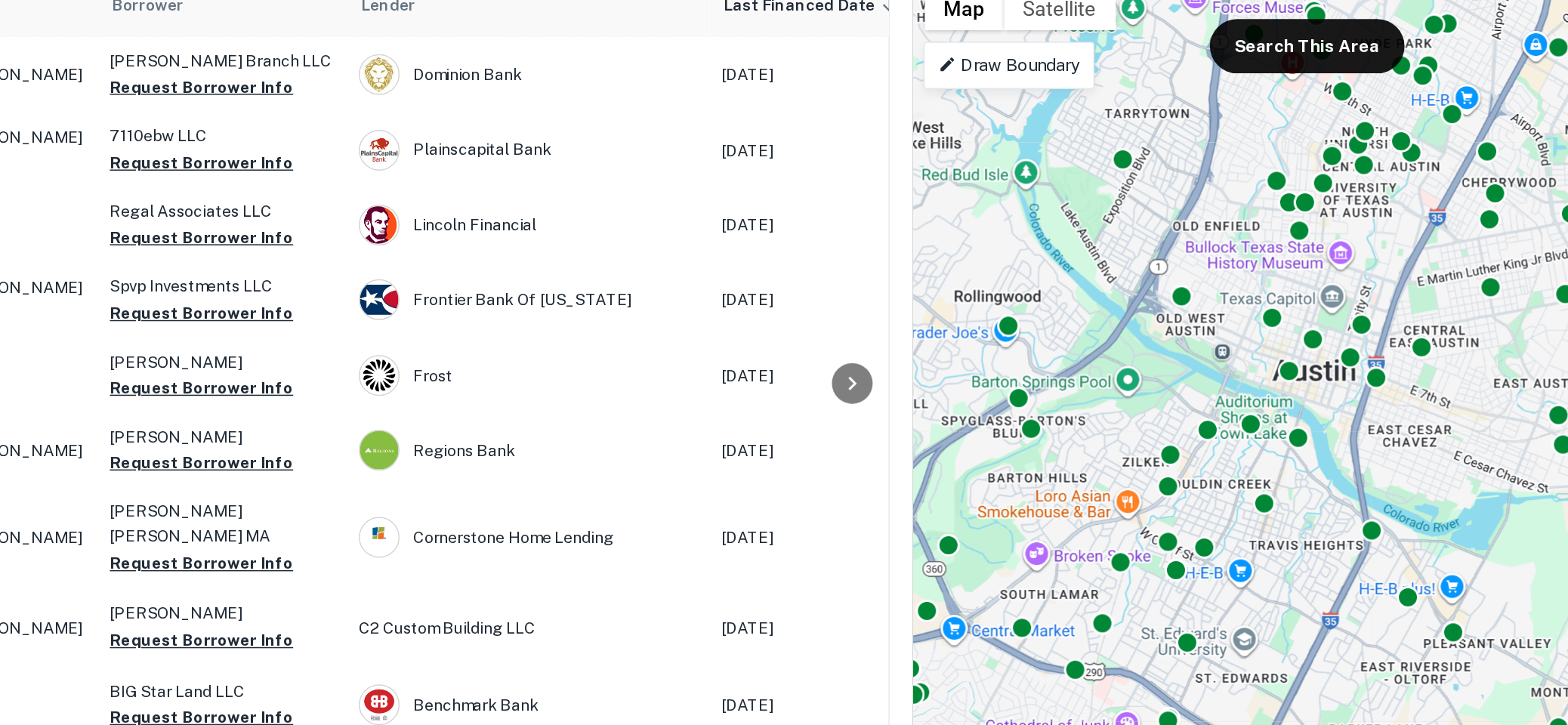
drag, startPoint x: 1308, startPoint y: 411, endPoint x: 1321, endPoint y: 420, distance: 15.8
click at [1321, 420] on div "To activate drag with keyboard, press Alt + Enter. Once in keyboard drag state,…" at bounding box center [1289, 406] width 507 height 594
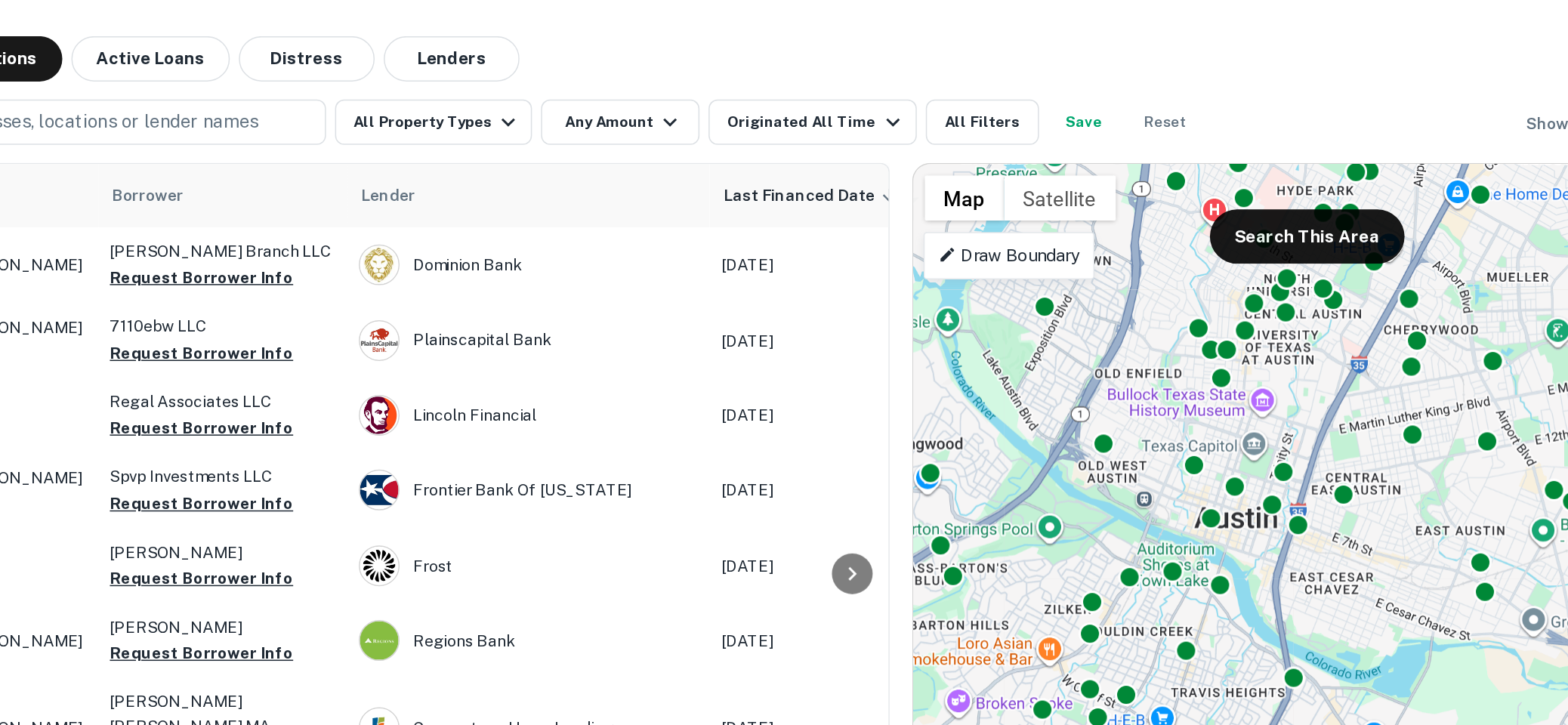
drag, startPoint x: 1264, startPoint y: 365, endPoint x: 1197, endPoint y: 324, distance: 78.5
click at [1197, 324] on div "To activate drag with keyboard, press Alt + Enter. Once in keyboard drag state,…" at bounding box center [1289, 406] width 507 height 594
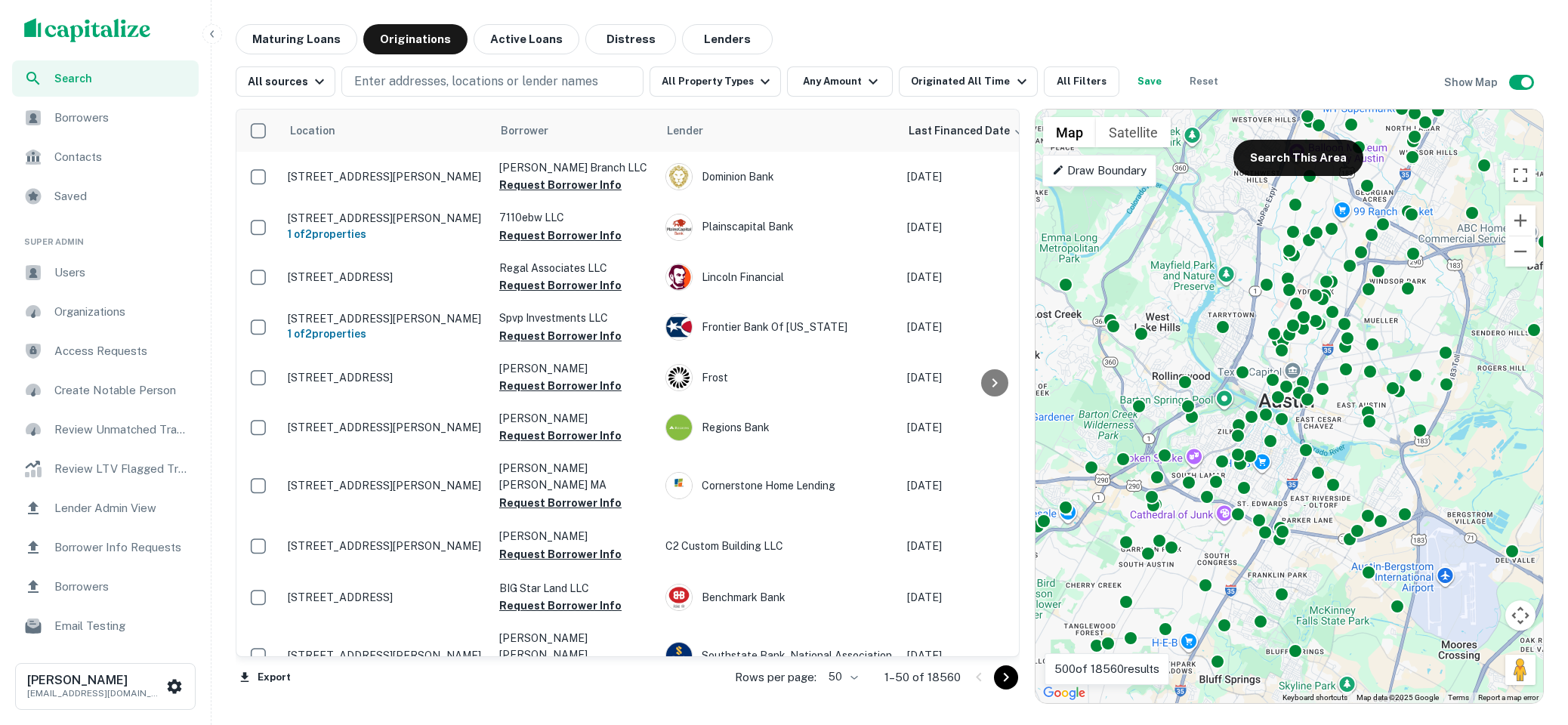
drag, startPoint x: 1309, startPoint y: 406, endPoint x: 1378, endPoint y: 463, distance: 89.5
click at [1378, 463] on div "To activate drag with keyboard, press Alt + Enter. Once in keyboard drag state,…" at bounding box center [1289, 406] width 507 height 594
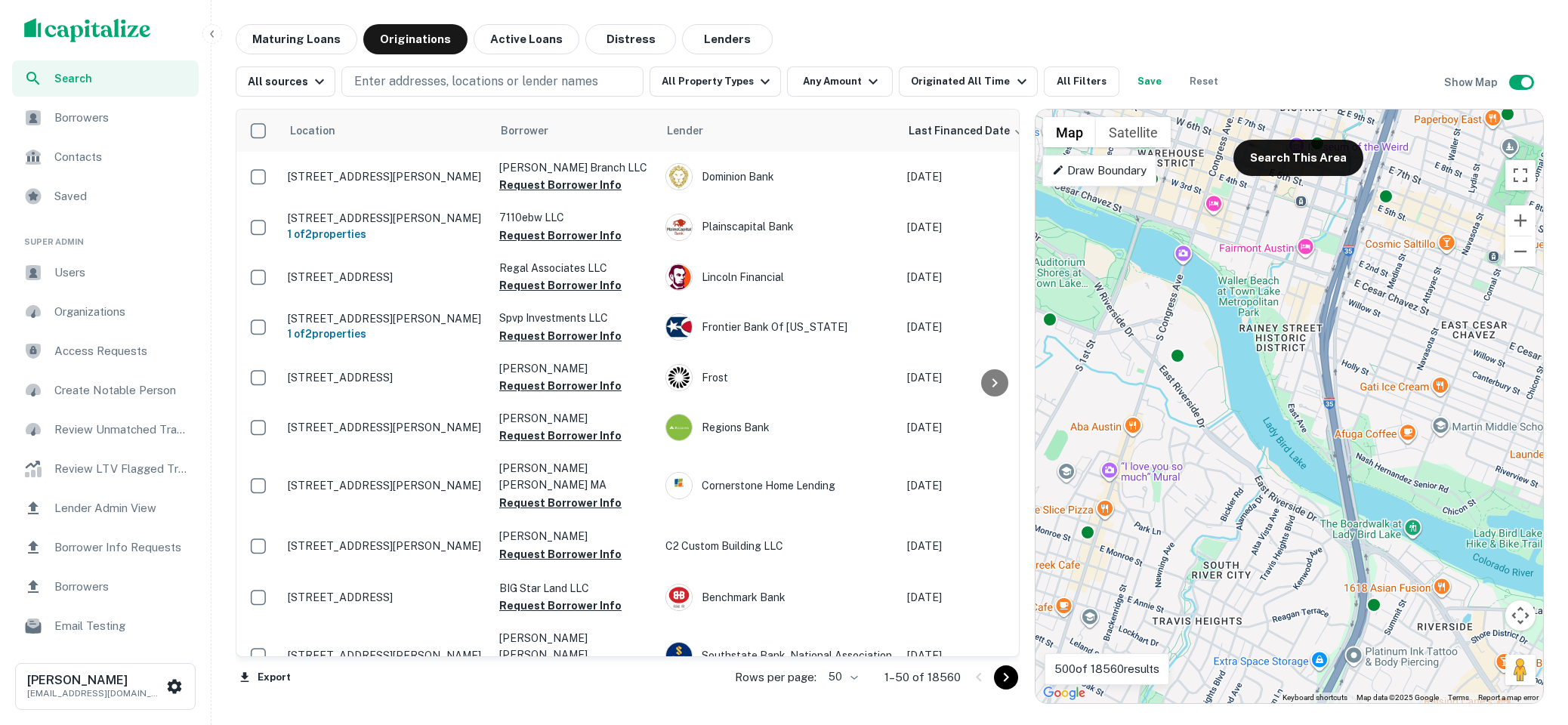
drag, startPoint x: 1264, startPoint y: 347, endPoint x: 1381, endPoint y: 500, distance: 192.6
click at [1381, 499] on div "To activate drag with keyboard, press Alt + Enter. Once in keyboard drag state,…" at bounding box center [1289, 406] width 507 height 594
click at [441, 83] on p "Enter addresses, locations or lender names" at bounding box center [476, 81] width 244 height 18
type input "**********"
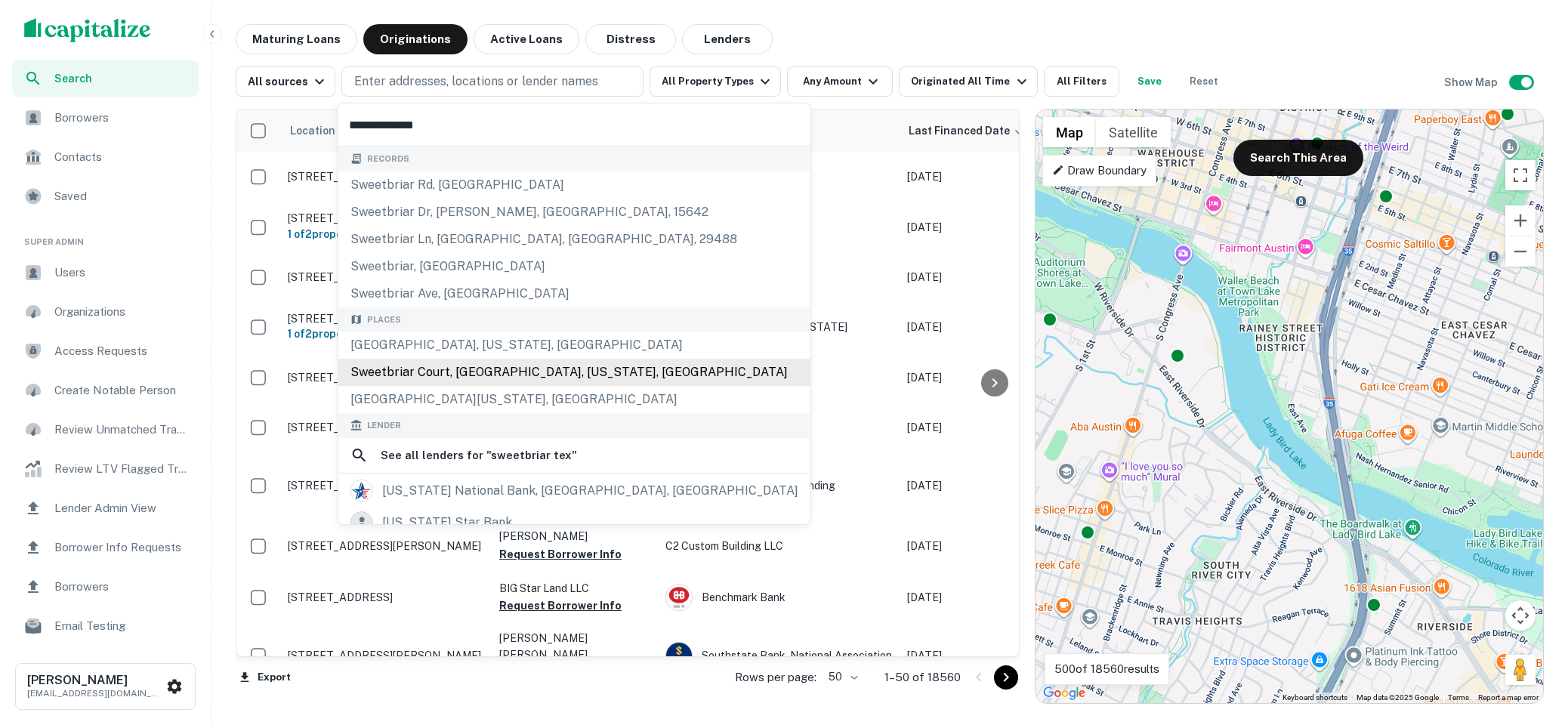
click at [550, 368] on div "Sweetbriar Court, Longview, Texas, USA" at bounding box center [574, 373] width 472 height 27
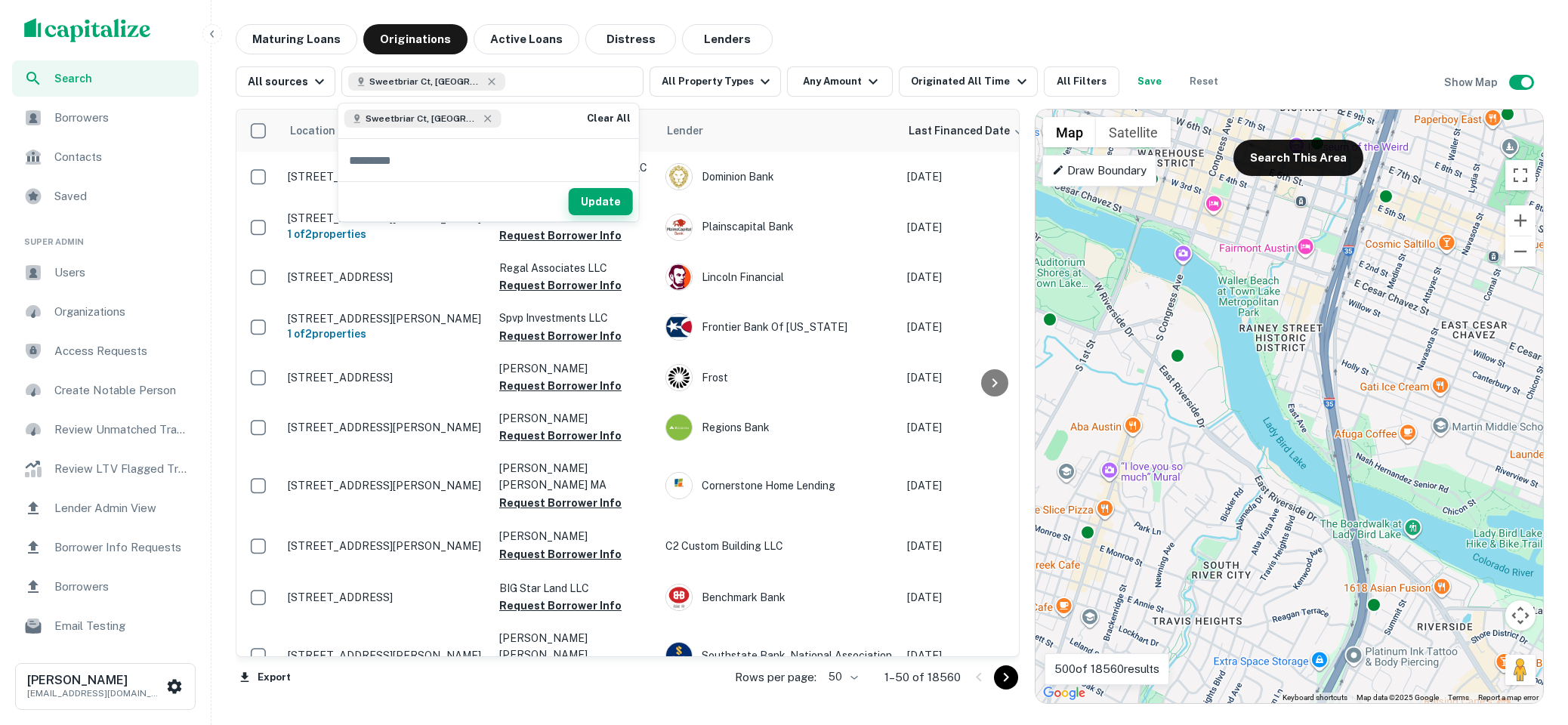
click at [582, 195] on button "Update" at bounding box center [600, 202] width 64 height 27
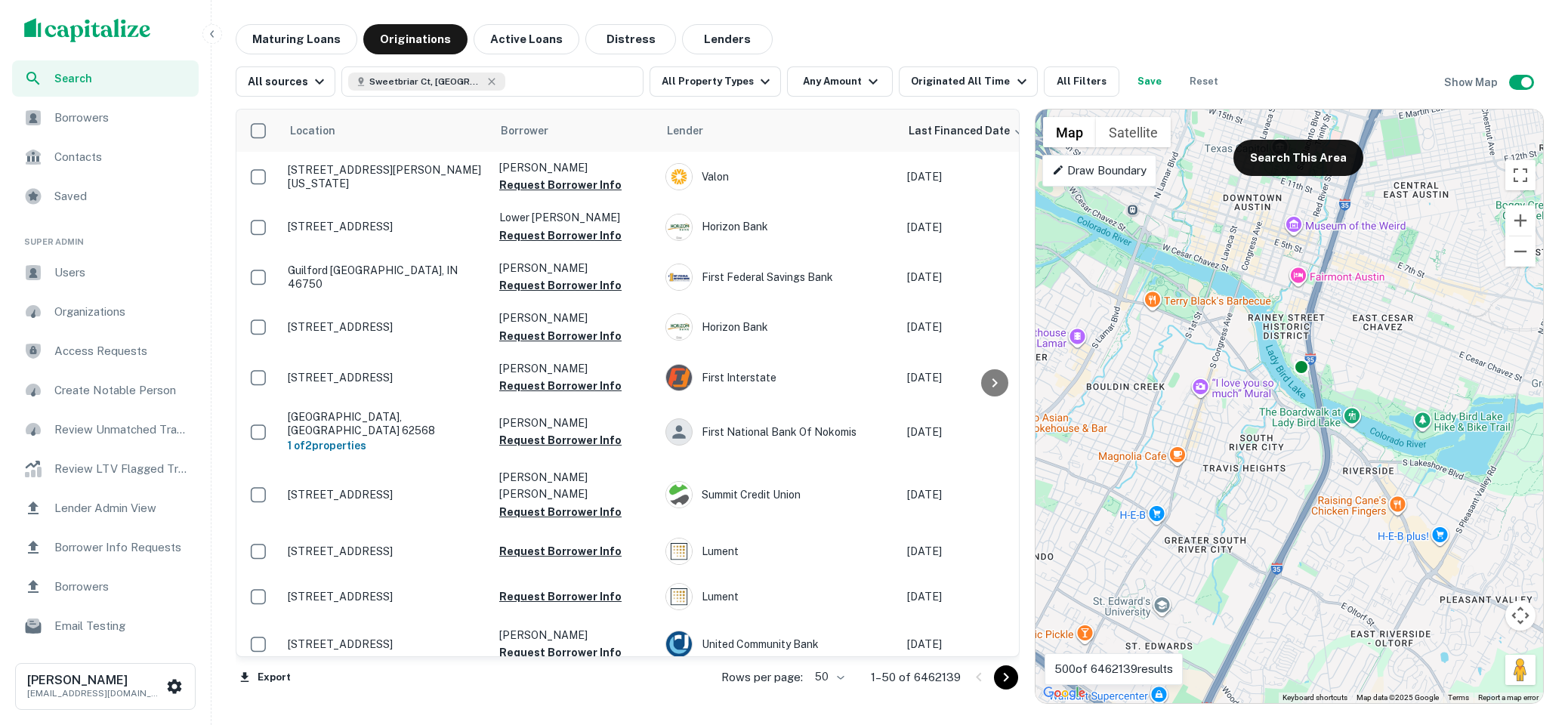
drag, startPoint x: 1283, startPoint y: 409, endPoint x: 1287, endPoint y: 358, distance: 51.2
click at [1287, 358] on div "To activate drag with keyboard, press Alt + Enter. Once in keyboard drag state,…" at bounding box center [1289, 406] width 507 height 594
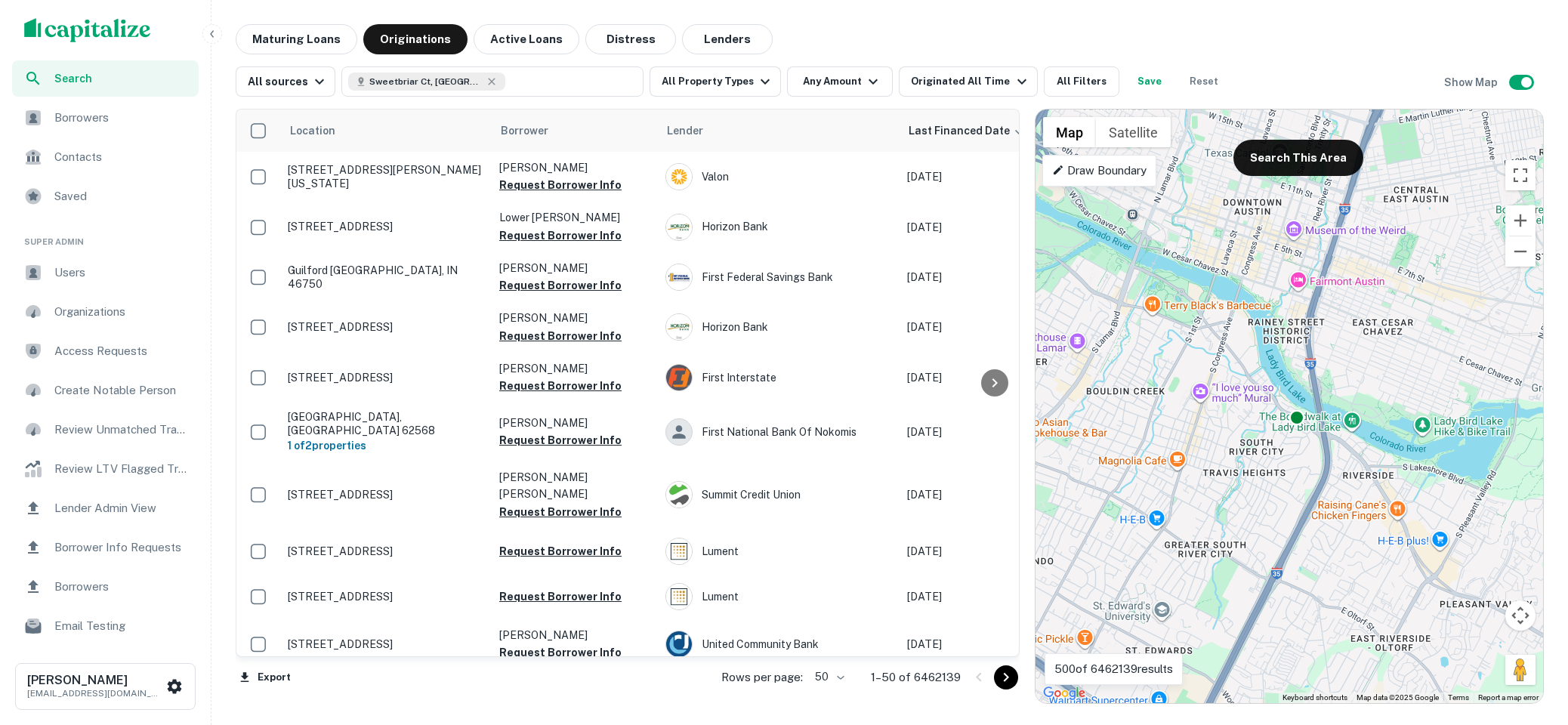
drag, startPoint x: 1246, startPoint y: 459, endPoint x: 1239, endPoint y: 579, distance: 120.2
click at [1239, 579] on div "To activate drag with keyboard, press Alt + Enter. Once in keyboard drag state,…" at bounding box center [1289, 406] width 507 height 594
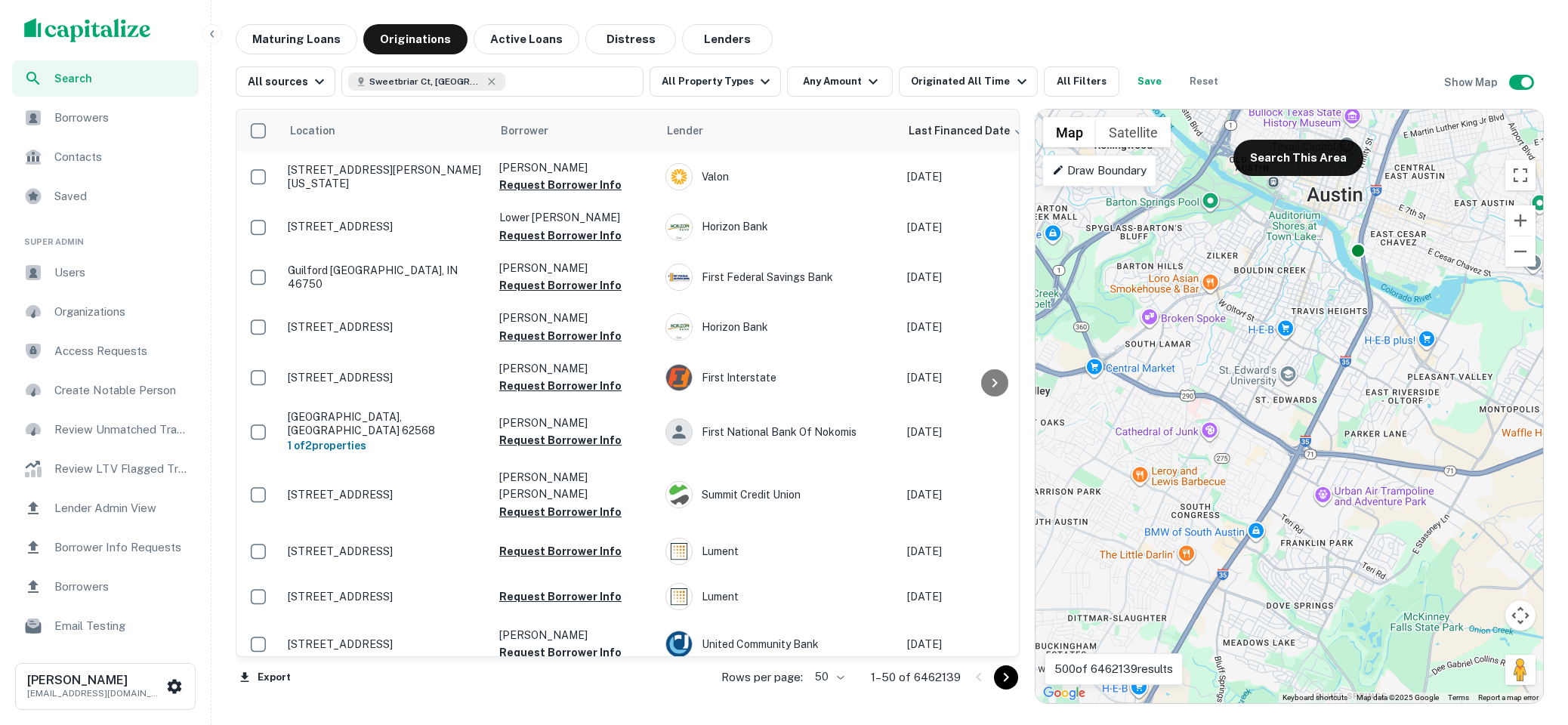
drag, startPoint x: 1249, startPoint y: 528, endPoint x: 1311, endPoint y: 362, distance: 177.2
click at [1311, 362] on div "To activate drag with keyboard, press Alt + Enter. Once in keyboard drag state,…" at bounding box center [1289, 406] width 507 height 594
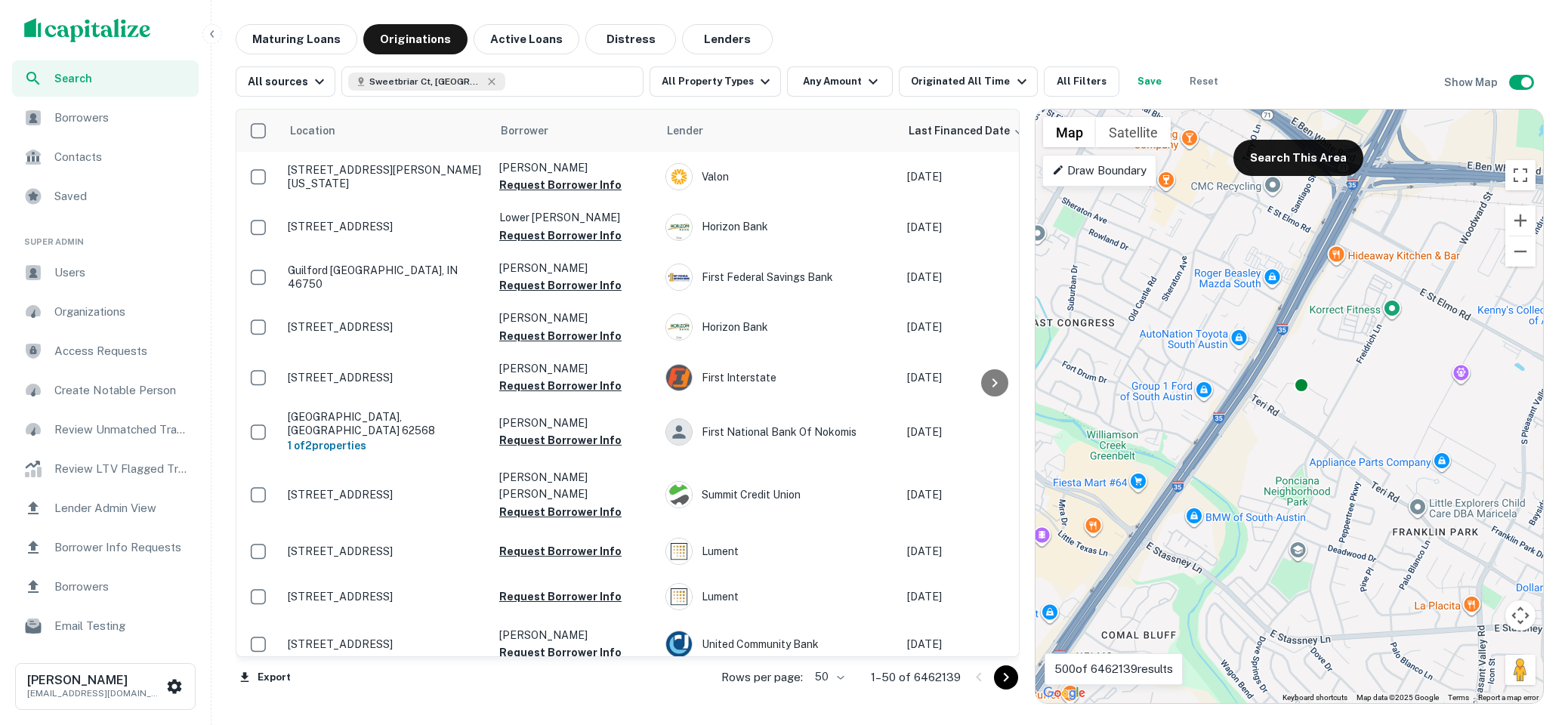
drag, startPoint x: 1278, startPoint y: 538, endPoint x: 1283, endPoint y: 507, distance: 31.4
click at [1283, 507] on div "To activate drag with keyboard, press Alt + Enter. Once in keyboard drag state,…" at bounding box center [1289, 406] width 507 height 594
click at [1288, 164] on button "Search This Area" at bounding box center [1297, 157] width 129 height 36
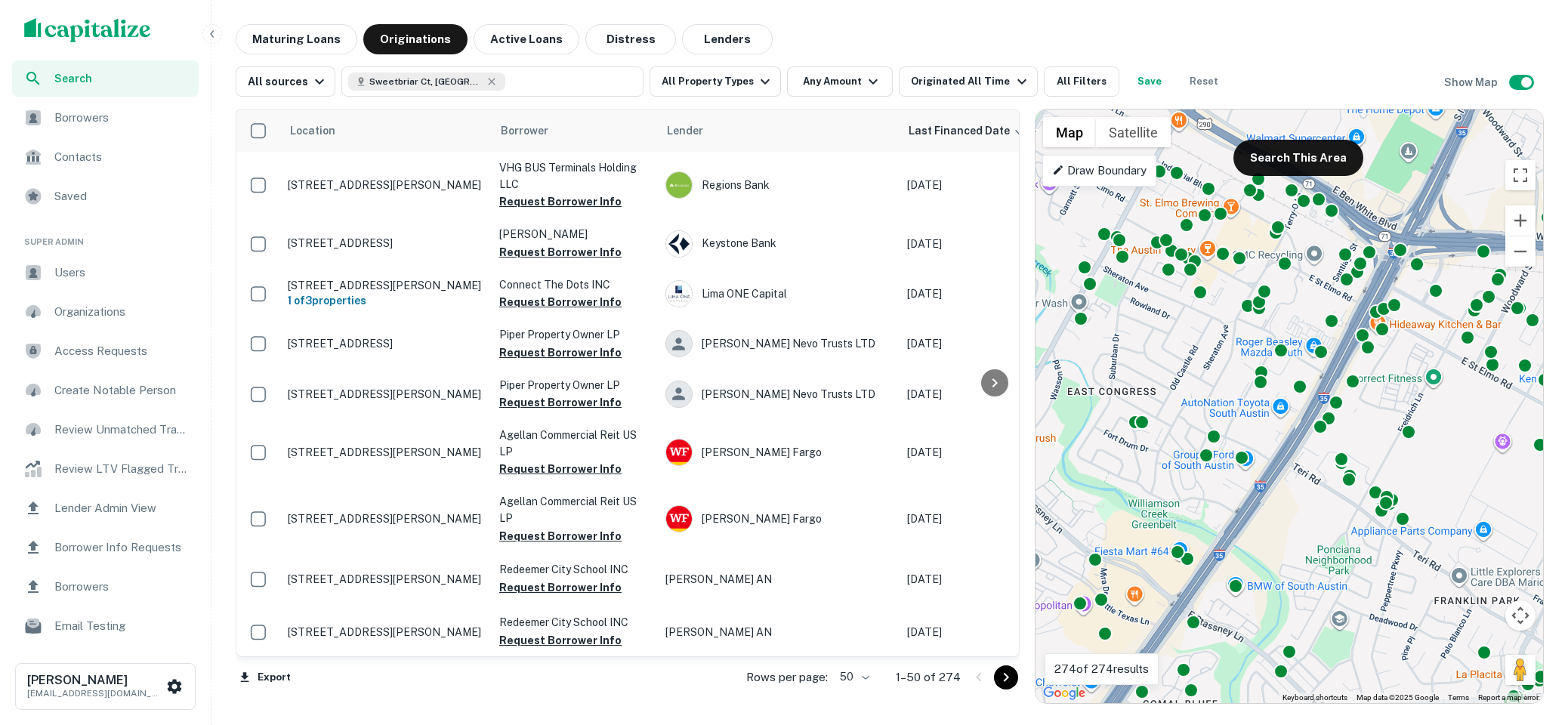
drag, startPoint x: 1337, startPoint y: 502, endPoint x: 1380, endPoint y: 600, distance: 107.0
click at [1380, 600] on div "To activate drag with keyboard, press Alt + Enter. Once in keyboard drag state,…" at bounding box center [1289, 406] width 507 height 594
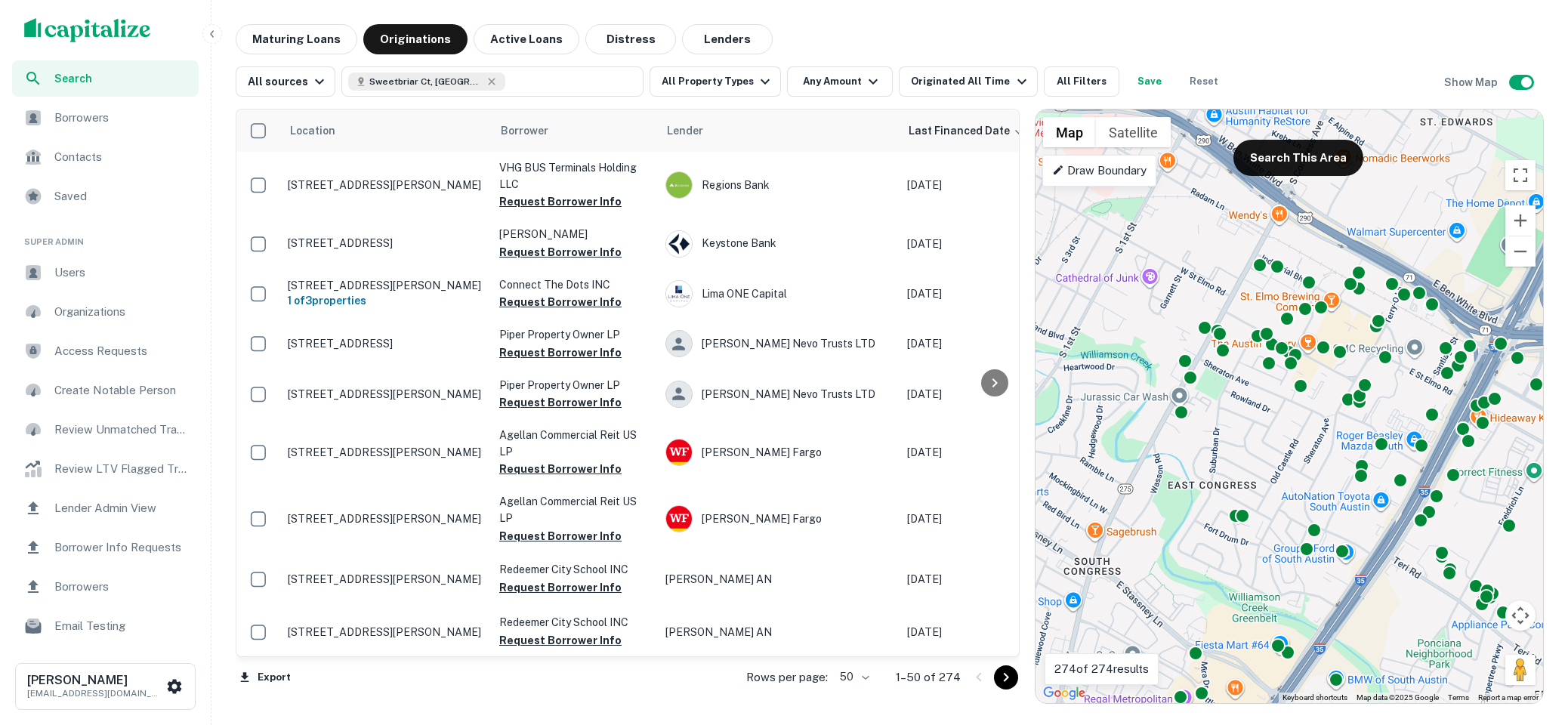
drag, startPoint x: 1282, startPoint y: 488, endPoint x: 1380, endPoint y: 581, distance: 135.1
click at [1380, 581] on div "To activate drag with keyboard, press Alt + Enter. Once in keyboard drag state,…" at bounding box center [1289, 406] width 507 height 594
click at [1287, 170] on button "Search This Area" at bounding box center [1297, 157] width 129 height 36
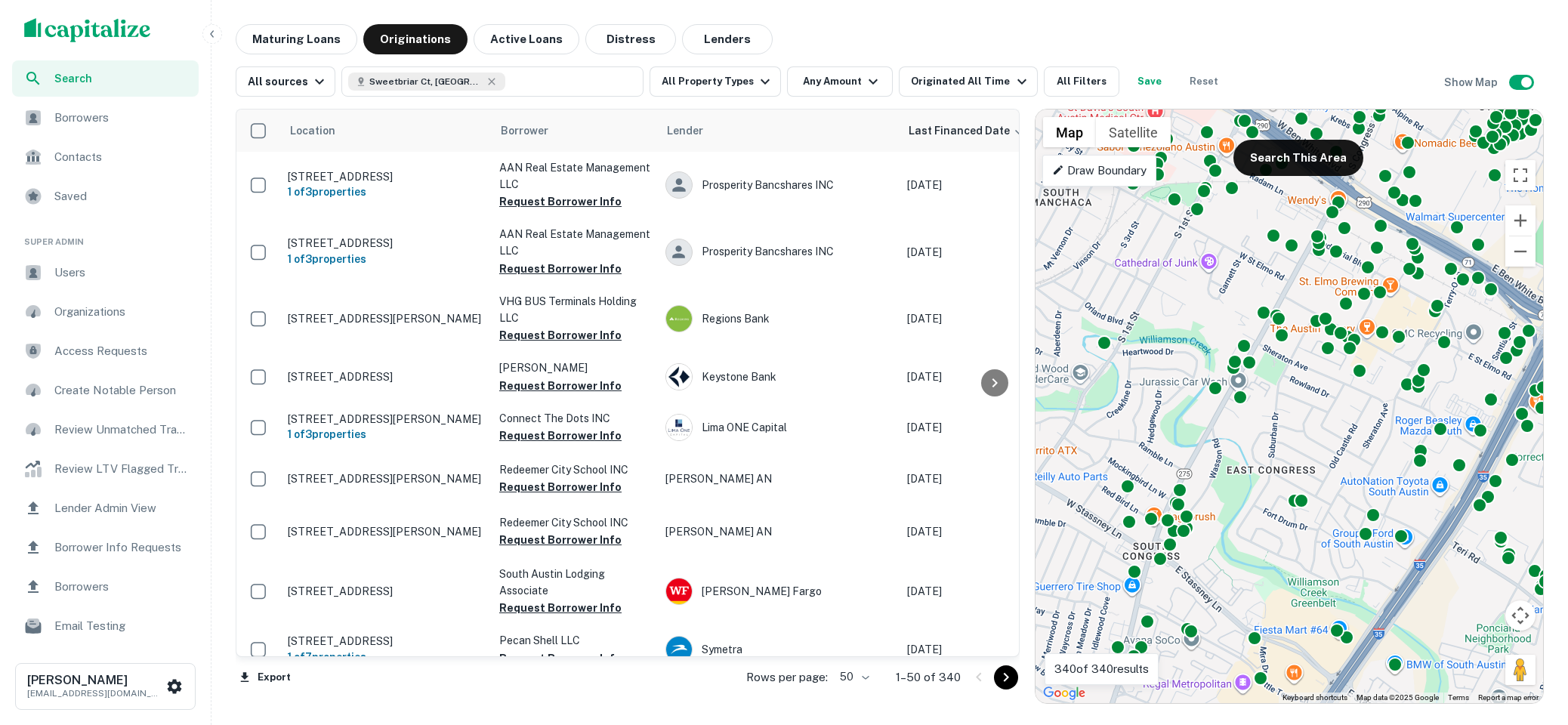
drag, startPoint x: 1218, startPoint y: 492, endPoint x: 1279, endPoint y: 476, distance: 63.1
click at [1279, 476] on div "To activate drag with keyboard, press Alt + Enter. Once in keyboard drag state,…" at bounding box center [1289, 406] width 507 height 594
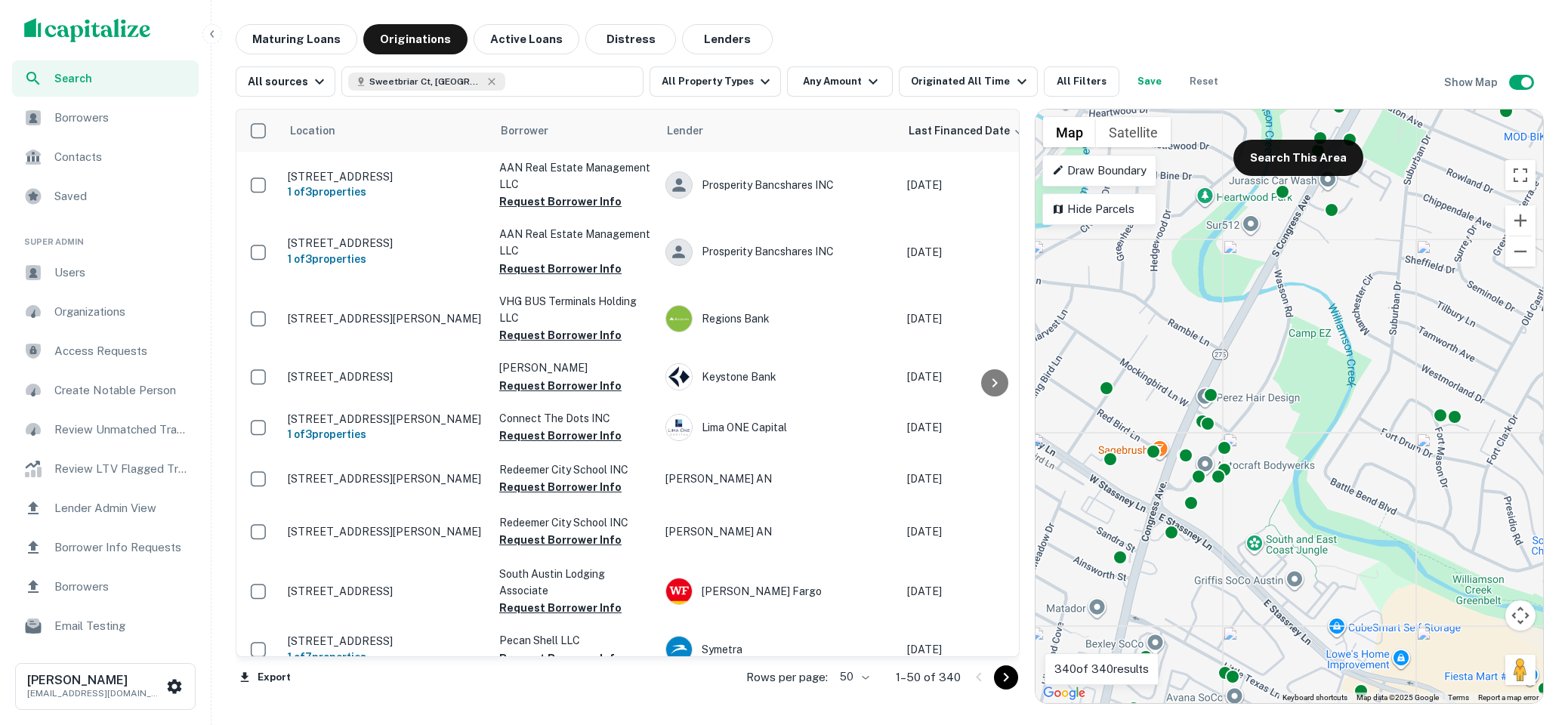
drag, startPoint x: 1213, startPoint y: 572, endPoint x: 1282, endPoint y: 519, distance: 87.0
click at [1282, 519] on div "To activate drag with keyboard, press Alt + Enter. Once in keyboard drag state,…" at bounding box center [1289, 406] width 507 height 594
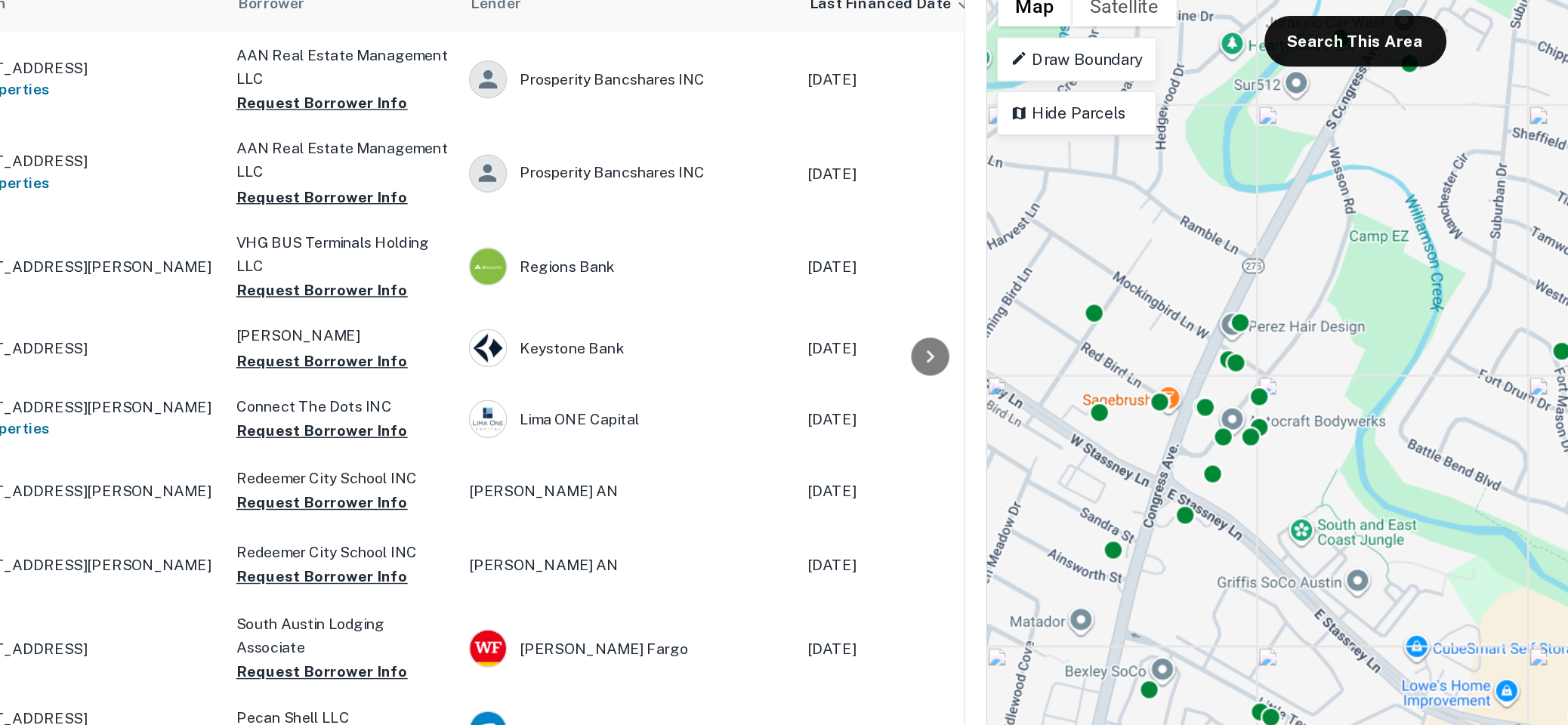
drag, startPoint x: 1164, startPoint y: 418, endPoint x: 1170, endPoint y: 381, distance: 37.5
click at [1170, 381] on div "To activate drag with keyboard, press Alt + Enter. Once in keyboard drag state,…" at bounding box center [1289, 406] width 507 height 594
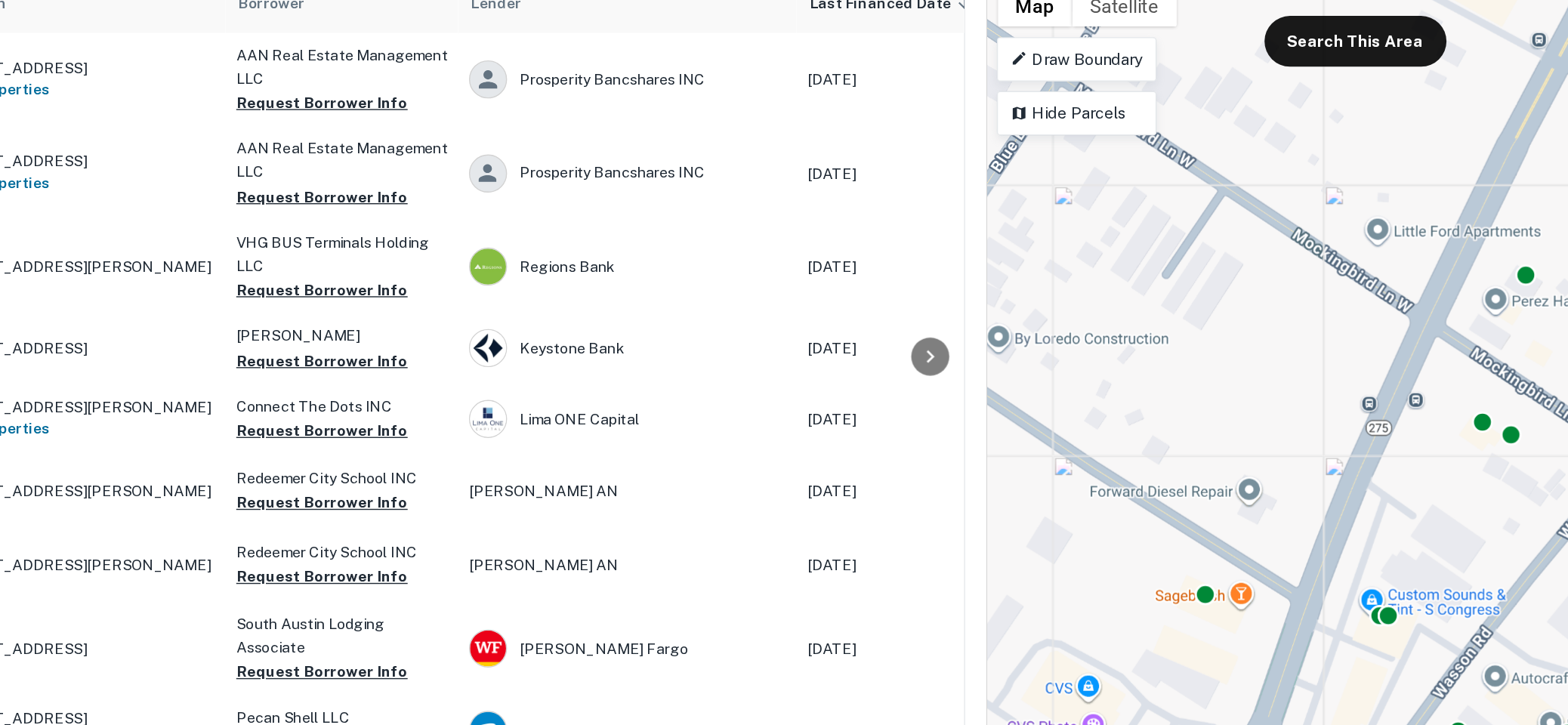
drag, startPoint x: 1187, startPoint y: 378, endPoint x: 1256, endPoint y: 379, distance: 69.0
click at [1256, 379] on div "To activate drag with keyboard, press Alt + Enter. Once in keyboard drag state,…" at bounding box center [1289, 406] width 507 height 594
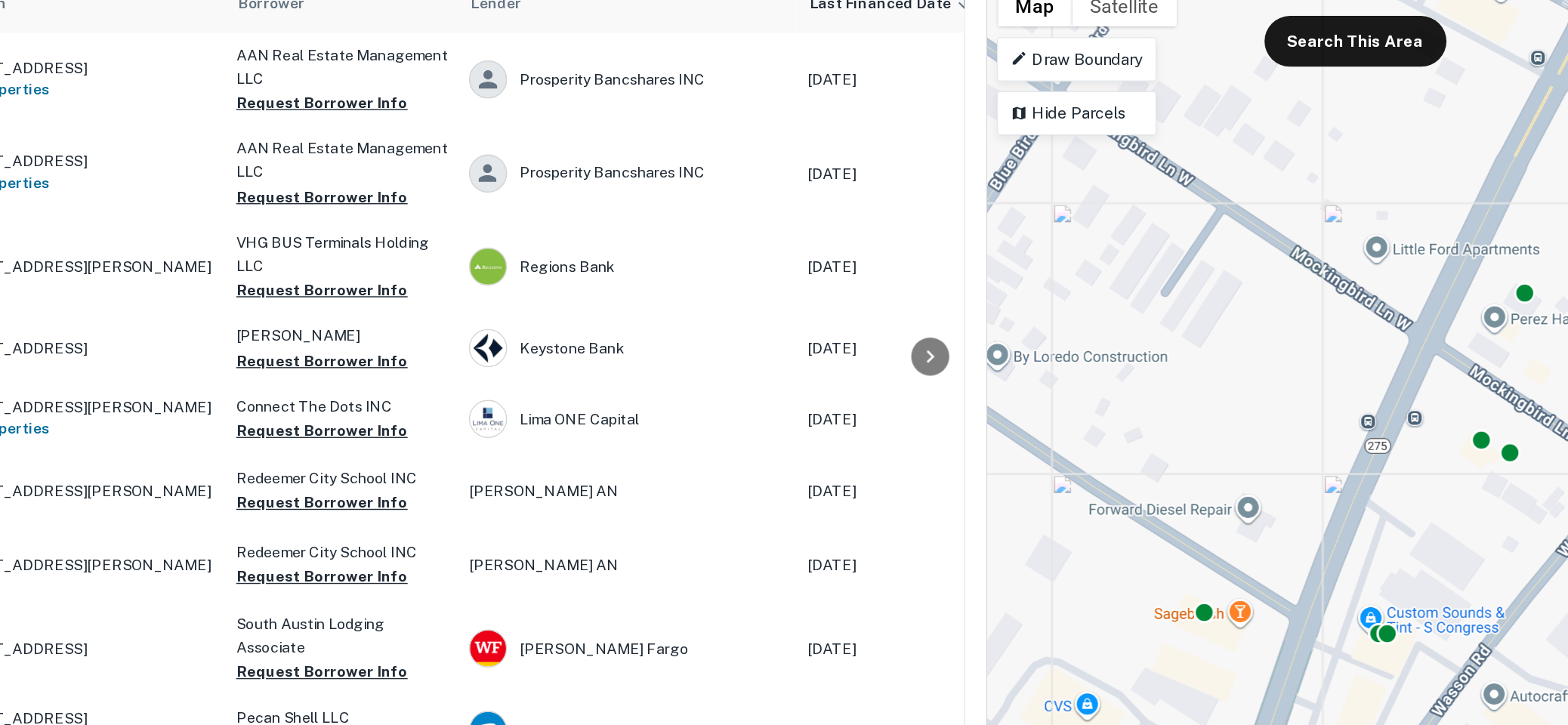
drag, startPoint x: 1271, startPoint y: 427, endPoint x: 1268, endPoint y: 440, distance: 13.3
click at [1268, 440] on div "To activate drag with keyboard, press Alt + Enter. Once in keyboard drag state,…" at bounding box center [1289, 406] width 507 height 594
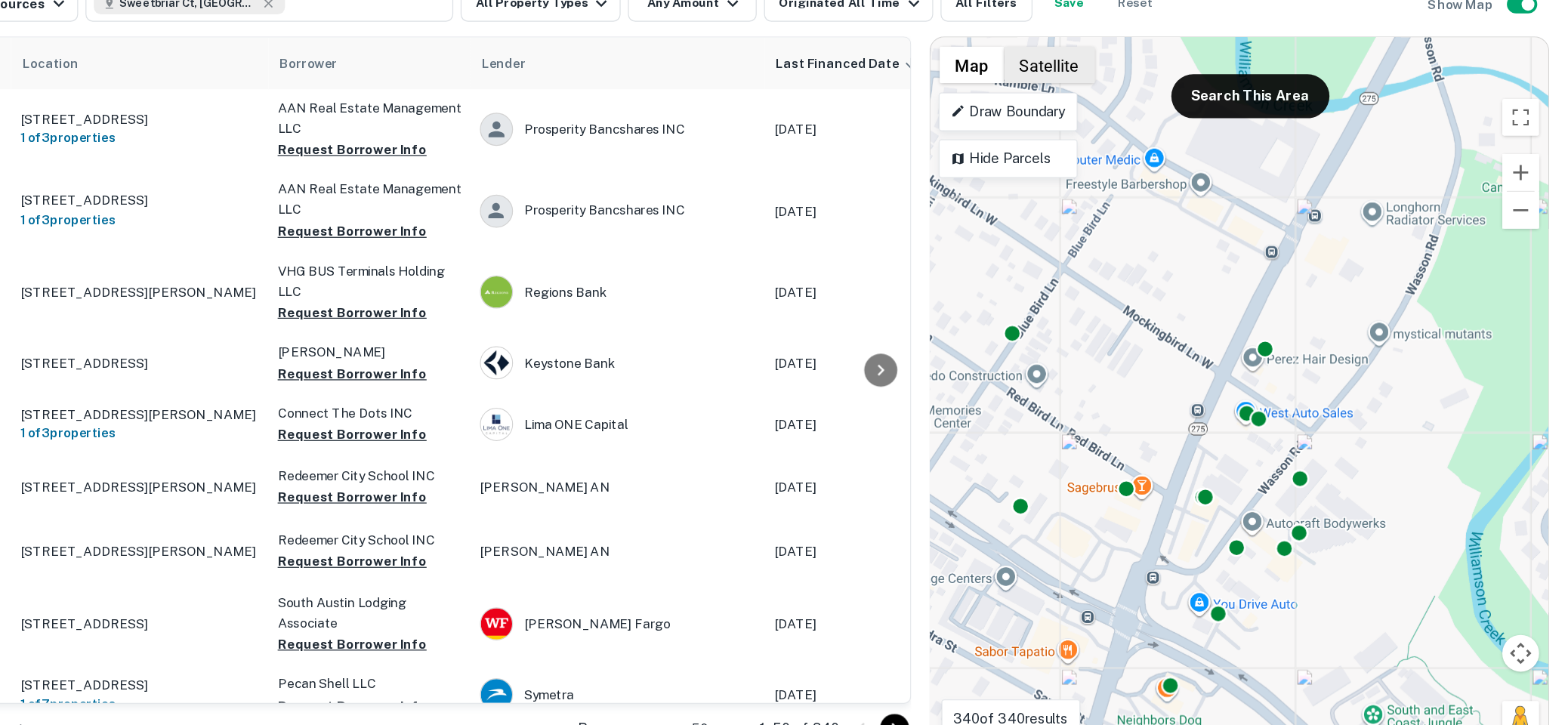
click at [1129, 131] on button "Satellite" at bounding box center [1133, 131] width 75 height 30
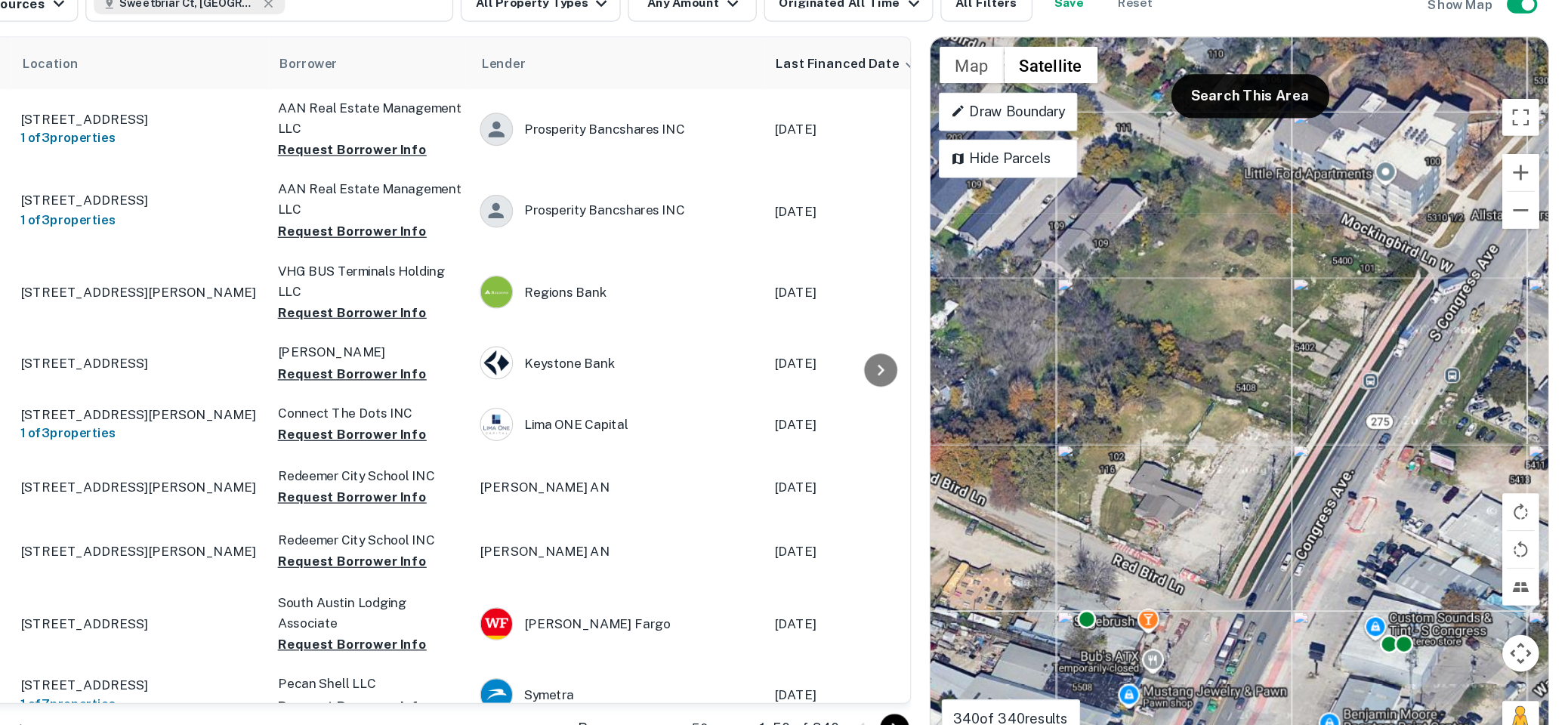
drag, startPoint x: 1212, startPoint y: 391, endPoint x: 1282, endPoint y: 427, distance: 78.7
click at [1282, 427] on div "To activate drag with keyboard, press Alt + Enter. Once in keyboard drag state,…" at bounding box center [1289, 406] width 507 height 594
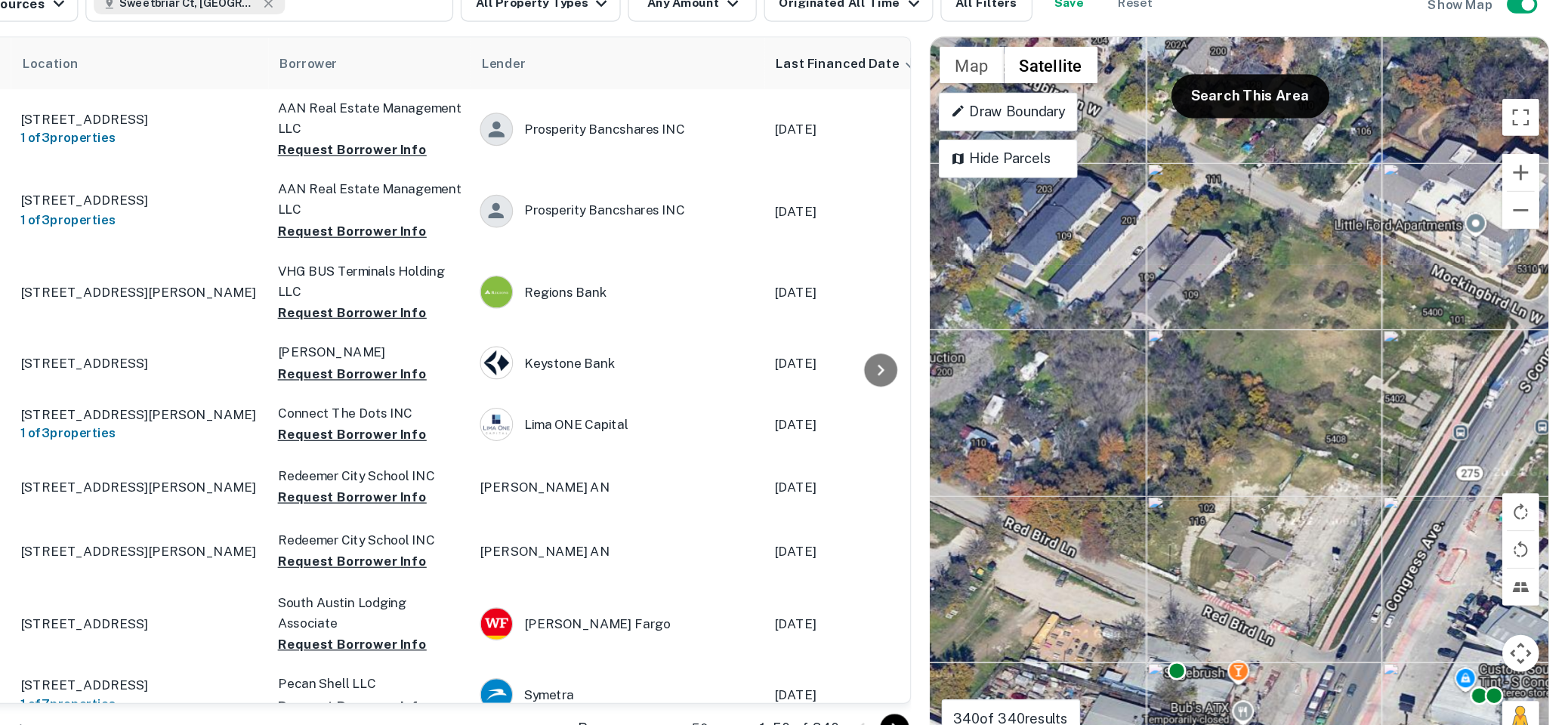
drag, startPoint x: 1241, startPoint y: 461, endPoint x: 1320, endPoint y: 504, distance: 89.9
click at [1320, 504] on div "To activate drag with keyboard, press Alt + Enter. Once in keyboard drag state,…" at bounding box center [1289, 406] width 507 height 594
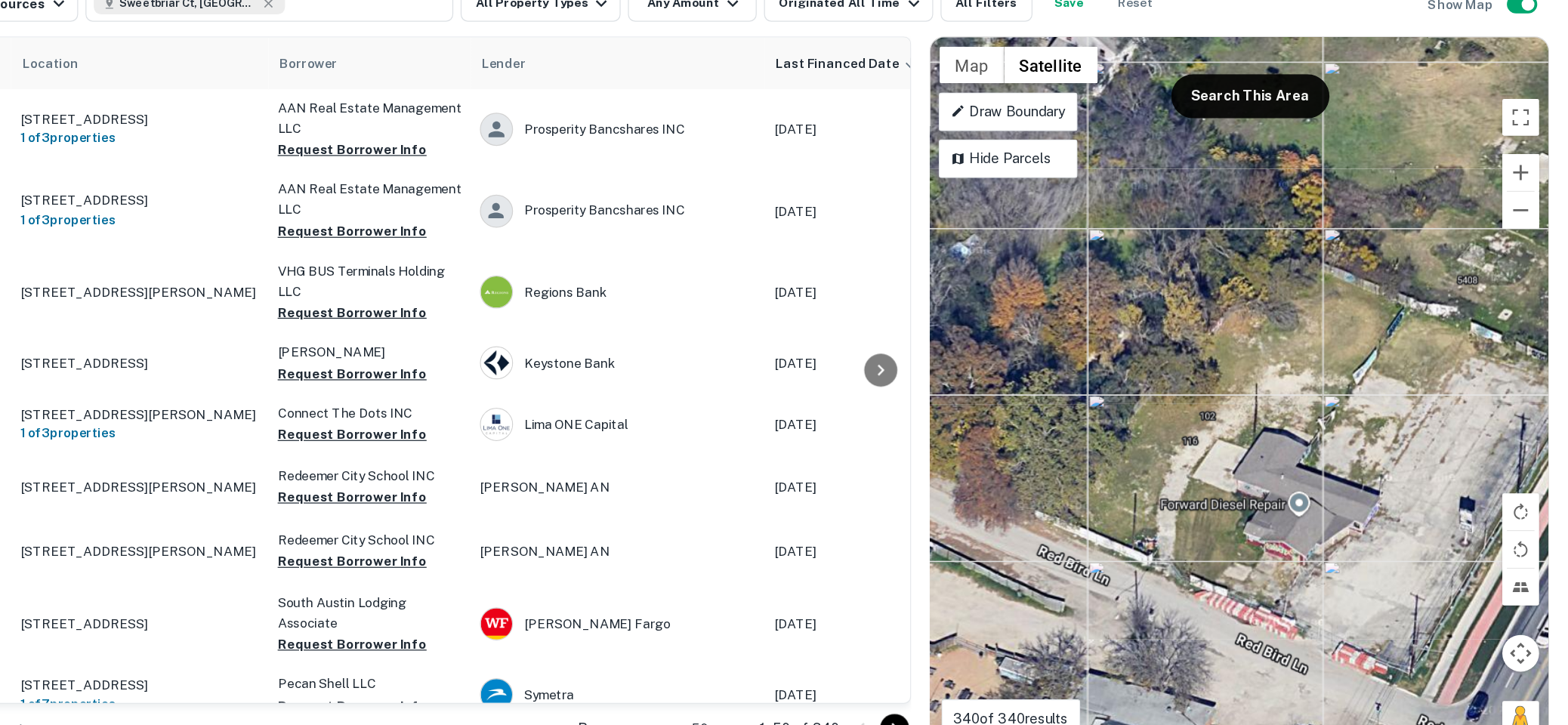
drag, startPoint x: 1353, startPoint y: 474, endPoint x: 1394, endPoint y: 440, distance: 53.3
click at [1394, 440] on div "To activate drag with keyboard, press Alt + Enter. Once in keyboard drag state,…" at bounding box center [1289, 406] width 507 height 594
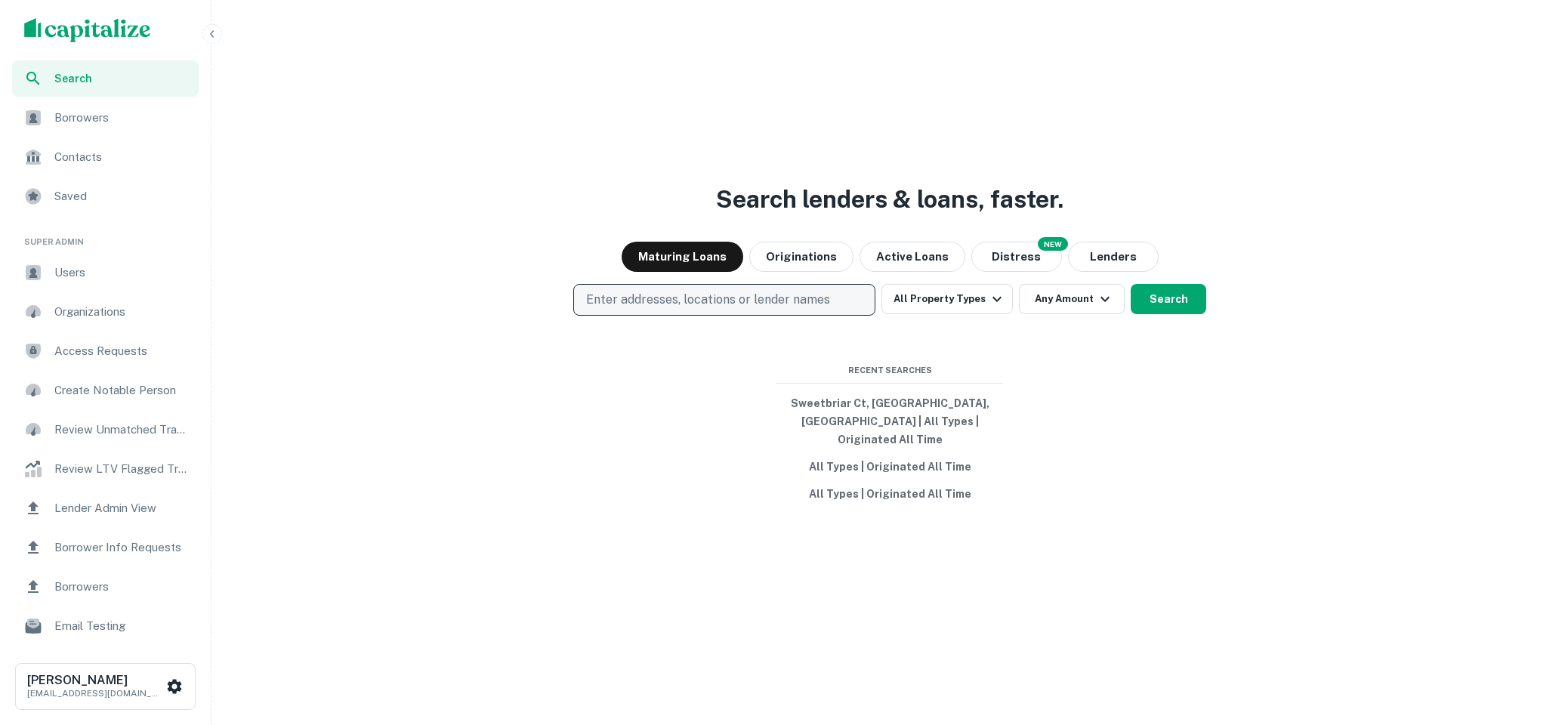
click at [733, 308] on p "Enter addresses, locations or lender names" at bounding box center [708, 299] width 244 height 18
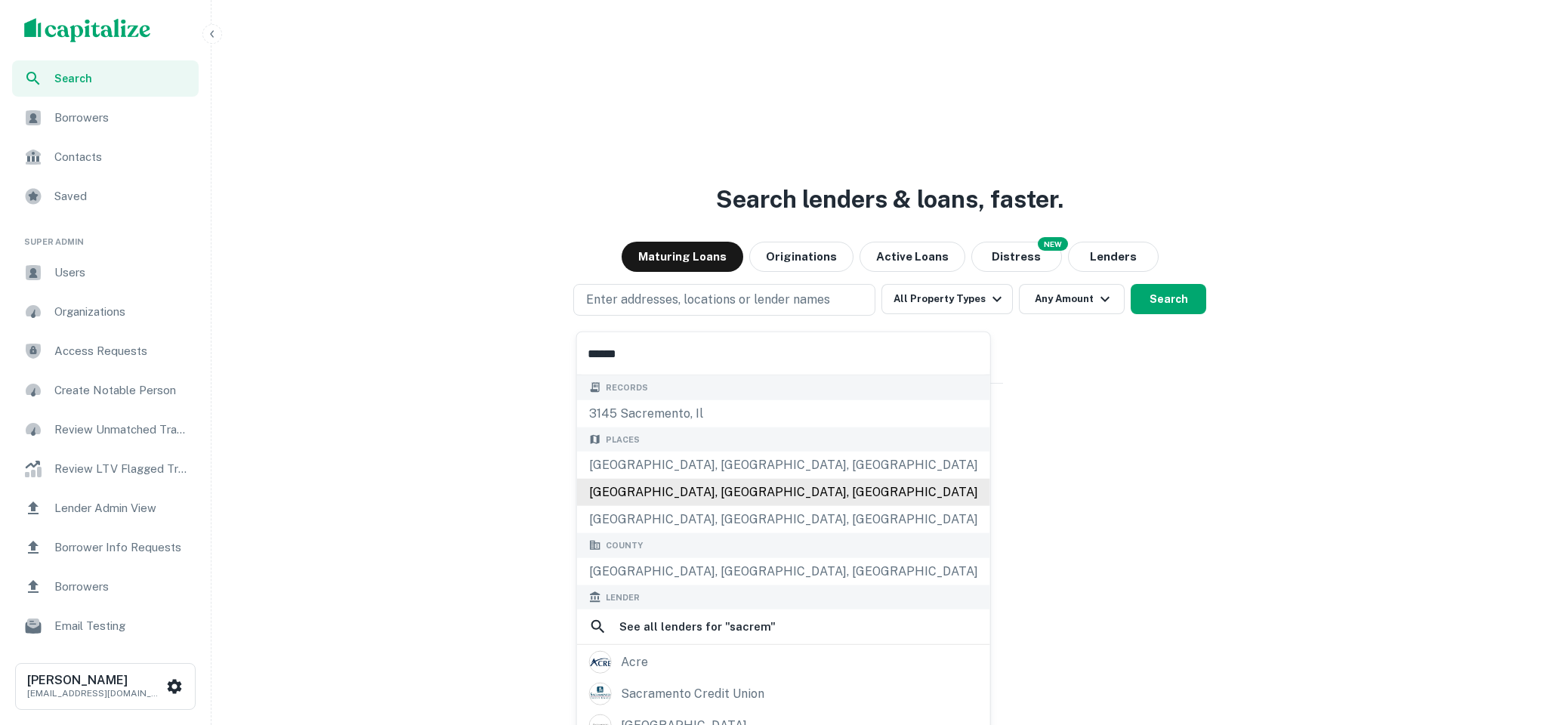
click at [752, 482] on div "Sacramento, KY, USA" at bounding box center [783, 492] width 413 height 27
type input "******"
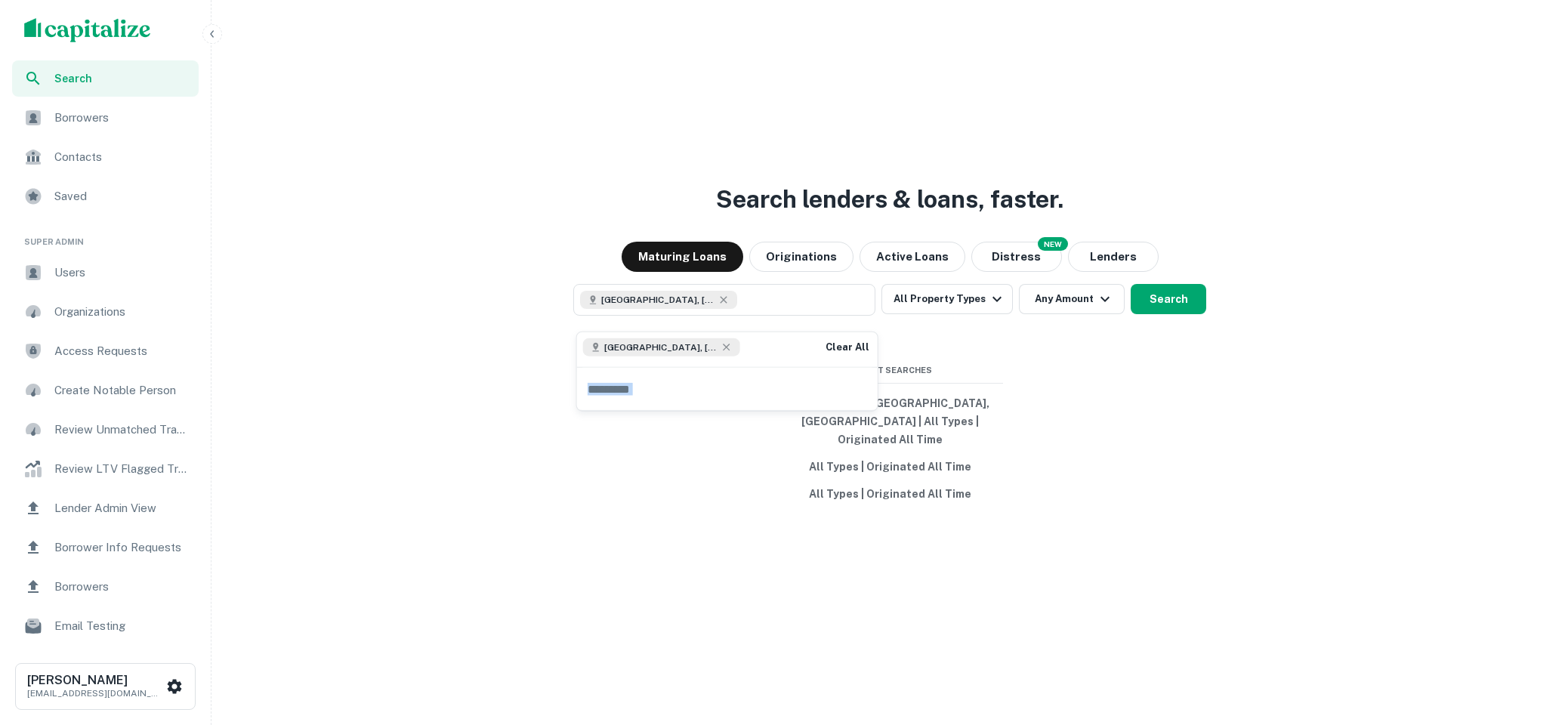
drag, startPoint x: 752, startPoint y: 482, endPoint x: 738, endPoint y: 373, distance: 109.9
click at [728, 349] on icon at bounding box center [726, 346] width 7 height 7
click at [718, 309] on p "Enter addresses, locations or lender names" at bounding box center [708, 299] width 244 height 18
click at [719, 307] on p "Enter addresses, locations or lender names" at bounding box center [708, 299] width 244 height 18
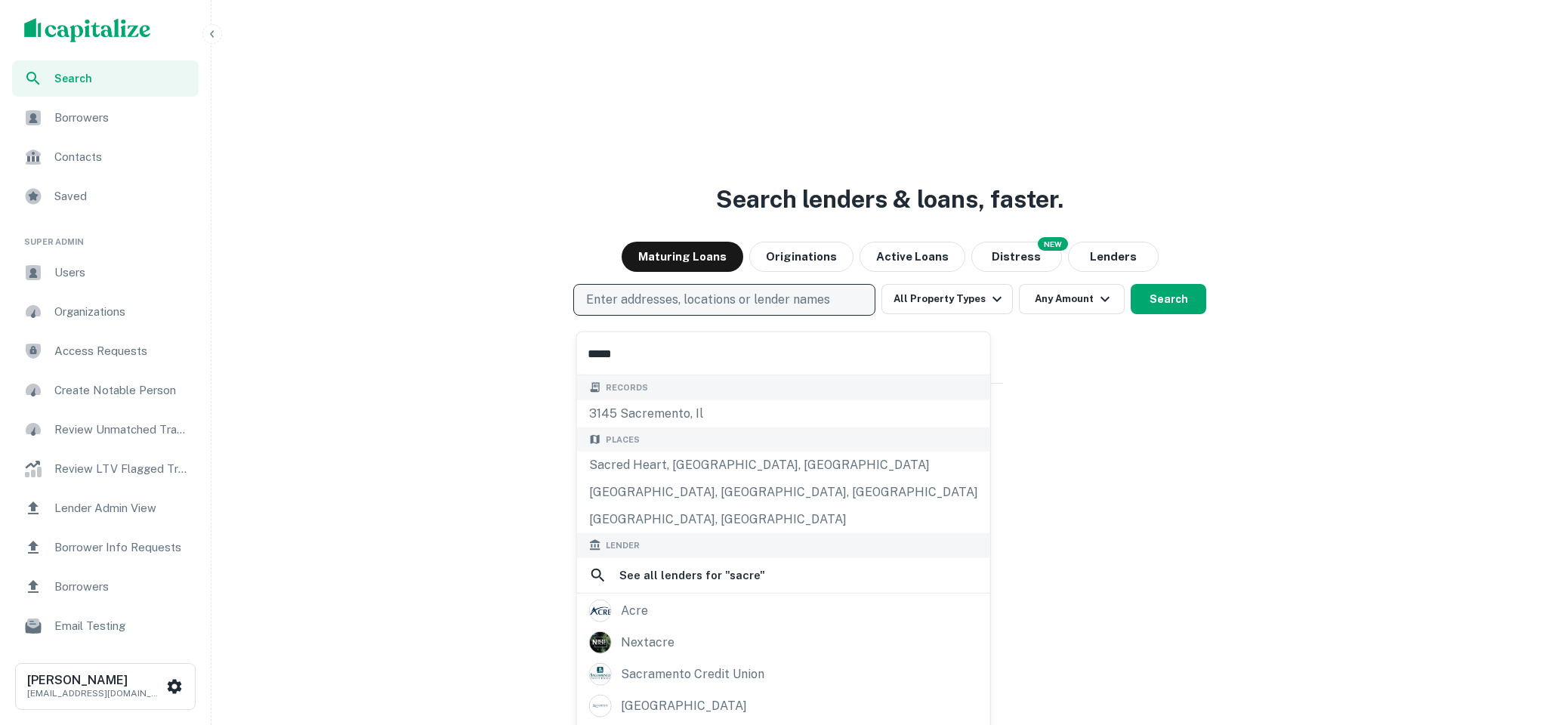
type input "******"
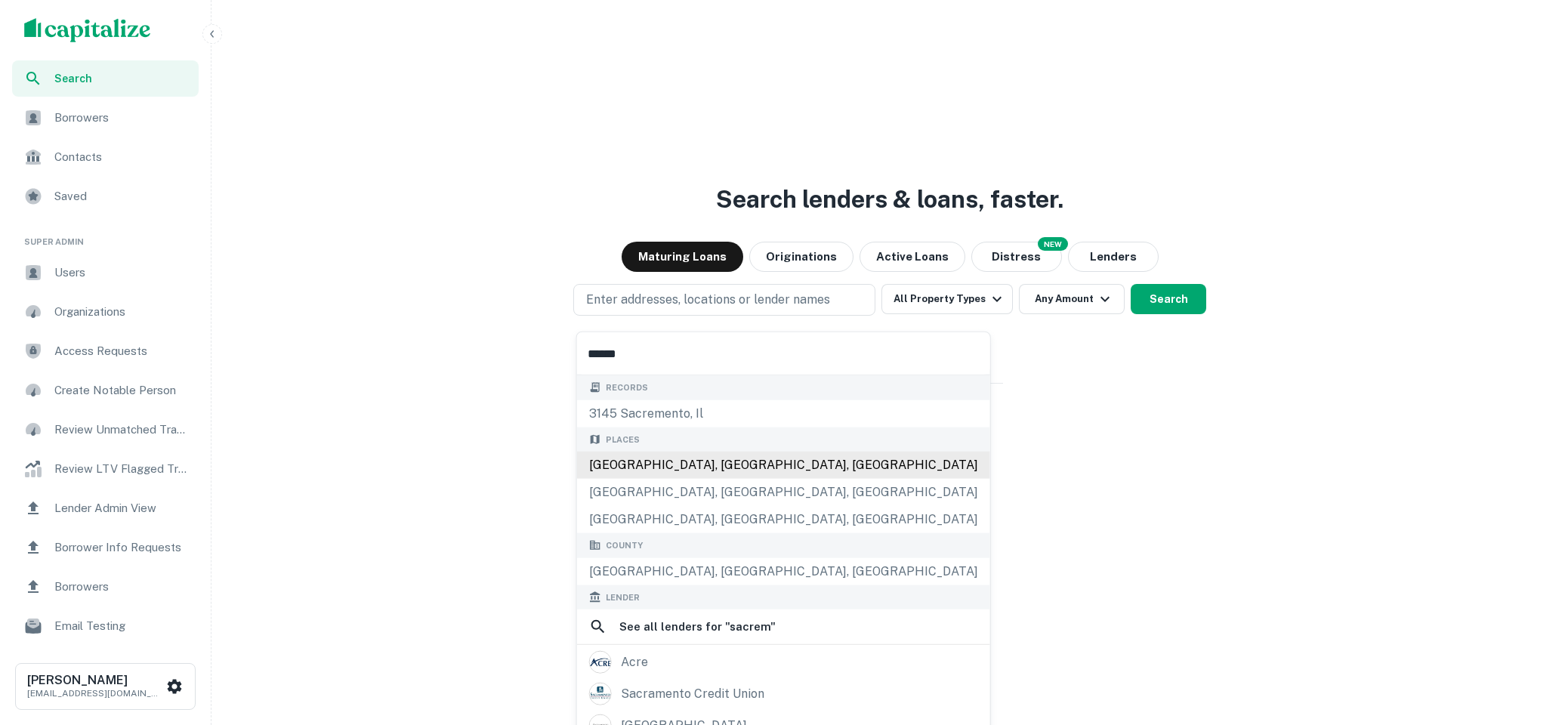
click at [714, 458] on div "Sacramento, CA, USA" at bounding box center [783, 465] width 413 height 27
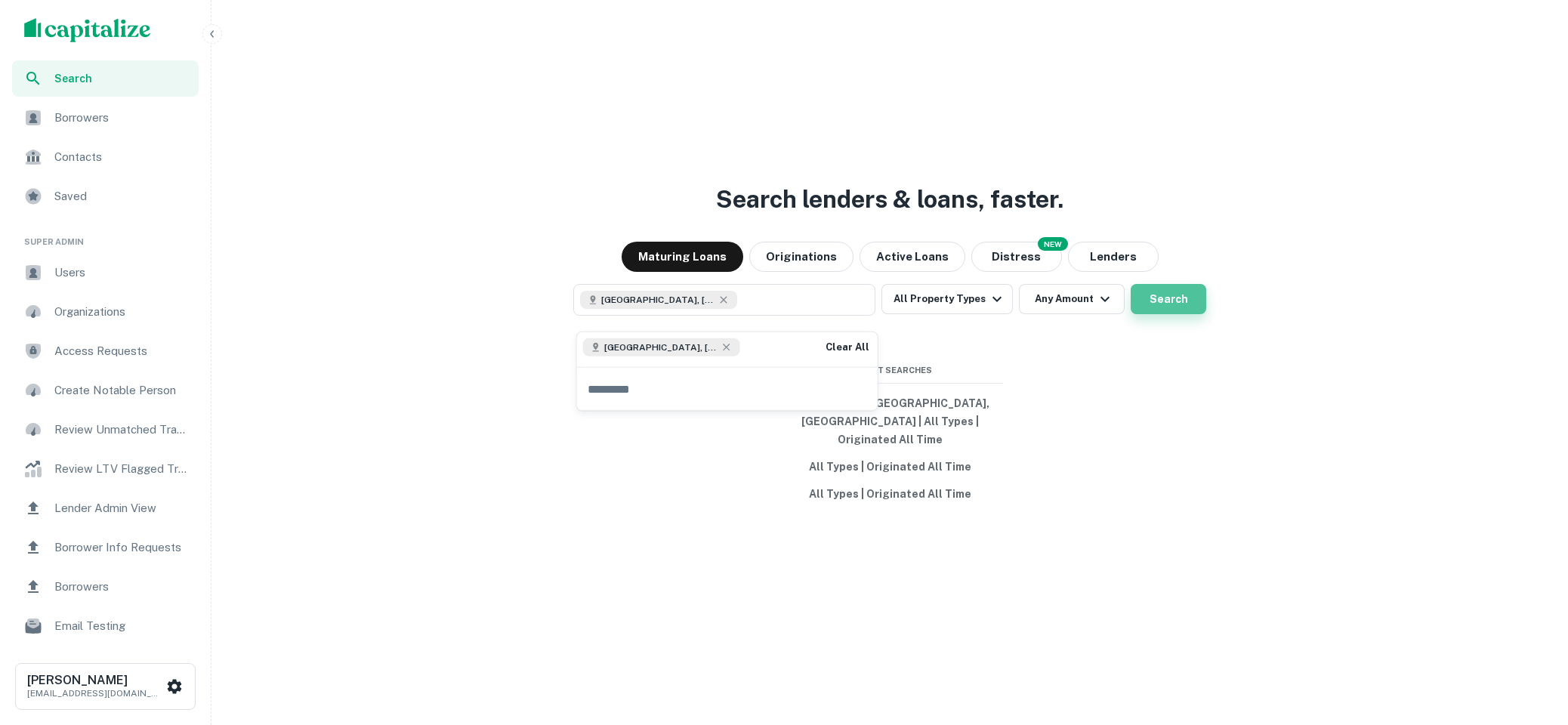
click at [1164, 301] on button "Search" at bounding box center [1168, 299] width 76 height 30
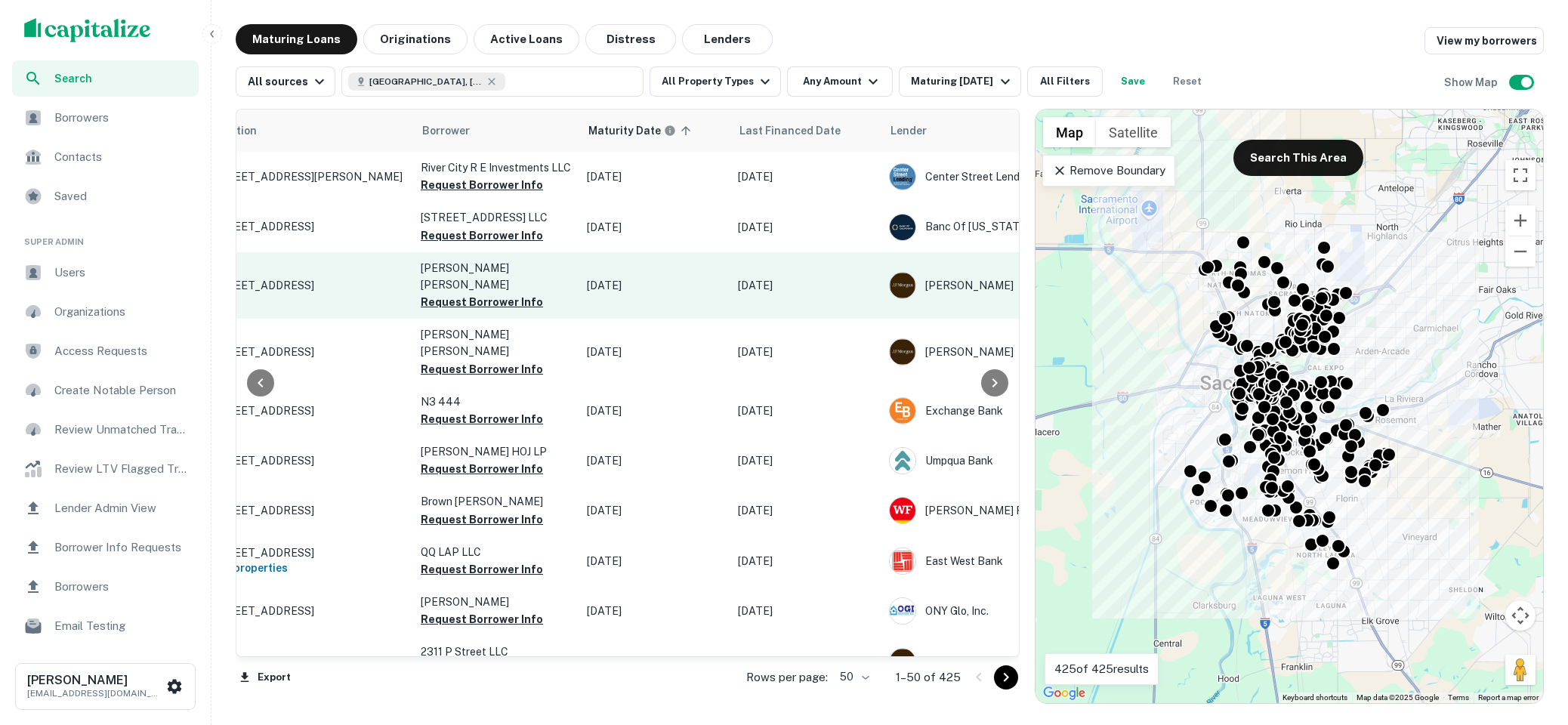
scroll to position [0, 34]
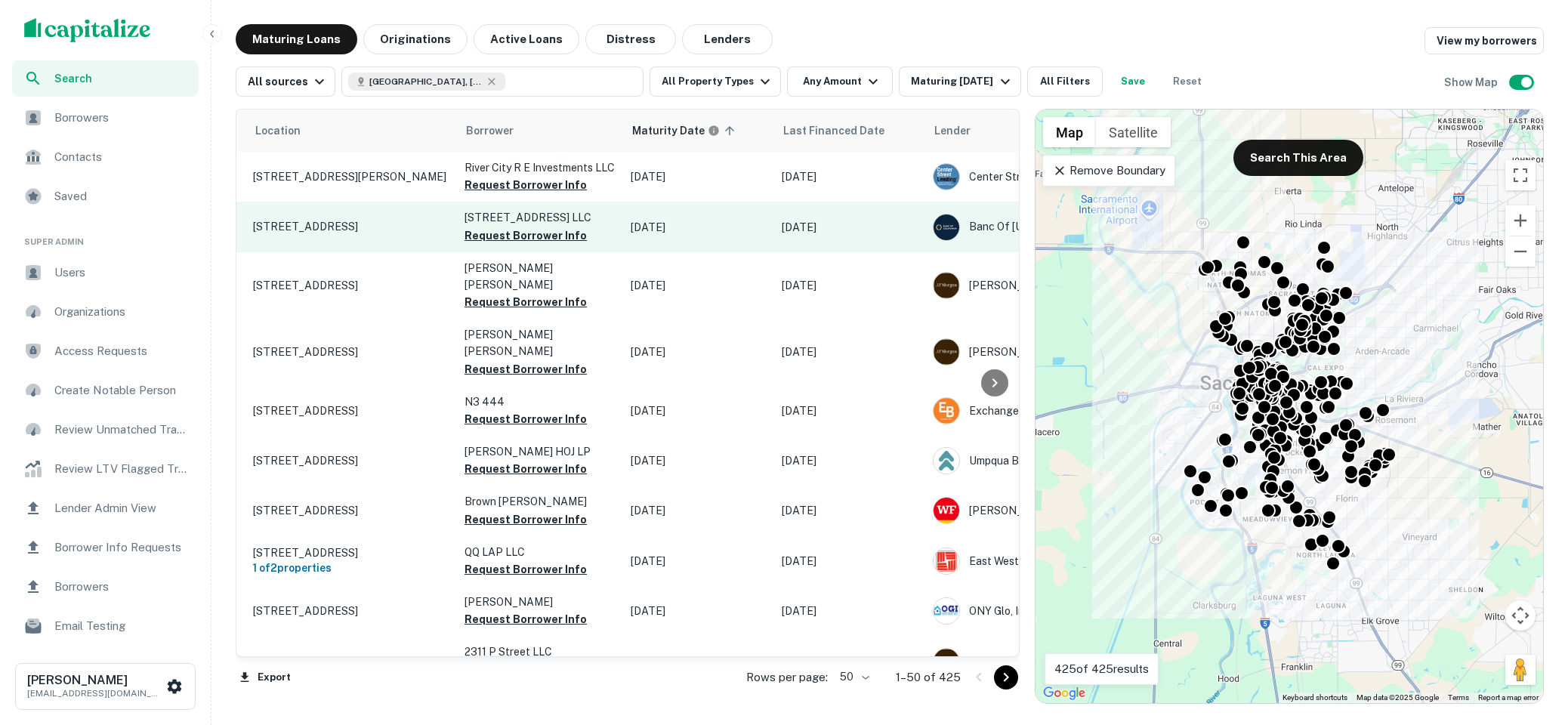
click at [392, 228] on p "1800 24th St Sacramento, CA 95816" at bounding box center [351, 227] width 196 height 14
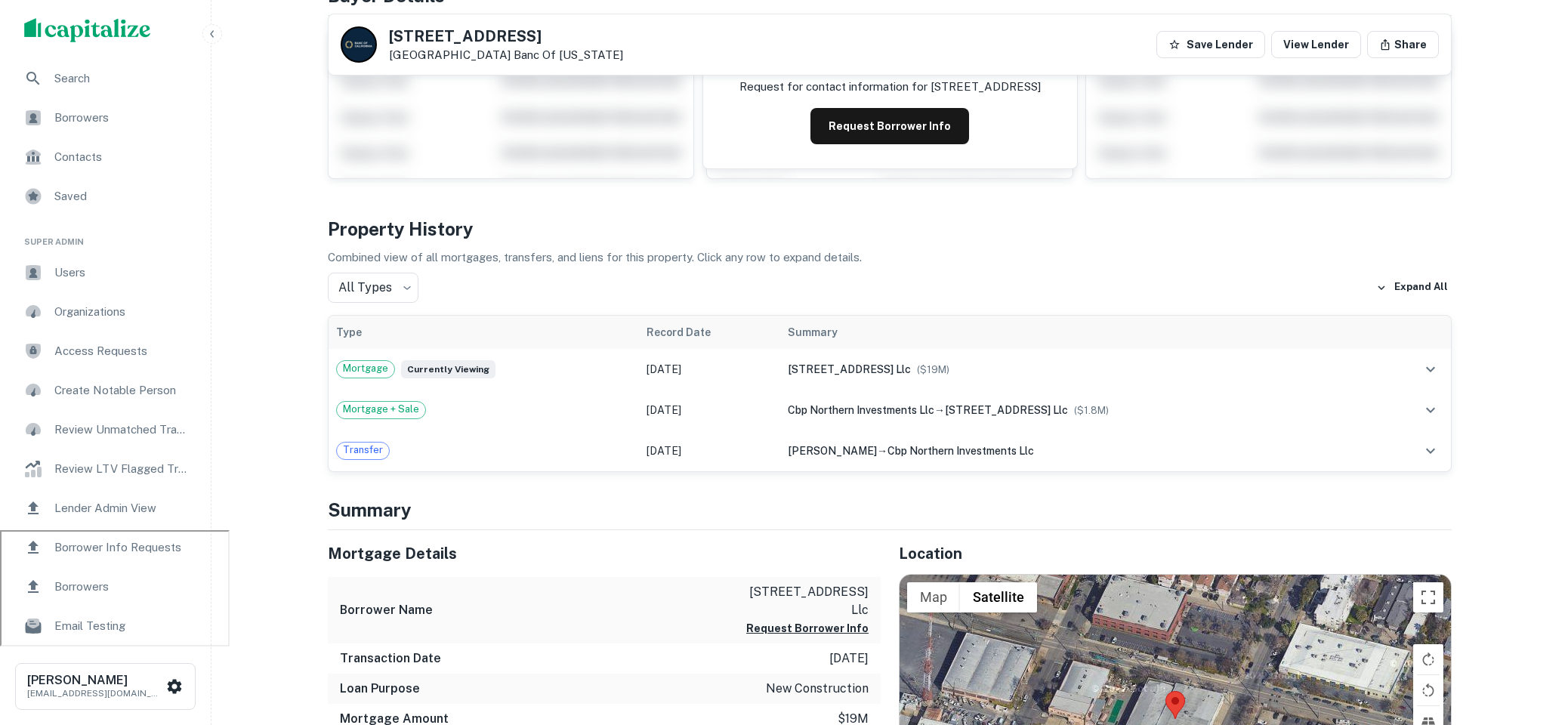
scroll to position [194, 0]
click at [877, 122] on button "Request Borrower Info" at bounding box center [889, 127] width 159 height 36
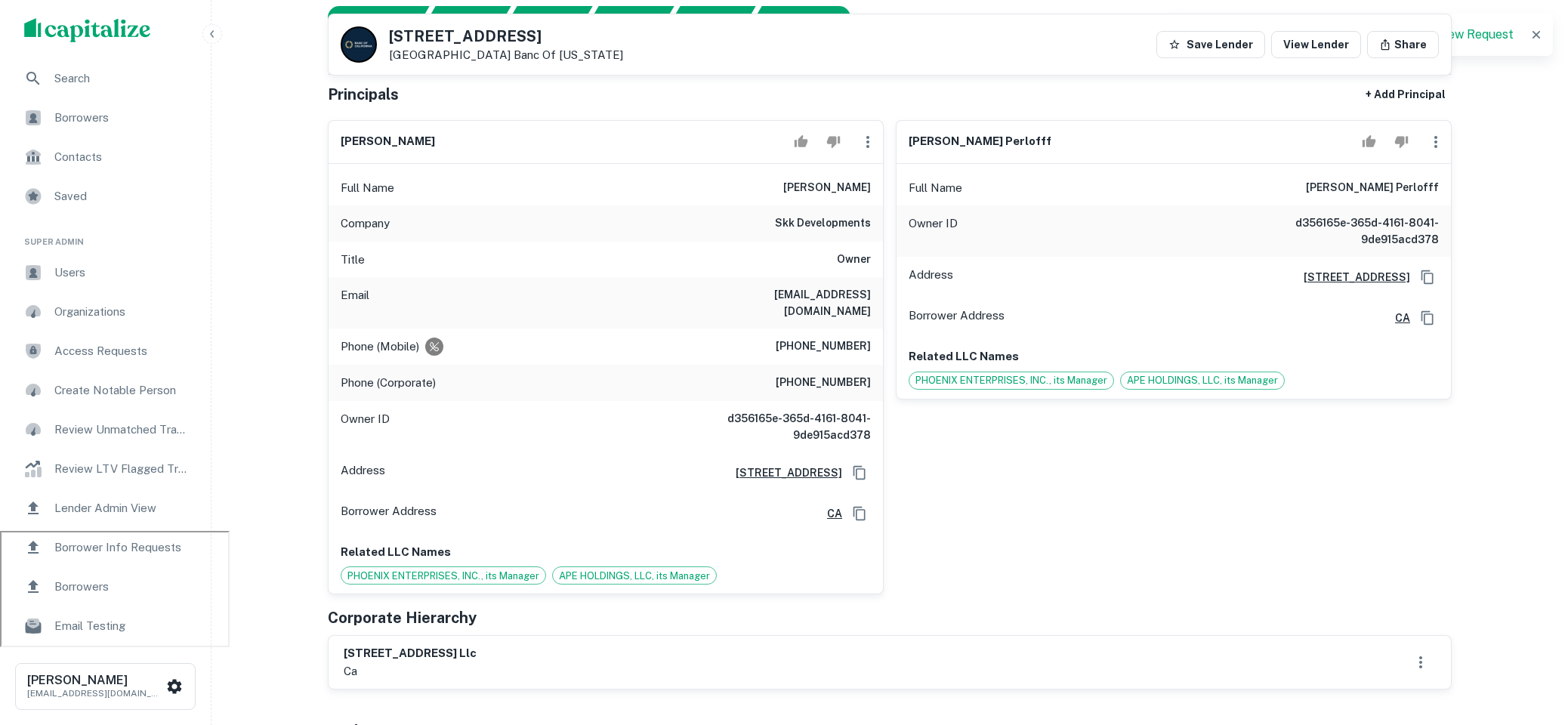
scroll to position [179, 0]
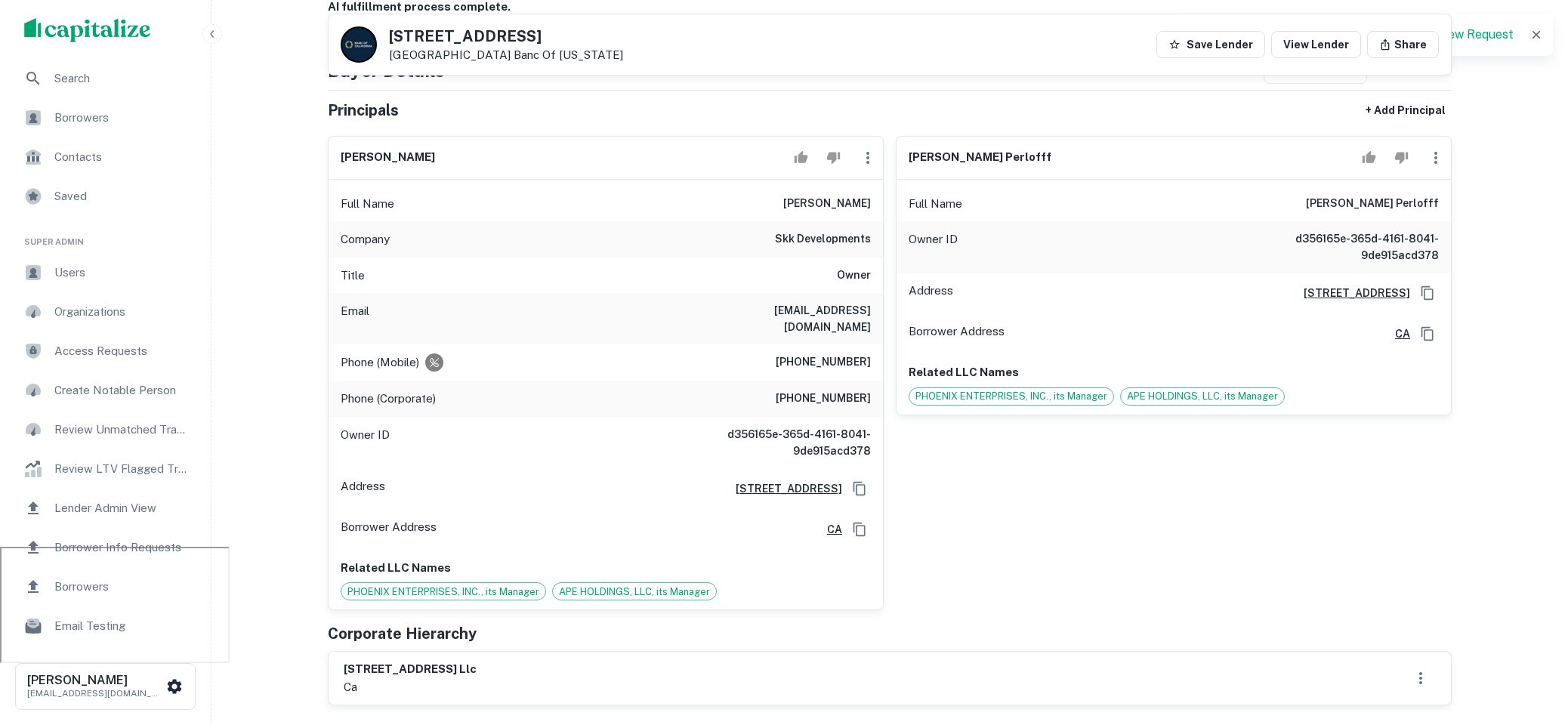
drag, startPoint x: 757, startPoint y: 201, endPoint x: 861, endPoint y: 201, distance: 104.0
click at [861, 201] on div "Full Name sotiris k . kolokotronis" at bounding box center [605, 203] width 554 height 36
click at [864, 307] on h6 "sotiris@skkdevelopments.com" at bounding box center [780, 319] width 181 height 33
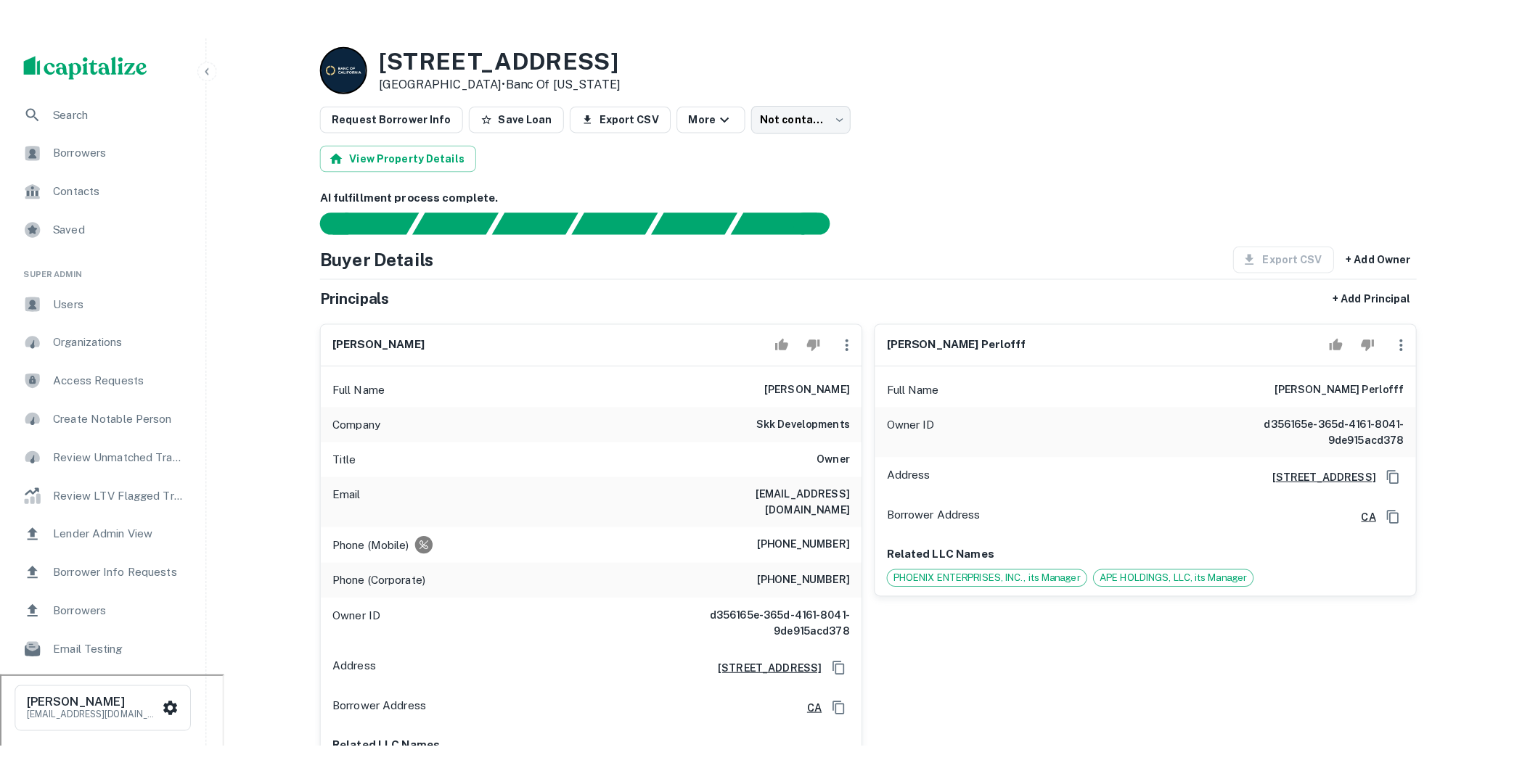
scroll to position [0, 0]
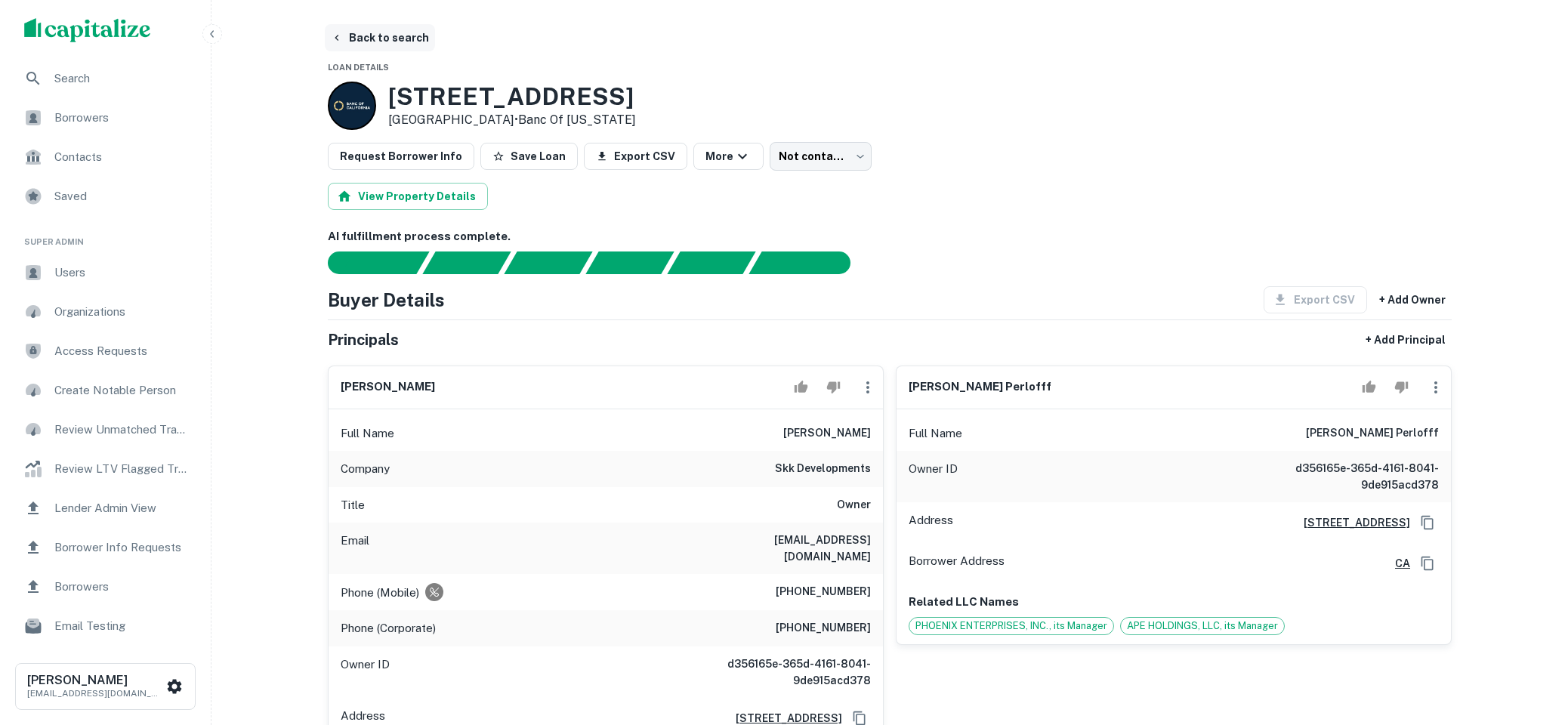
click at [405, 38] on button "Back to search" at bounding box center [379, 38] width 110 height 27
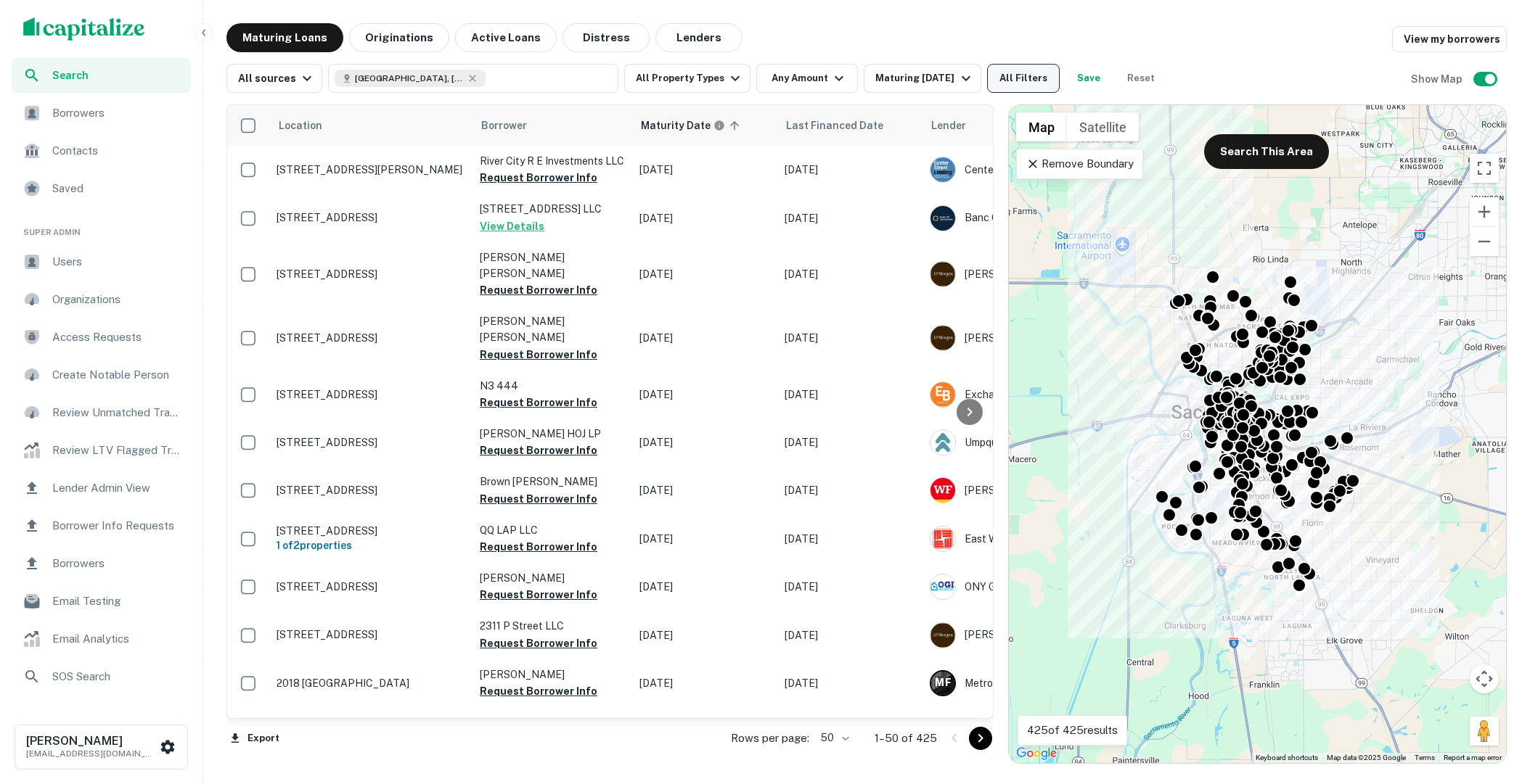
click at [1027, 71] on button "All Filters" at bounding box center [1023, 78] width 73 height 29
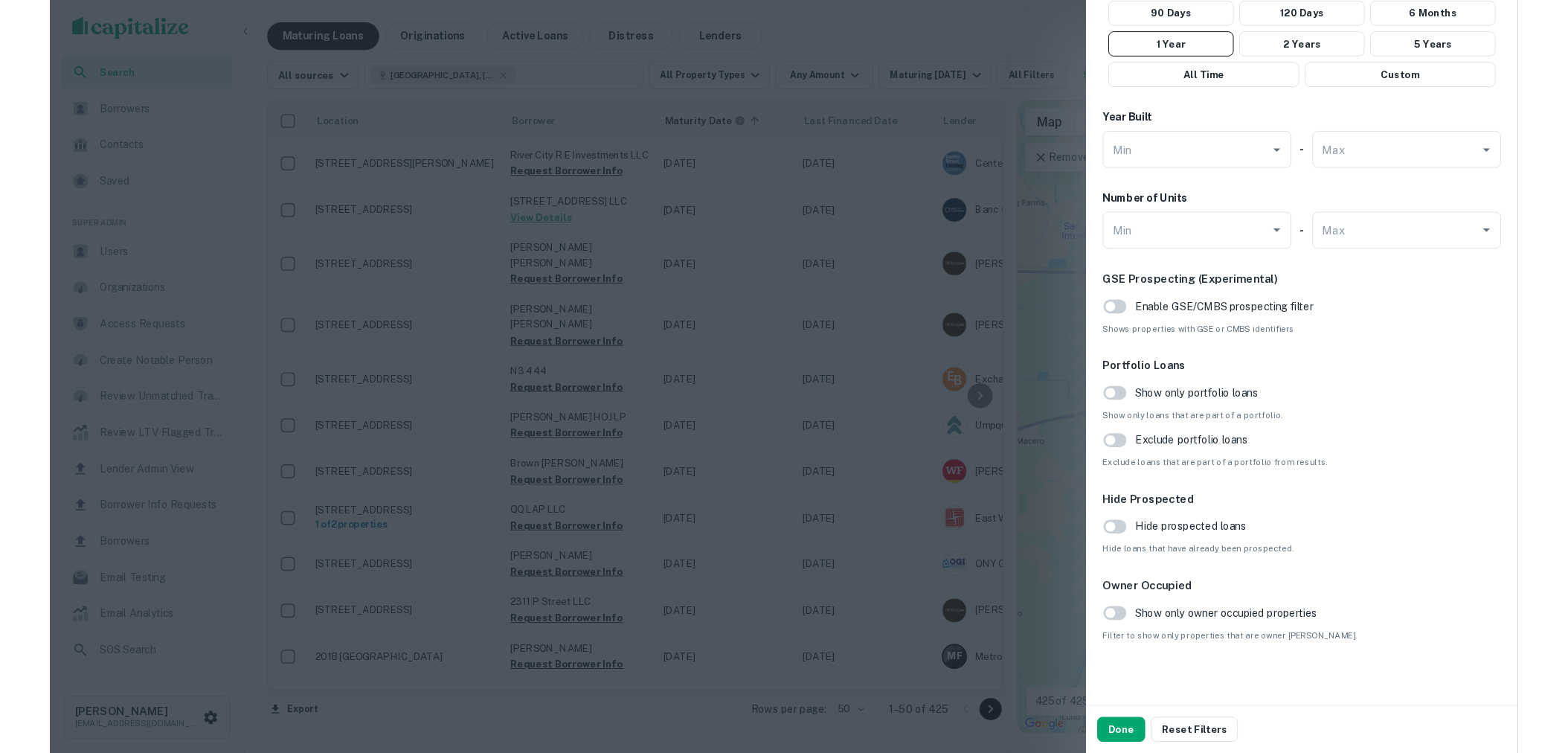
scroll to position [1286, 0]
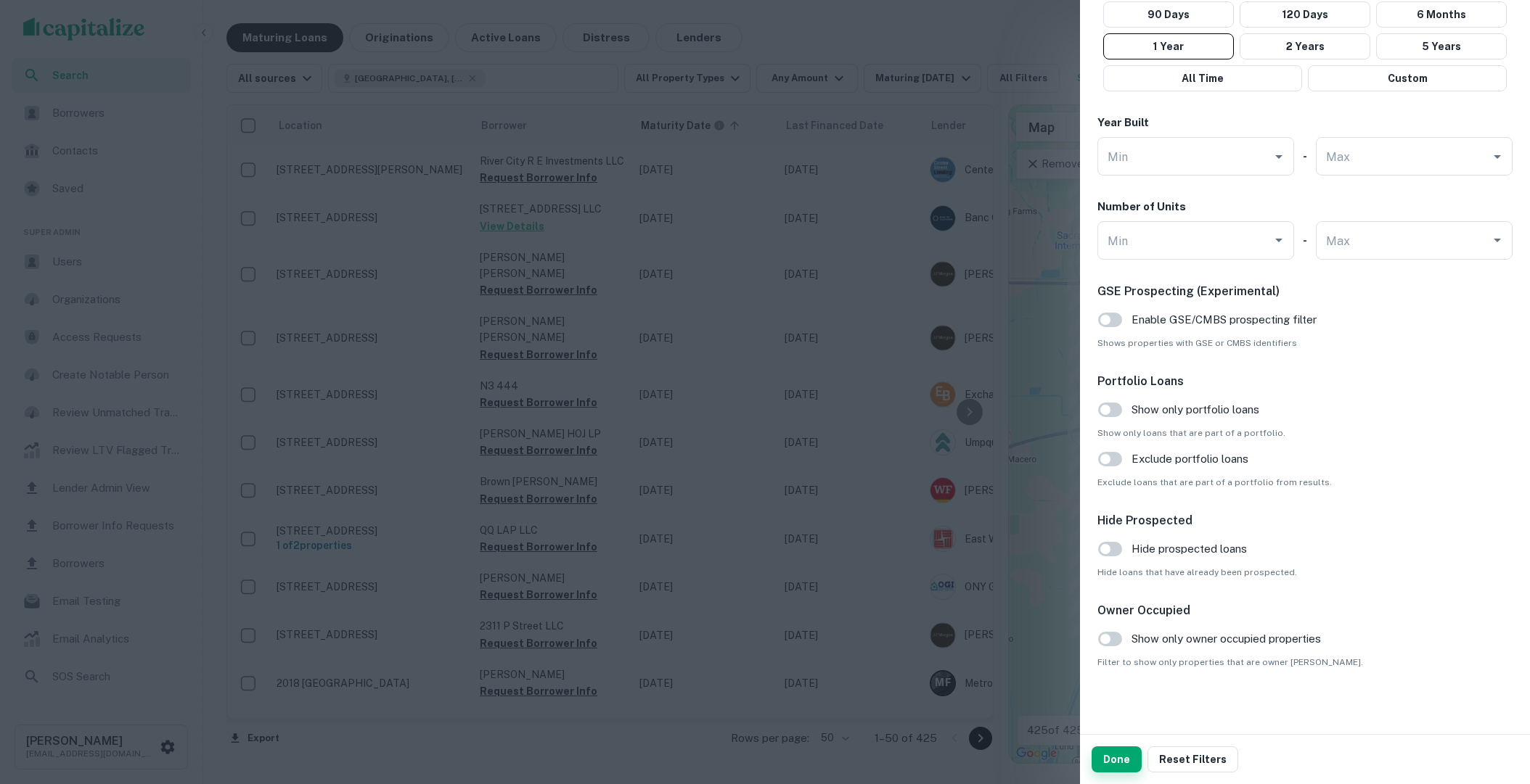
click at [1111, 695] on button "Done" at bounding box center [1116, 760] width 50 height 26
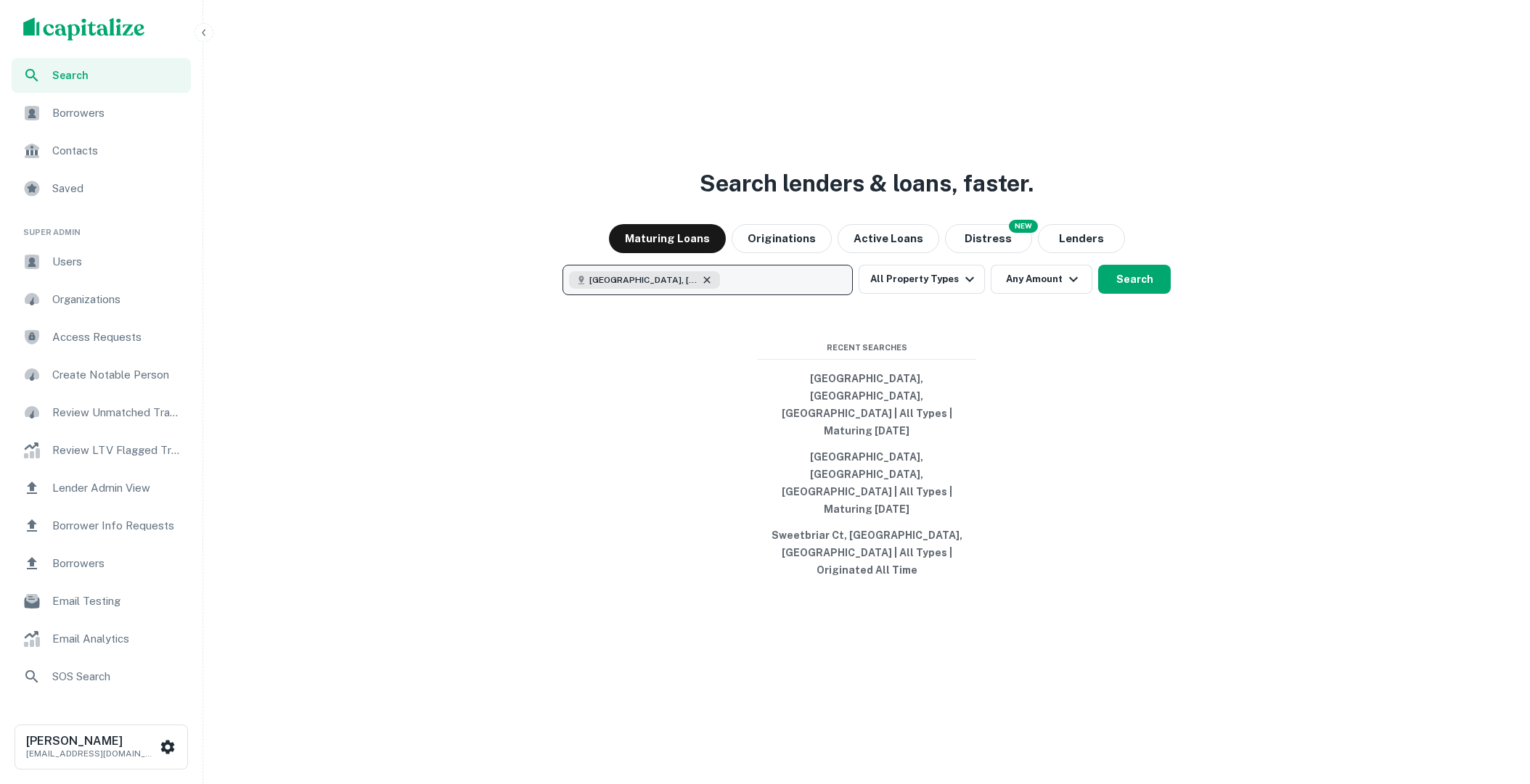
click at [701, 286] on icon "button" at bounding box center [707, 280] width 11 height 11
click at [691, 288] on p "Enter addresses, locations or lender names" at bounding box center [692, 280] width 235 height 17
click at [690, 288] on p "Enter addresses, locations or lender names" at bounding box center [692, 280] width 235 height 17
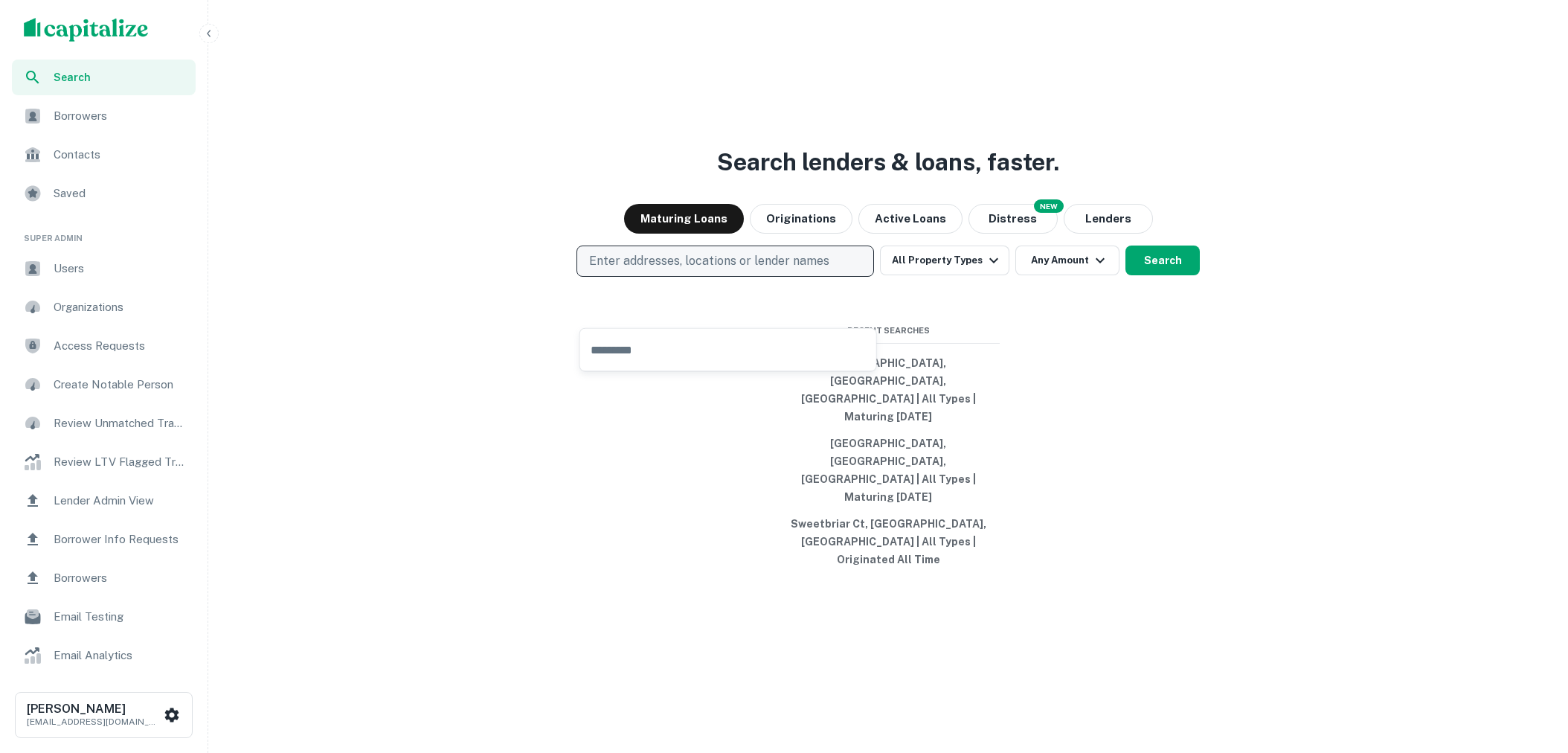
click at [813, 271] on p "Enter addresses, locations or lender names" at bounding box center [709, 261] width 241 height 17
type input "*********"
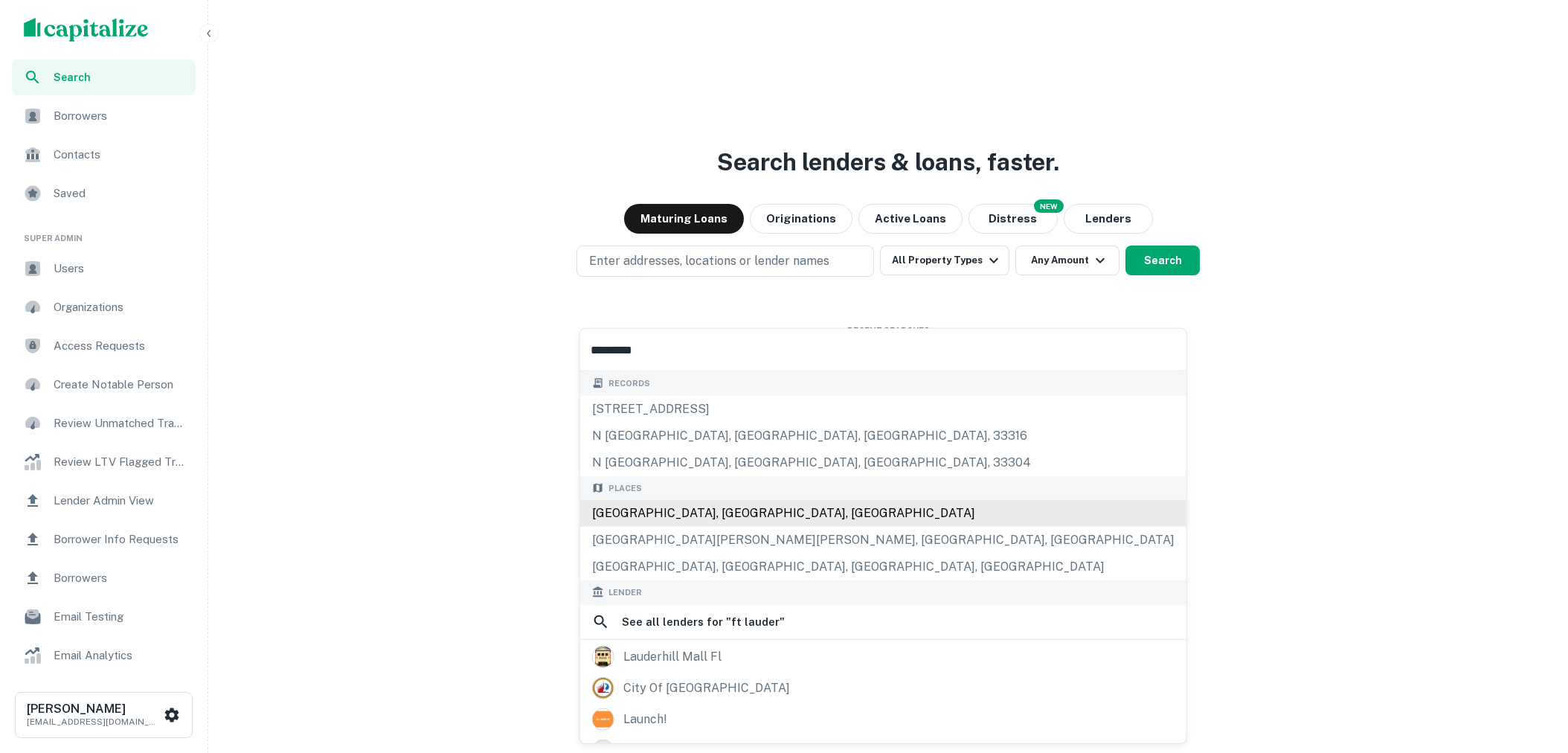
click at [804, 509] on div "Fort Lauderdale, FL, USA" at bounding box center [884, 513] width 607 height 27
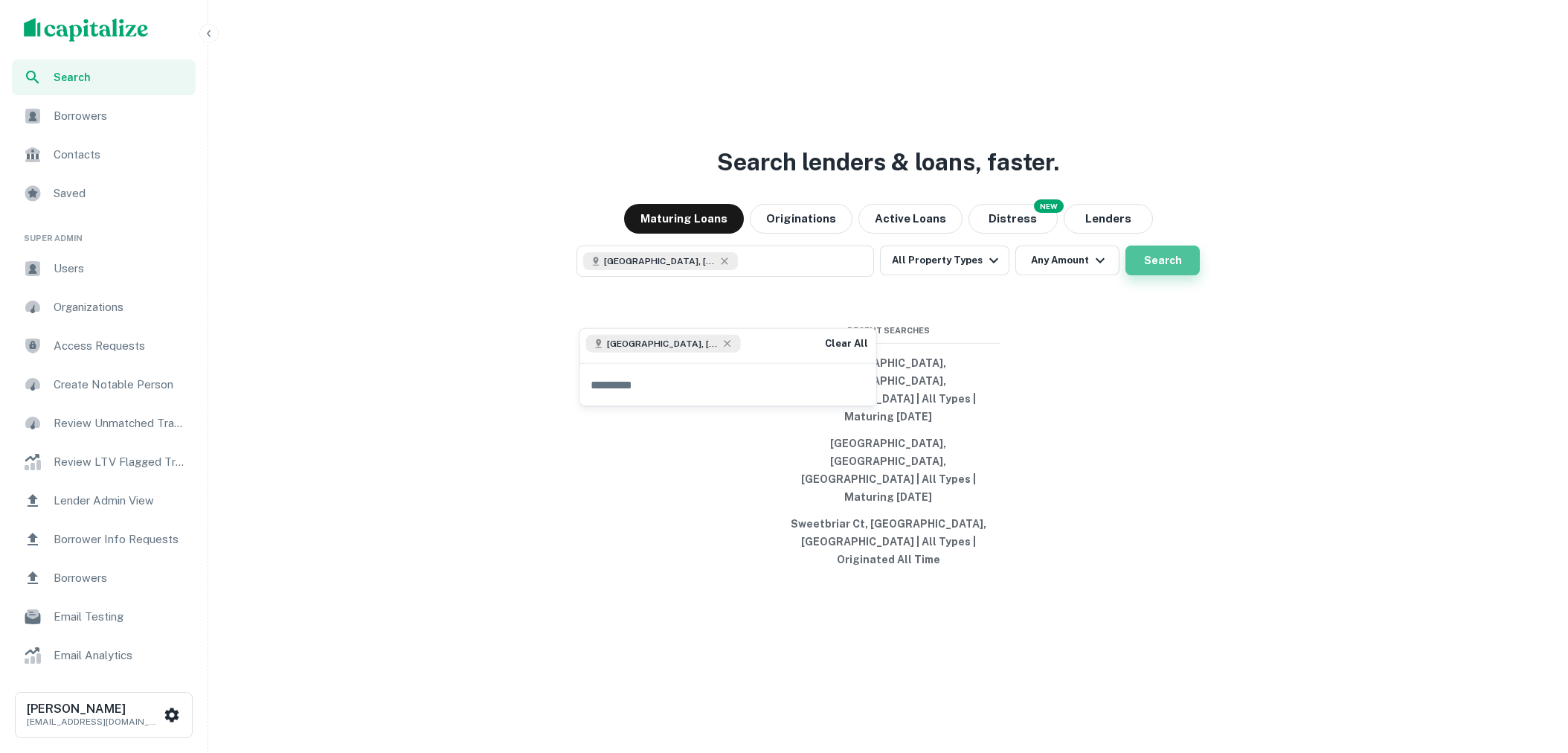
click at [1134, 275] on button "Search" at bounding box center [1162, 260] width 74 height 30
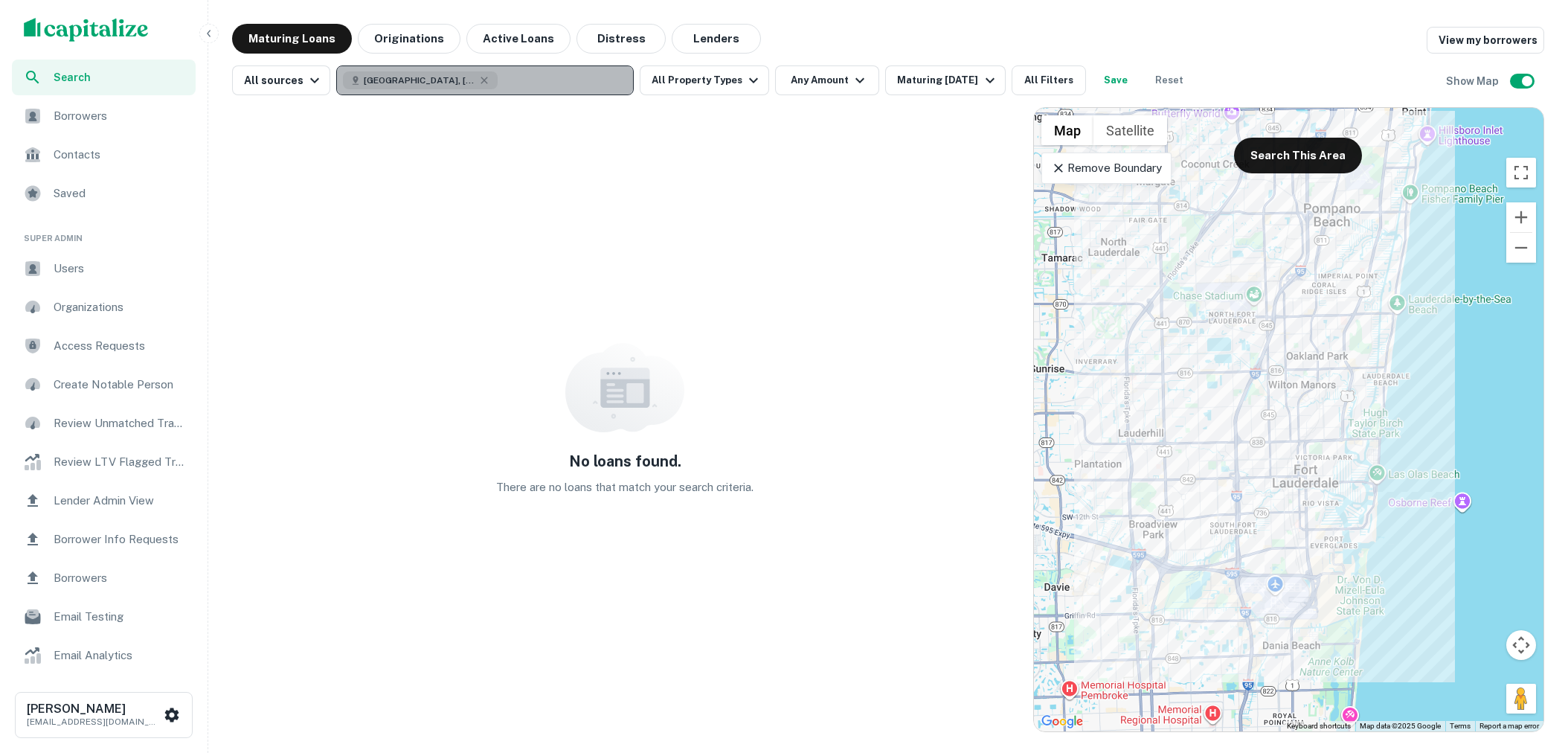
click at [590, 83] on button "Fort Lauderdale, FL, USA" at bounding box center [485, 80] width 298 height 30
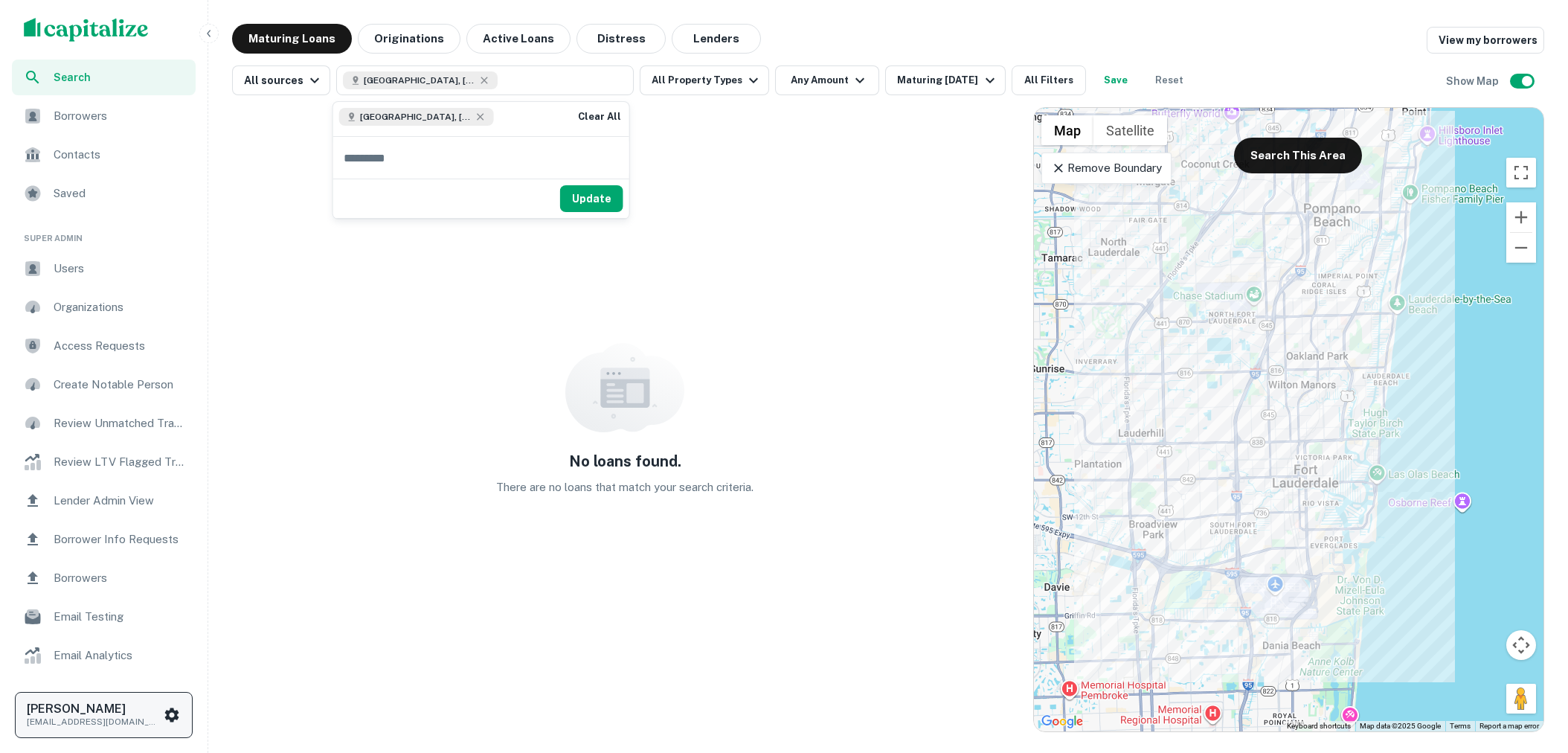
click at [141, 713] on p "[EMAIL_ADDRESS][DOMAIN_NAME]" at bounding box center [94, 722] width 134 height 14
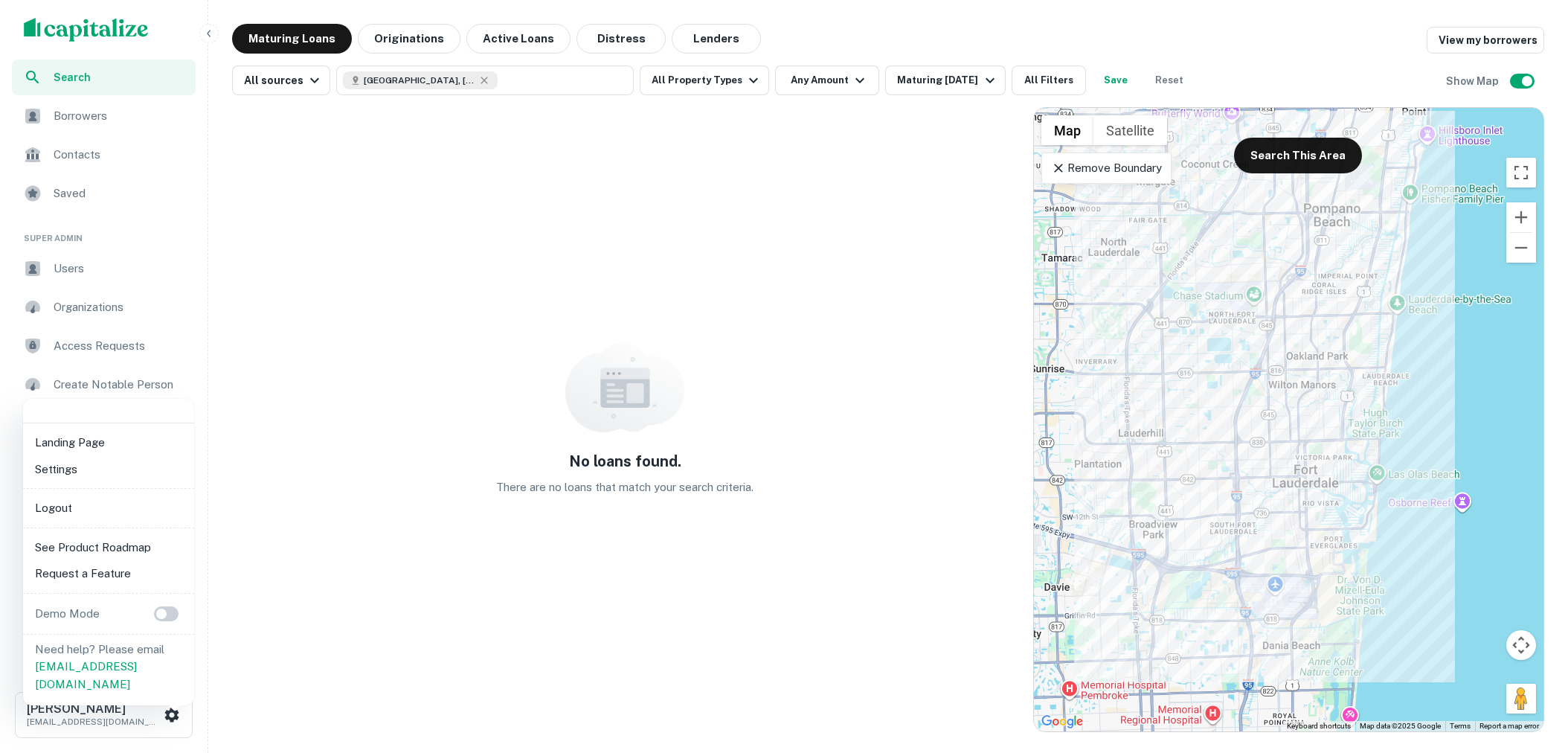
click at [96, 509] on li "Logout" at bounding box center [108, 508] width 159 height 27
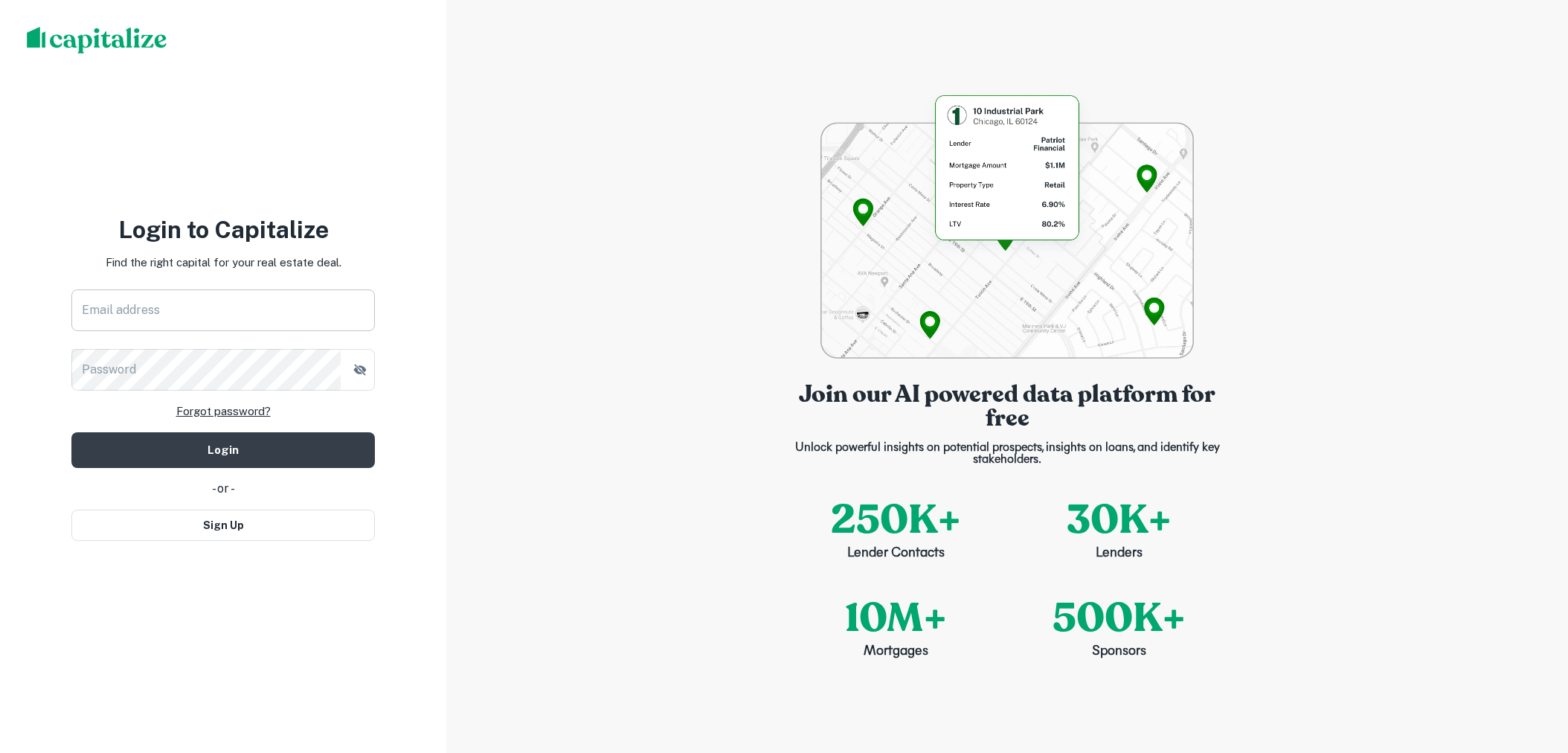
click at [272, 310] on input "Email address" at bounding box center [223, 310] width 303 height 42
type input "**********"
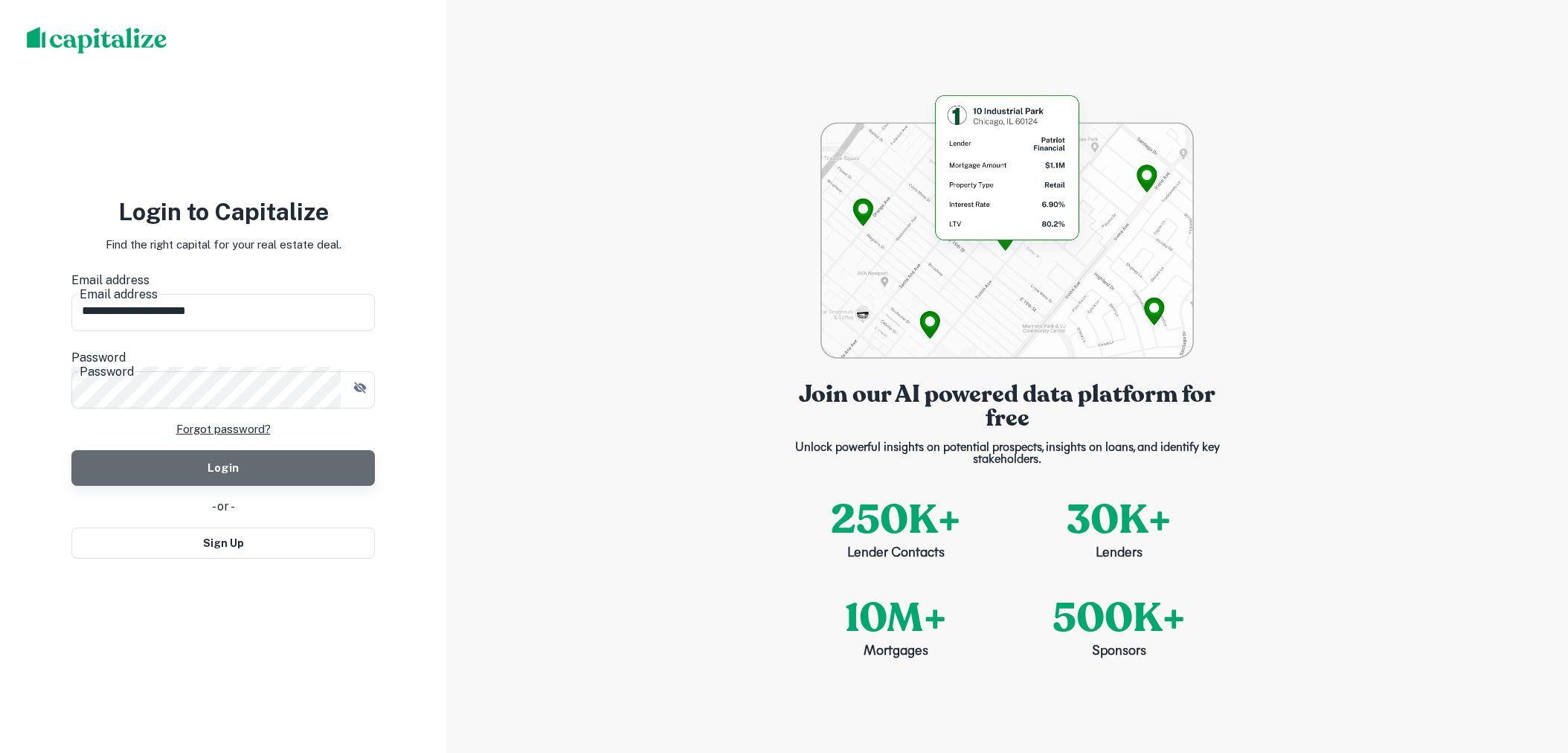
click at [293, 450] on button "Login" at bounding box center [223, 468] width 303 height 36
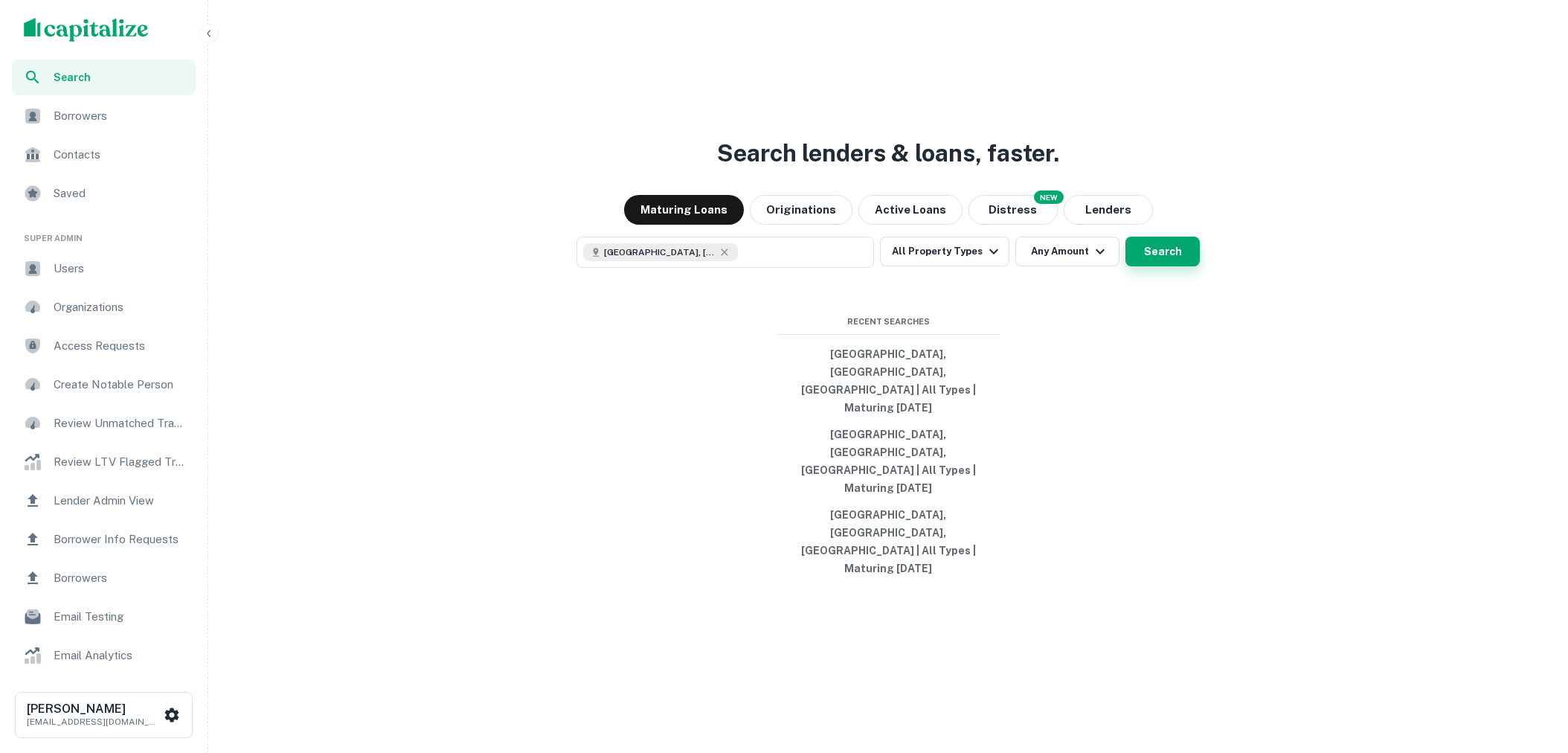
click at [1127, 267] on button "Search" at bounding box center [1162, 251] width 74 height 30
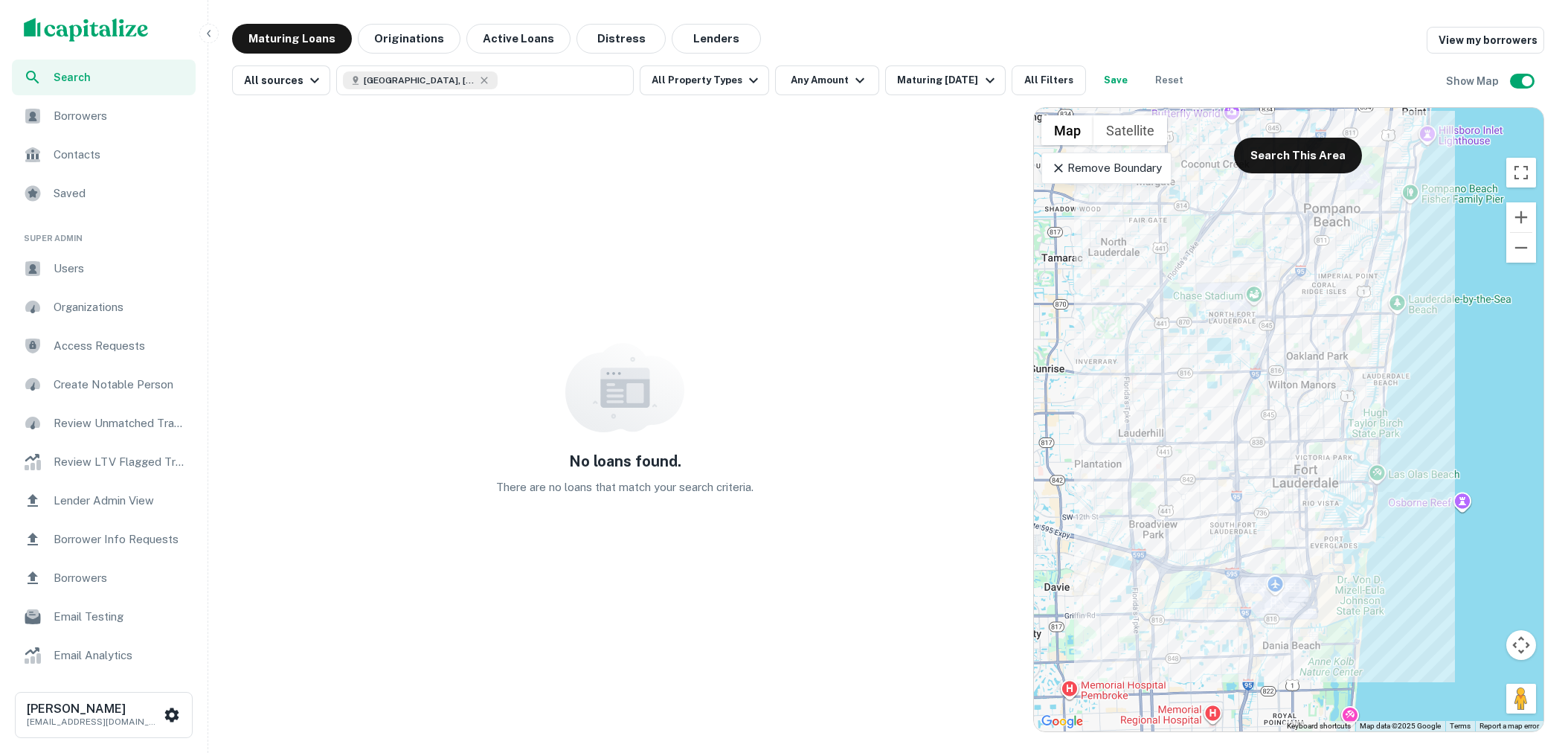
click at [772, 147] on div "No loans found. There are no loans that match your search criteria." at bounding box center [625, 420] width 786 height 625
click at [919, 88] on div "Maturing In 1 Year" at bounding box center [948, 80] width 101 height 17
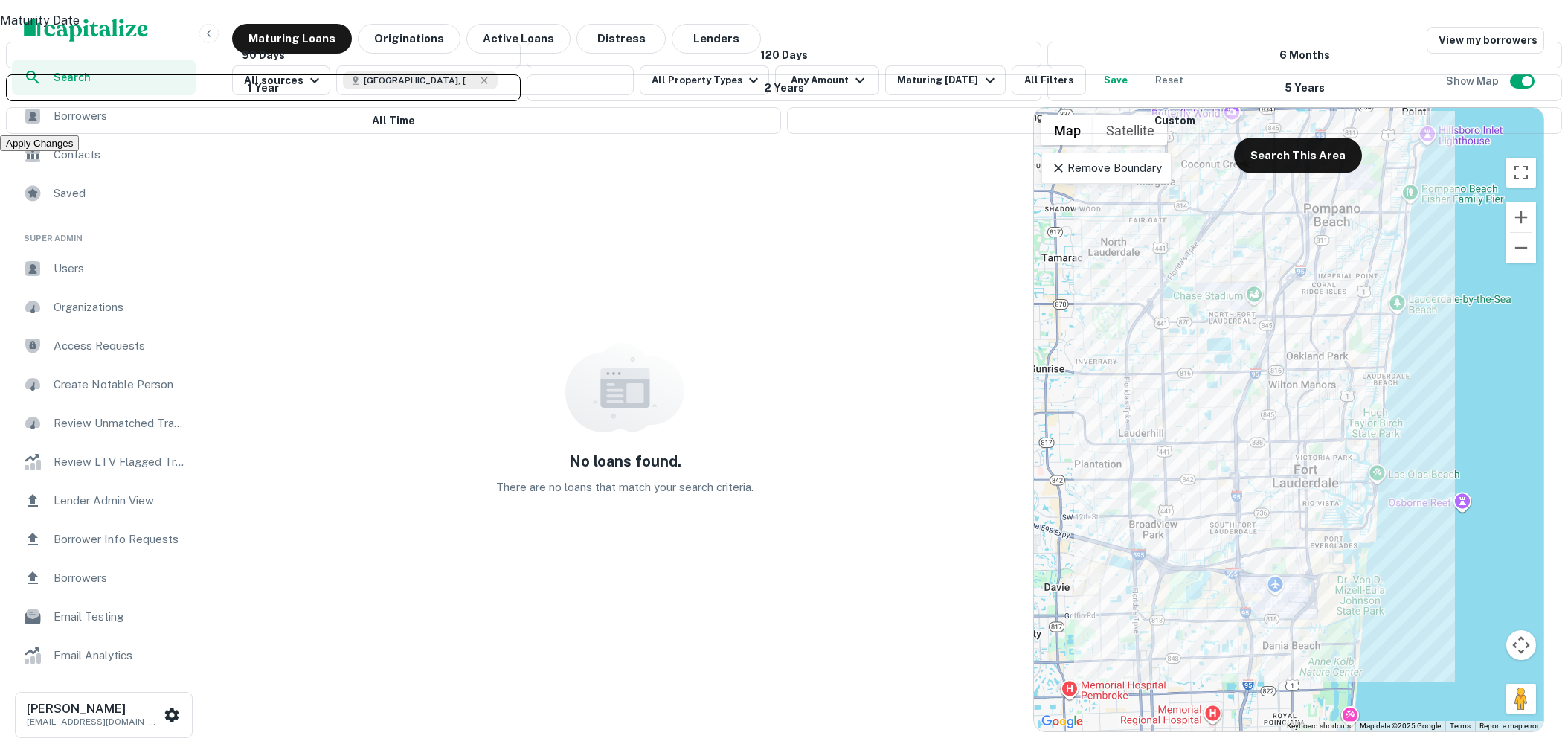
click at [902, 16] on div at bounding box center [784, 376] width 1568 height 753
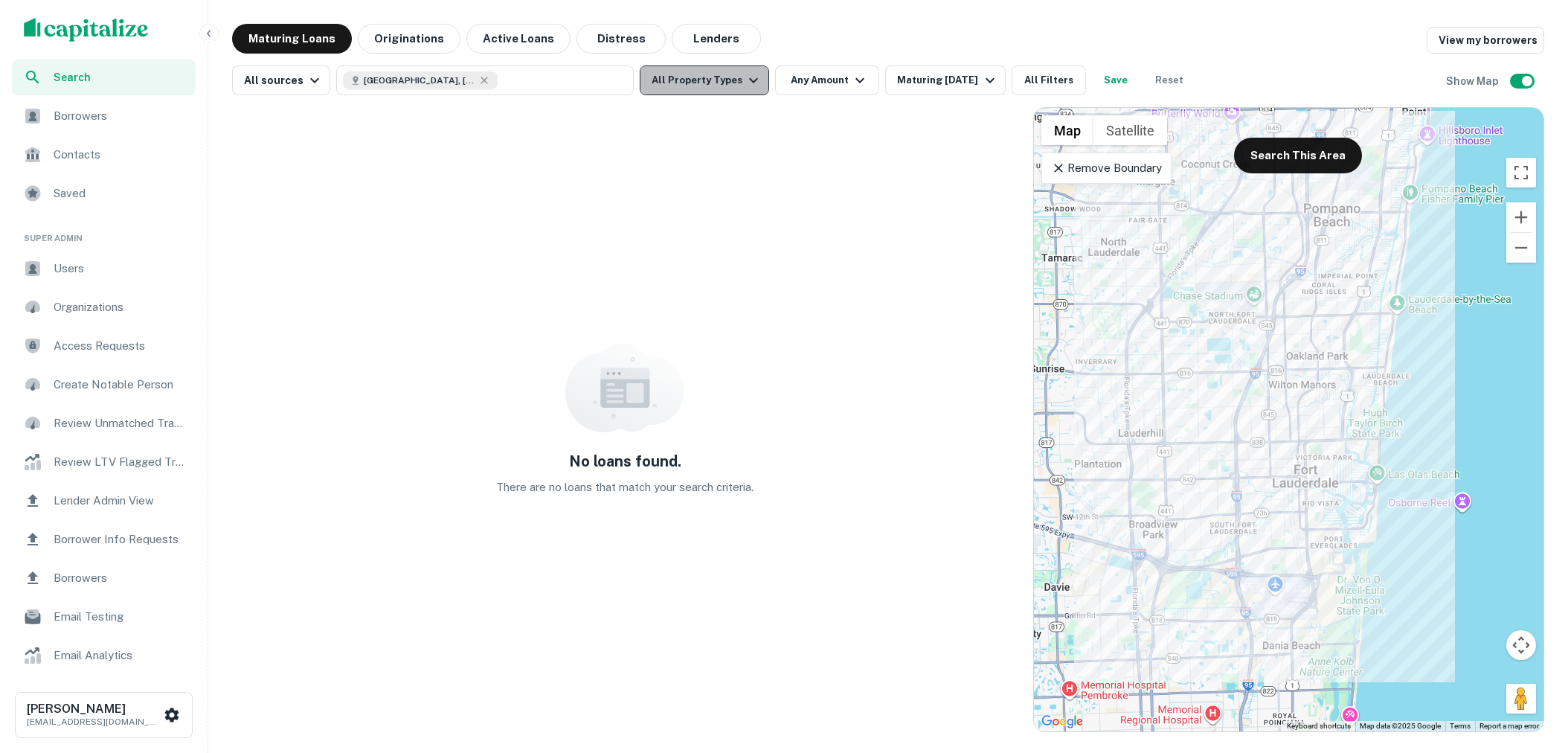
click at [747, 72] on icon "button" at bounding box center [754, 80] width 17 height 17
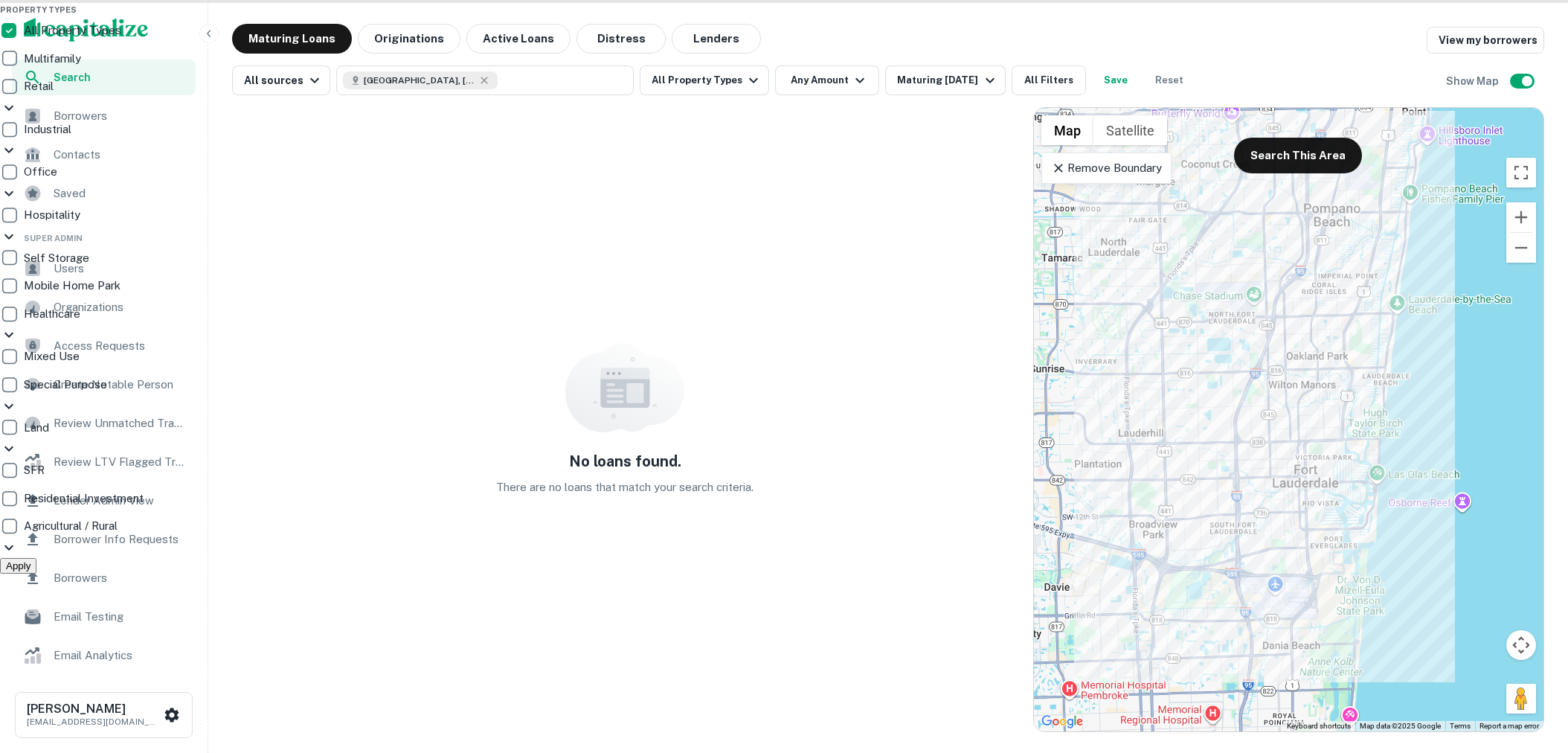
click at [17, 448] on icon at bounding box center [9, 449] width 17 height 17
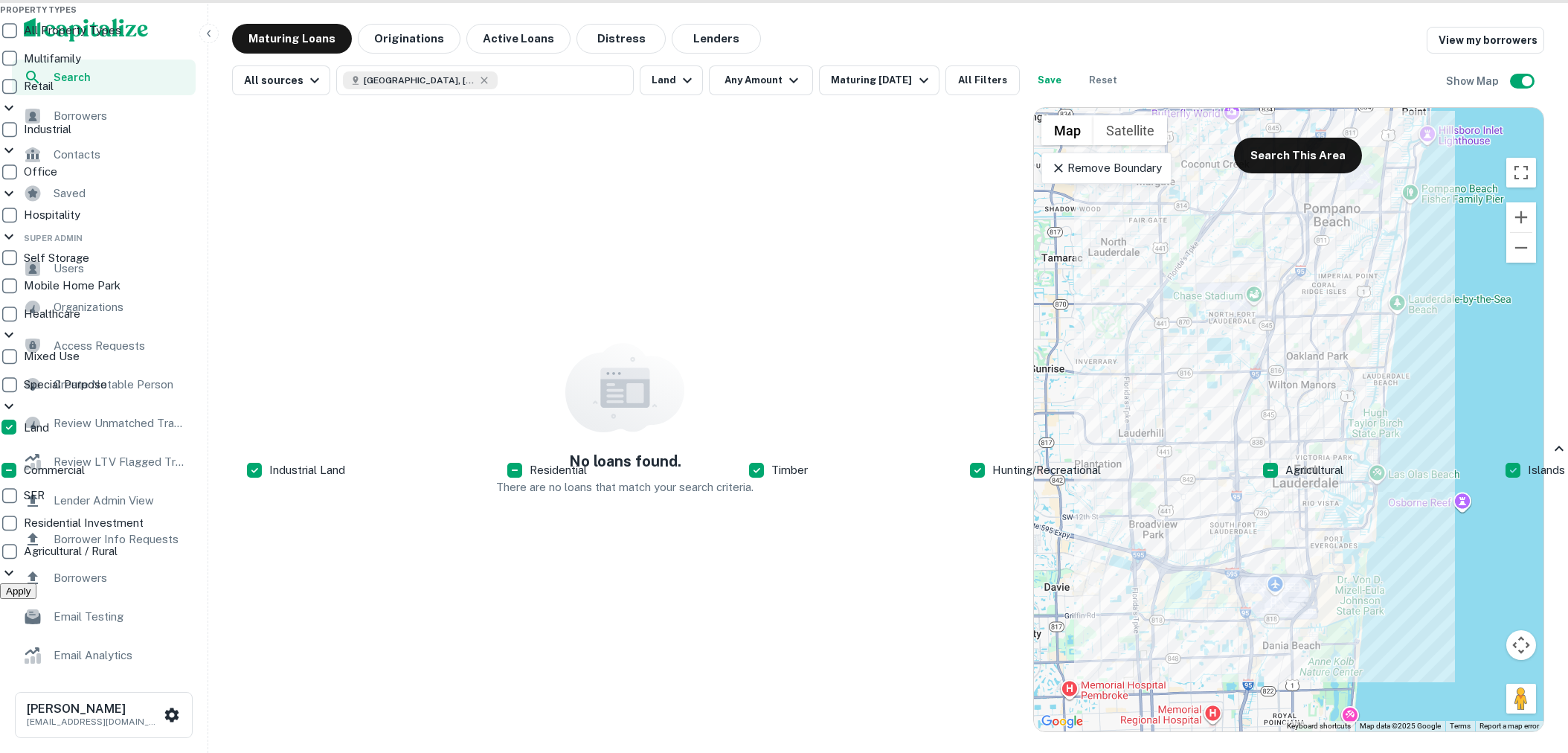
drag, startPoint x: 858, startPoint y: 20, endPoint x: 687, endPoint y: 43, distance: 172.5
click at [858, 20] on div at bounding box center [784, 376] width 1568 height 753
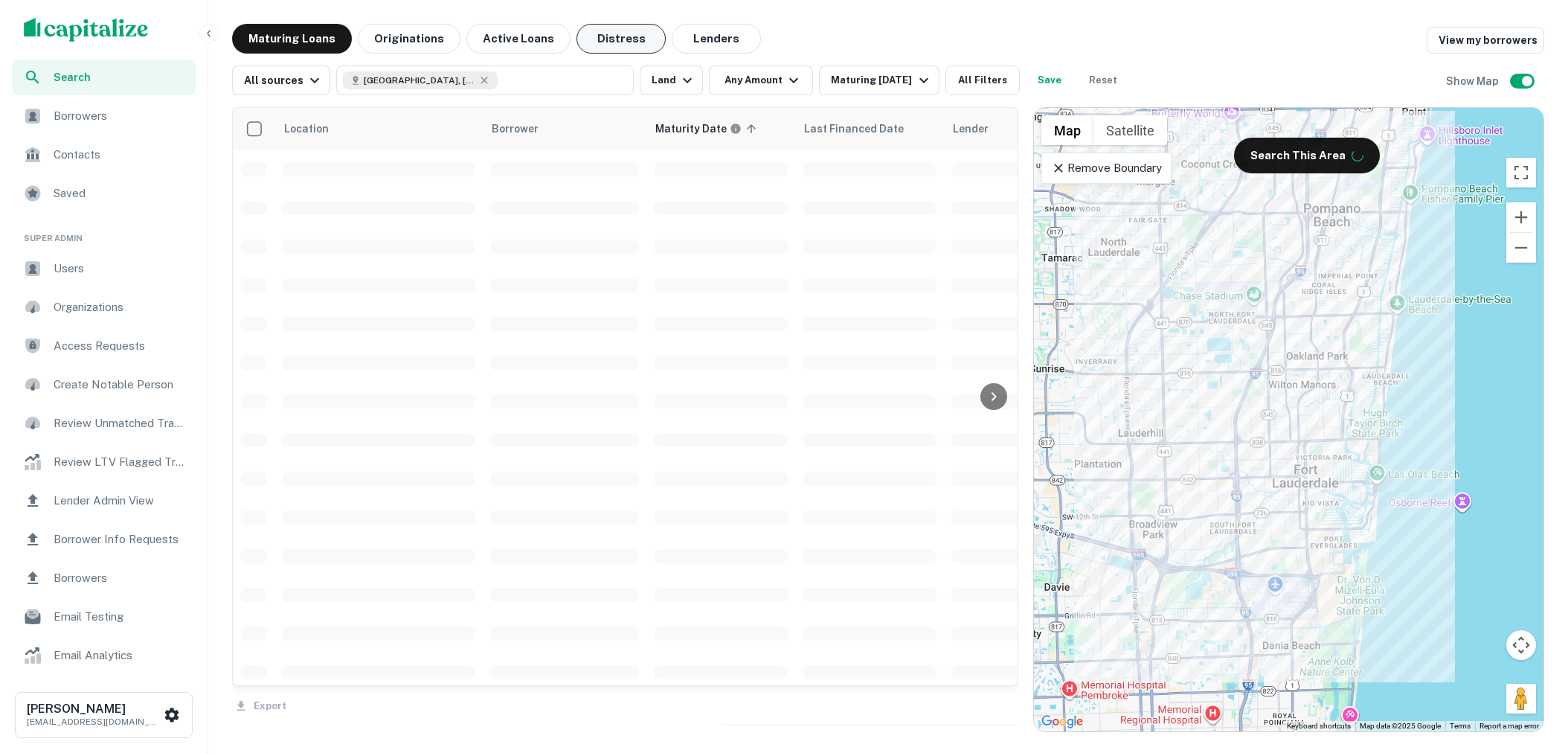
click at [600, 34] on button "Distress" at bounding box center [621, 39] width 89 height 30
